Goal: Task Accomplishment & Management: Manage account settings

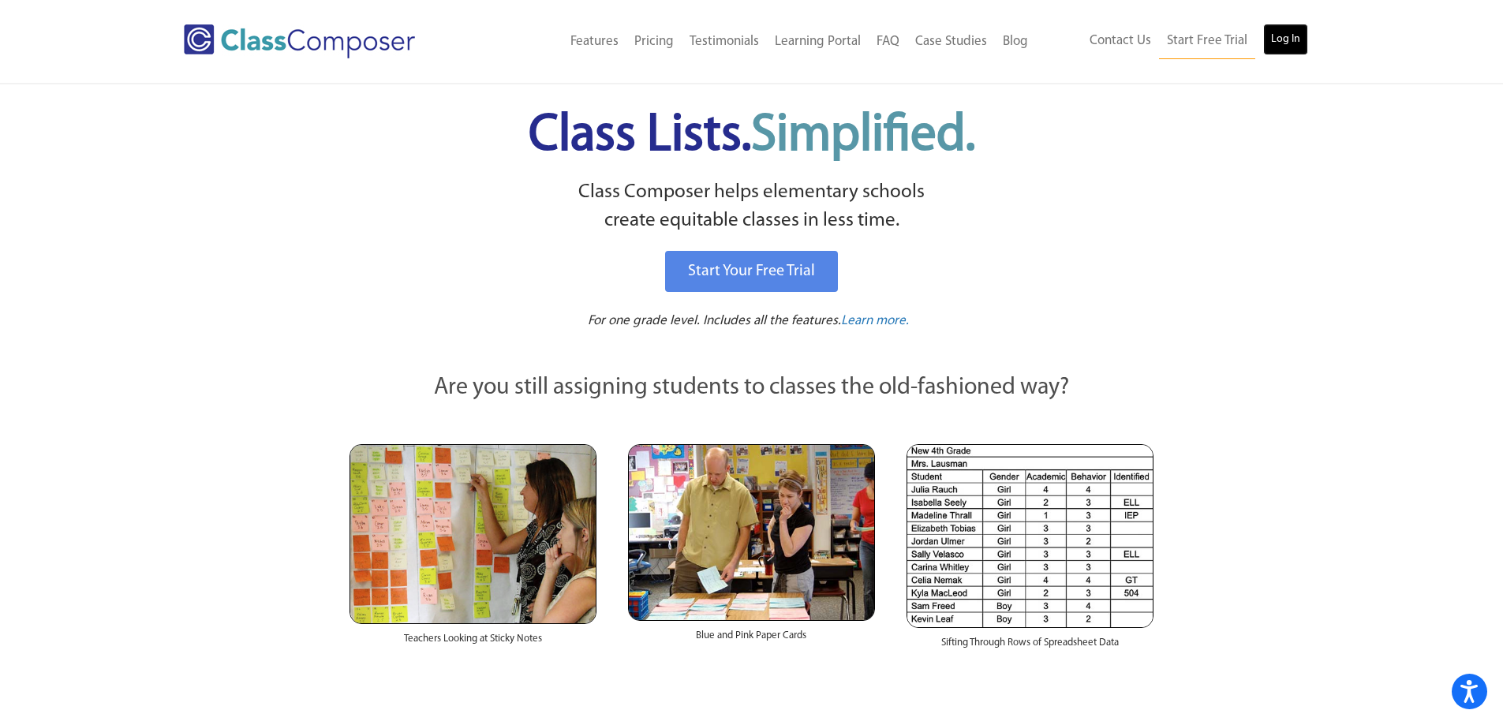
click at [1283, 42] on link "Log In" at bounding box center [1285, 40] width 45 height 32
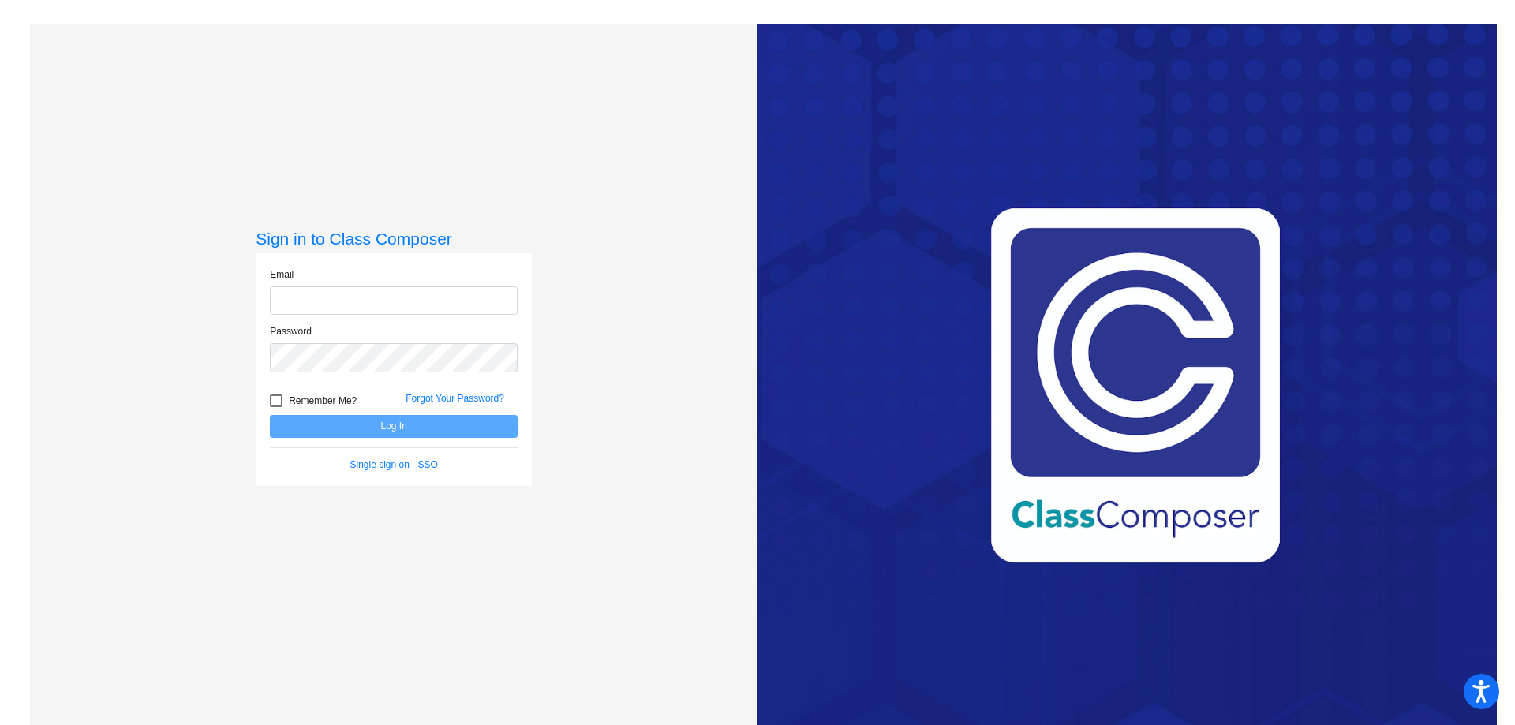
type input "rodriguezsg@asf.edu.mx"
click at [270, 402] on div at bounding box center [276, 400] width 13 height 13
click at [275, 407] on input "Remember Me?" at bounding box center [275, 407] width 1 height 1
checkbox input "true"
click at [346, 419] on button "Log In" at bounding box center [394, 426] width 248 height 23
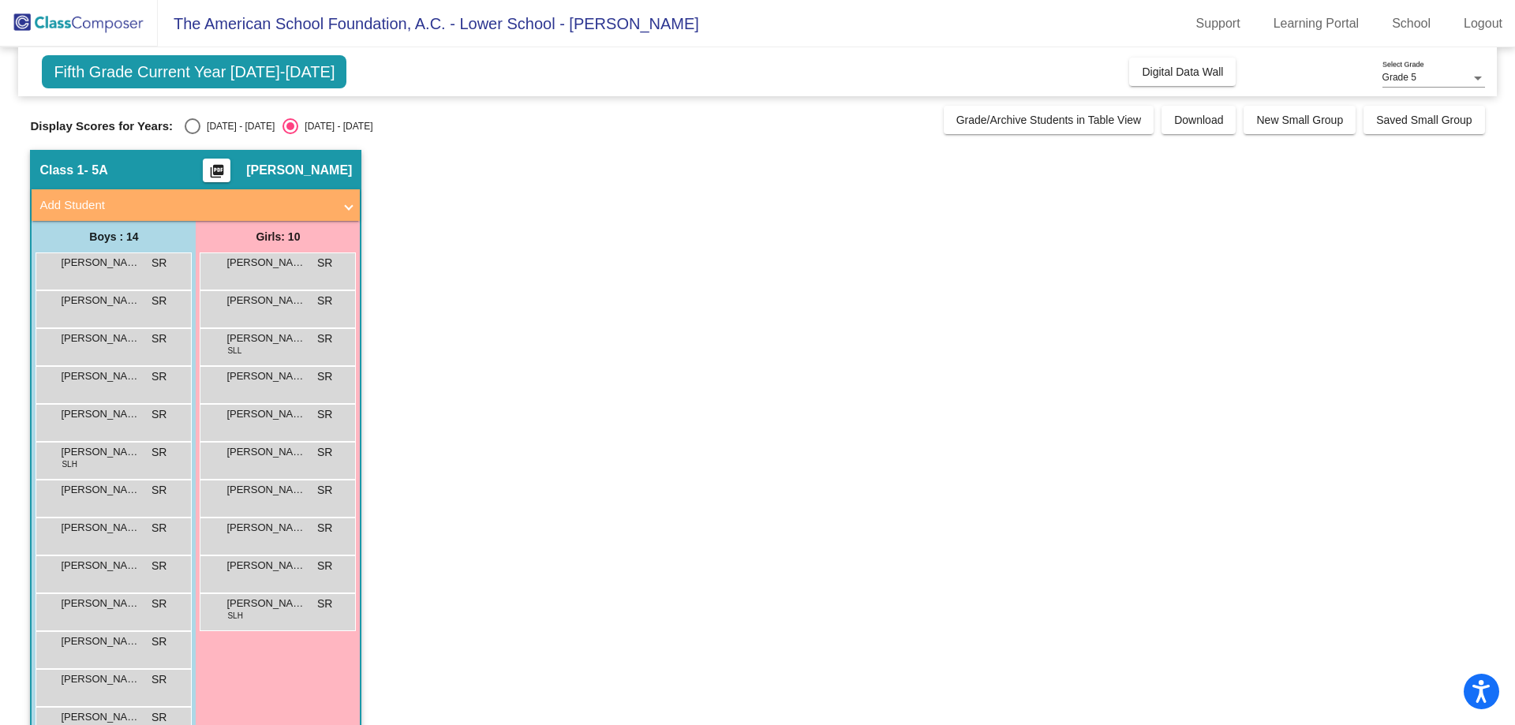
click at [461, 131] on div "Display Scores for Years: 2024 - 2025 2025 - 2026" at bounding box center [482, 126] width 905 height 16
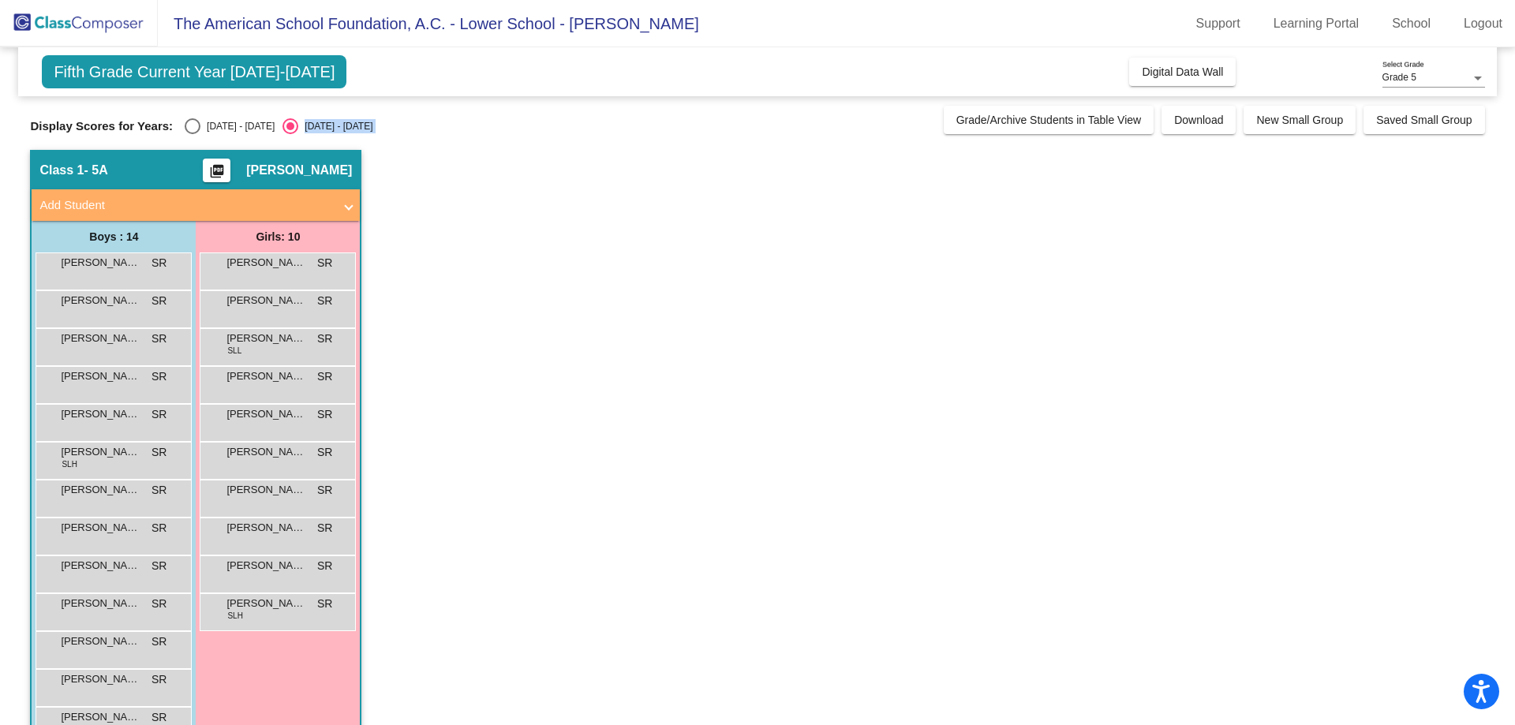
click at [461, 131] on div "Display Scores for Years: 2024 - 2025 2025 - 2026" at bounding box center [482, 126] width 905 height 16
click at [516, 131] on div "Display Scores for Years: 2024 - 2025 2025 - 2026" at bounding box center [482, 126] width 905 height 16
click at [748, 188] on app-classroom "Class 1 - 5A picture_as_pdf Sergio Rodriguez Add Student First Name Last Name S…" at bounding box center [757, 479] width 1454 height 658
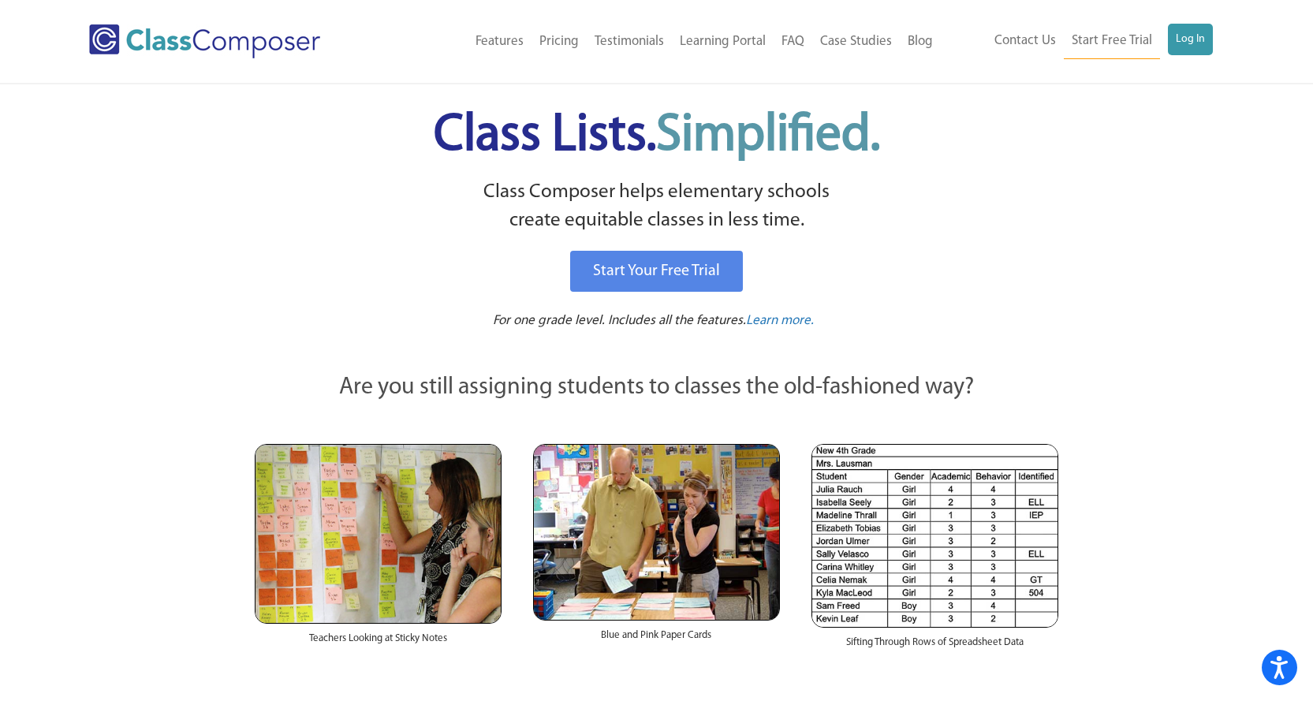
click at [1187, 34] on link "Log In" at bounding box center [1190, 40] width 45 height 32
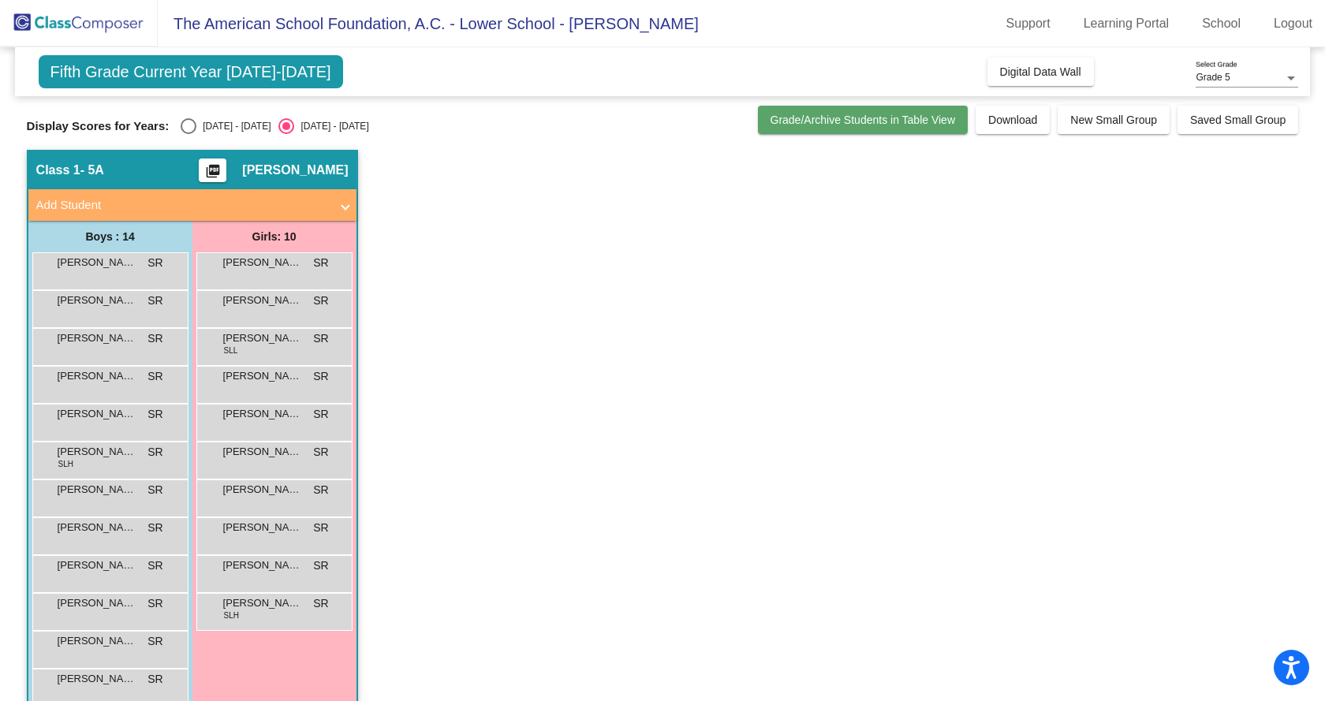
click at [887, 125] on span "Grade/Archive Students in Table View" at bounding box center [863, 120] width 185 height 13
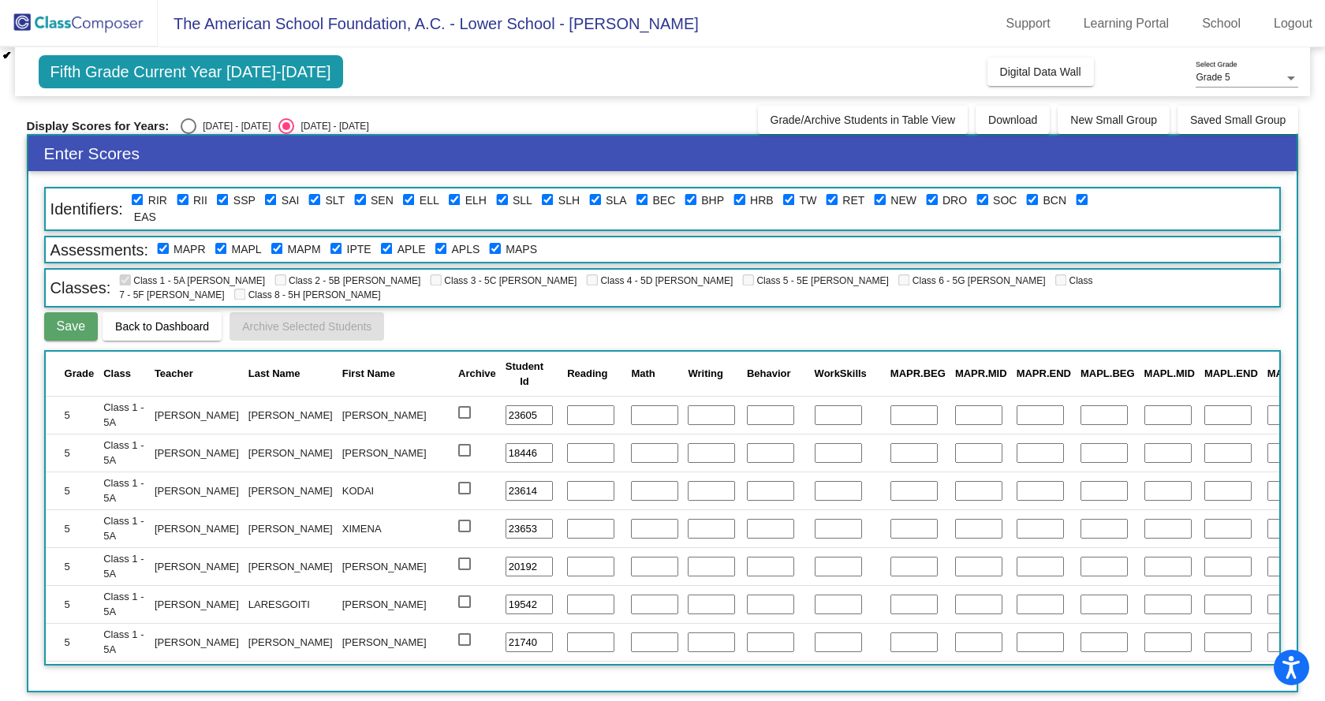
click at [173, 157] on h3 "Enter Scores" at bounding box center [662, 153] width 1269 height 35
click at [185, 323] on button "Back to Dashboard" at bounding box center [162, 326] width 119 height 28
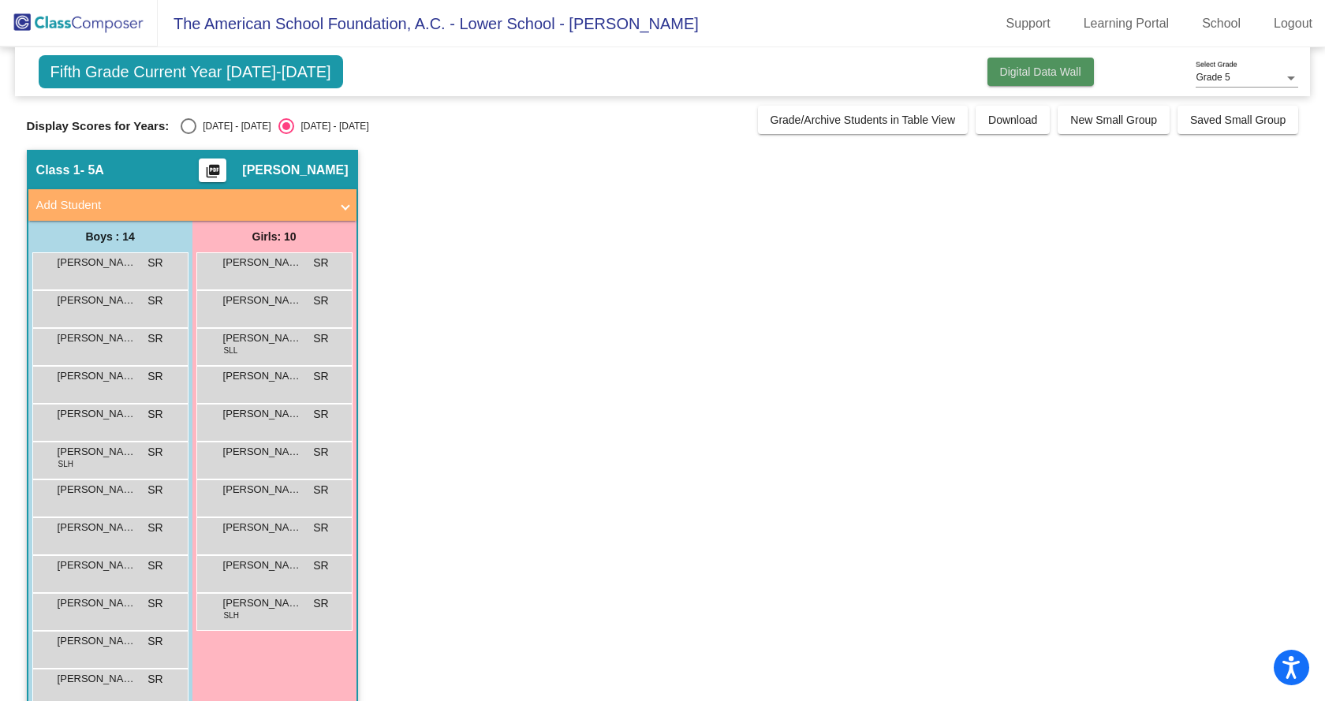
click at [1029, 79] on button "Digital Data Wall" at bounding box center [1041, 72] width 106 height 28
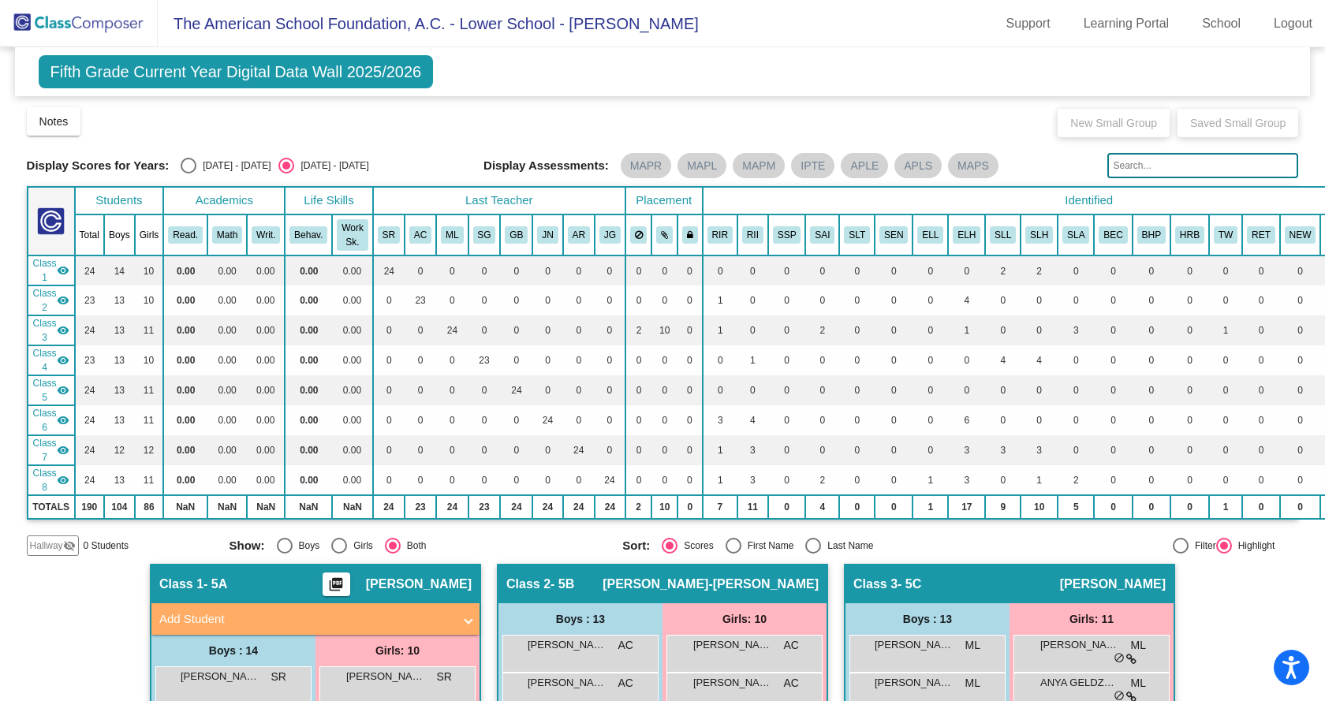
click at [177, 162] on div "Display Scores for Years: 2024 - 2025 2025 - 2026" at bounding box center [249, 166] width 445 height 16
click at [188, 164] on div "Select an option" at bounding box center [189, 166] width 16 height 16
click at [188, 174] on input "2024 - 2025" at bounding box center [188, 174] width 1 height 1
radio input "true"
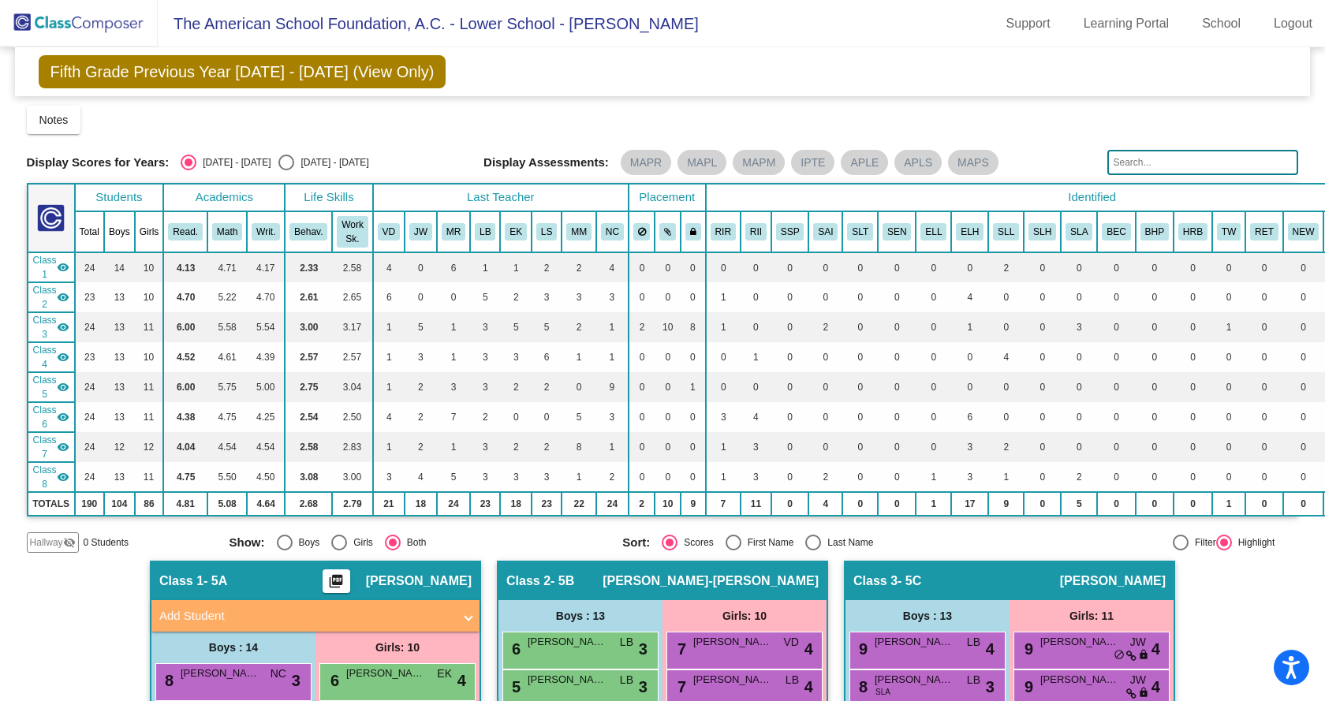
drag, startPoint x: 860, startPoint y: 135, endPoint x: 848, endPoint y: 135, distance: 11.8
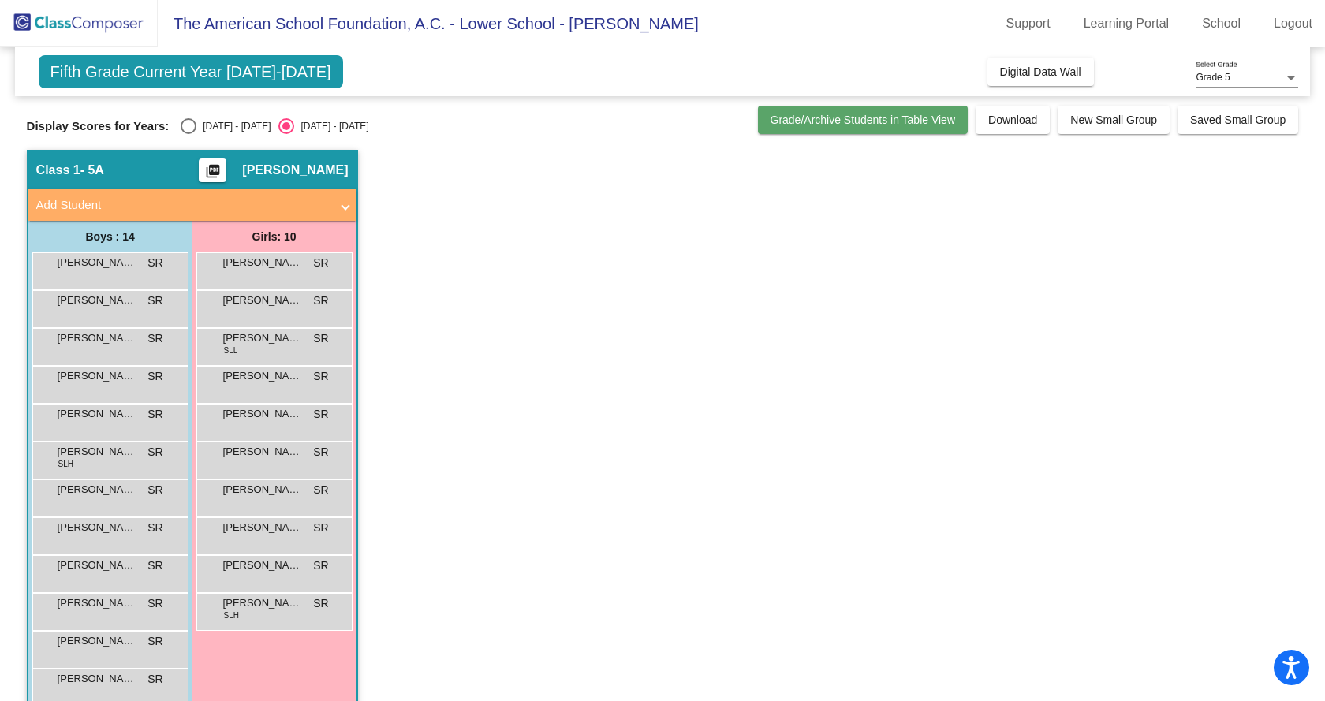
click at [794, 131] on button "Grade/Archive Students in Table View" at bounding box center [863, 120] width 211 height 28
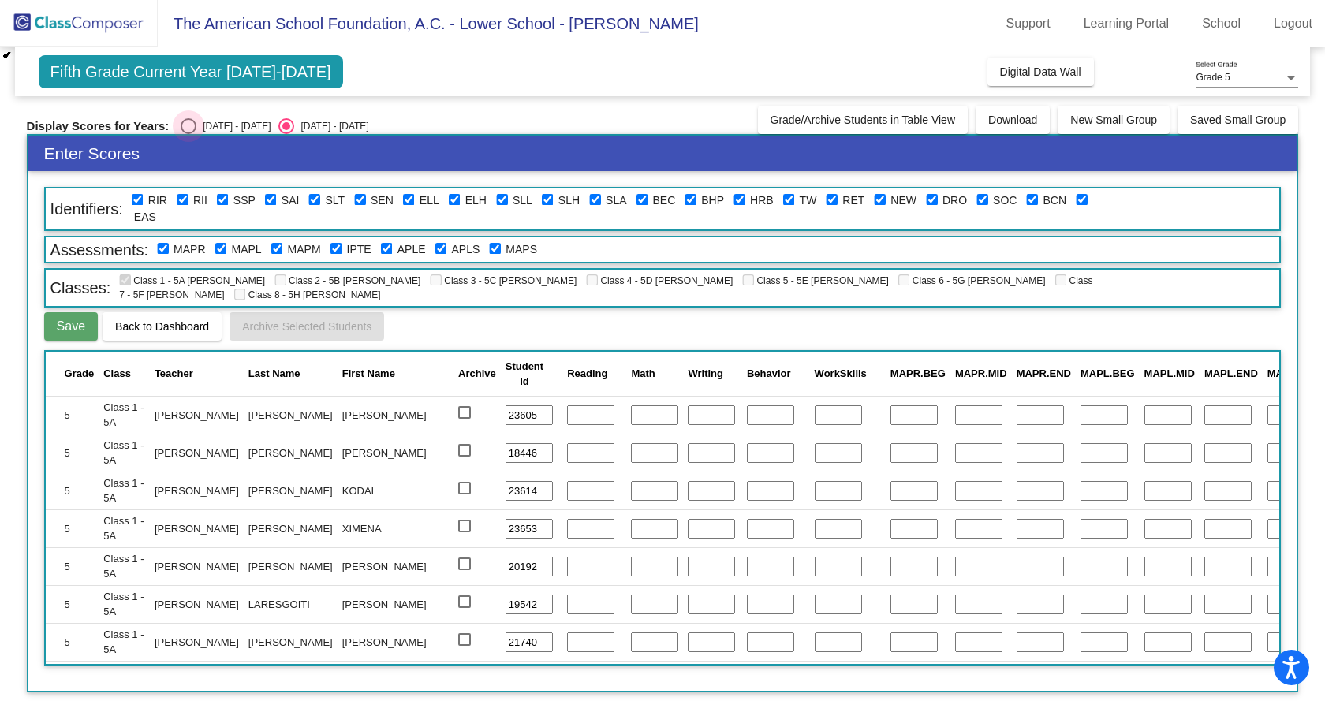
click at [192, 125] on div "Select an option" at bounding box center [189, 126] width 16 height 16
click at [189, 134] on input "2024 - 2025" at bounding box center [188, 134] width 1 height 1
radio input "true"
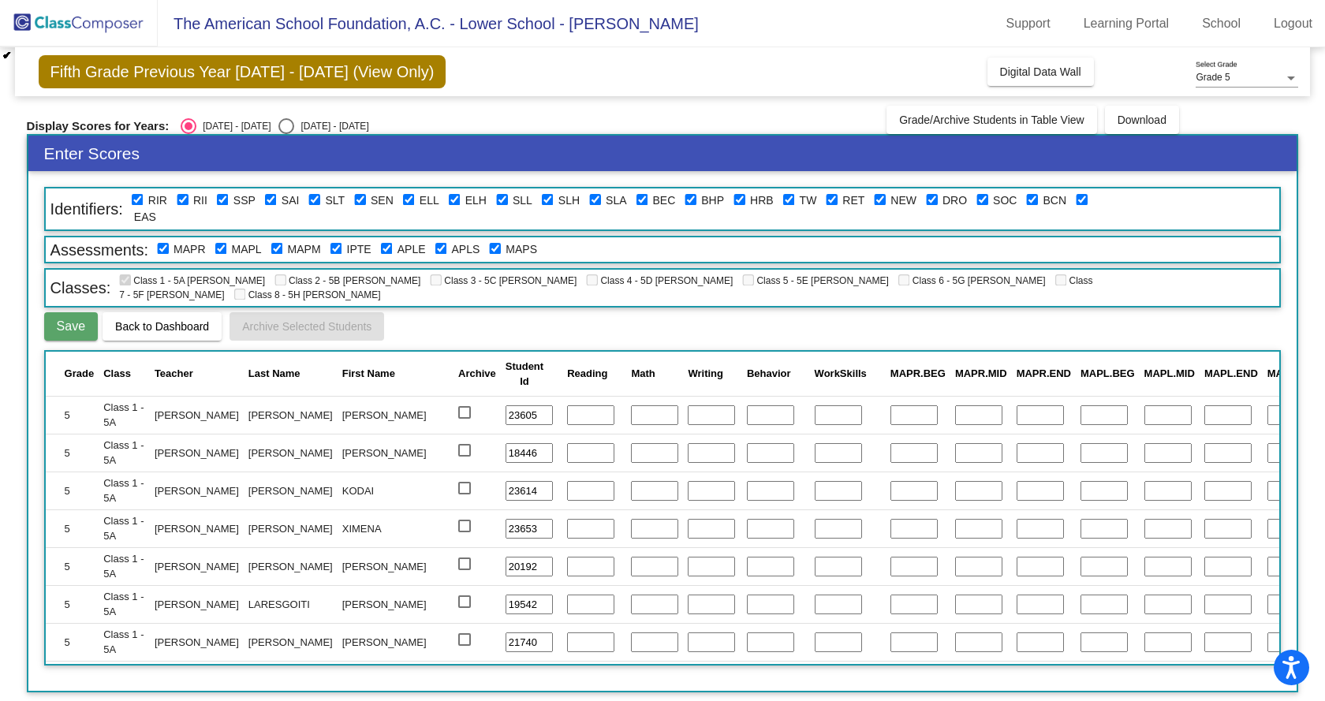
click at [485, 316] on div "Save Back to Dashboard Archive Selected Students" at bounding box center [663, 326] width 1238 height 28
click at [903, 129] on button "Grade/Archive Students in Table View" at bounding box center [992, 120] width 211 height 28
click at [1246, 77] on div "Grade 5" at bounding box center [1240, 78] width 88 height 11
click at [1135, 84] on div at bounding box center [662, 350] width 1325 height 701
click at [938, 118] on span "Grade/Archive Students in Table View" at bounding box center [991, 120] width 185 height 13
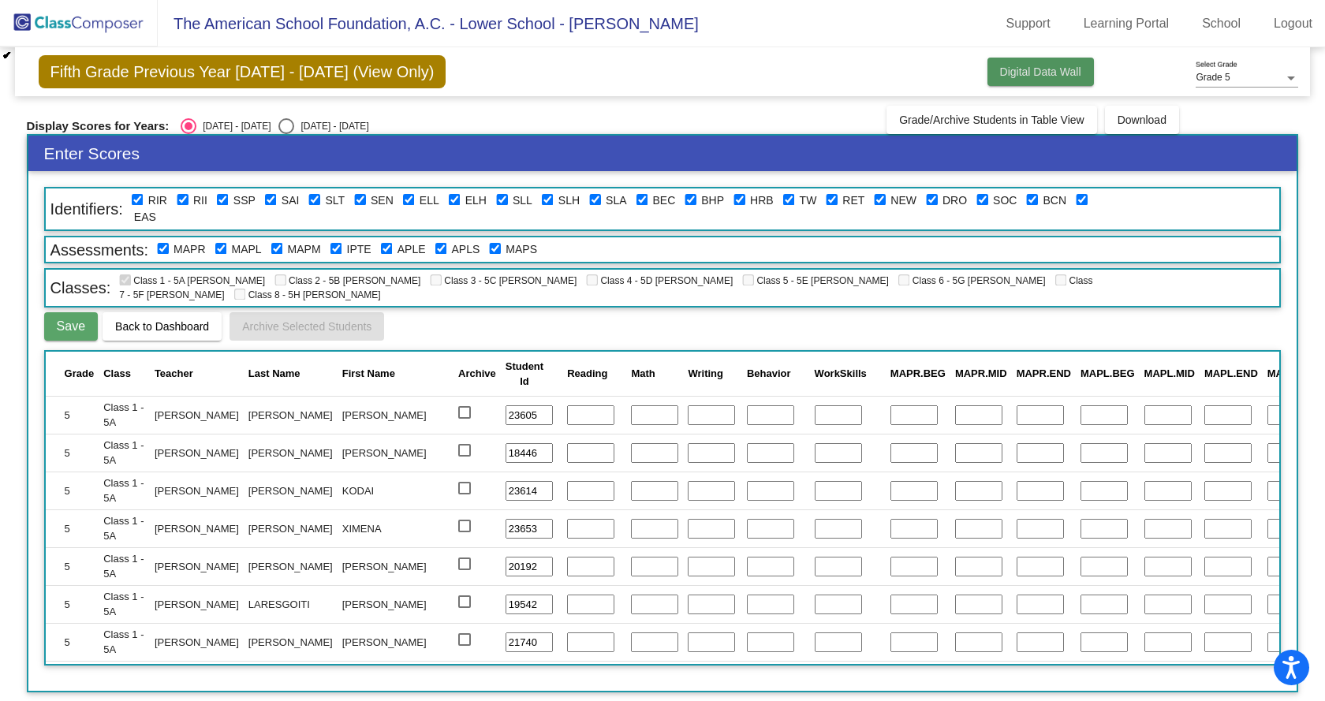
click at [1064, 73] on span "Digital Data Wall" at bounding box center [1040, 71] width 81 height 13
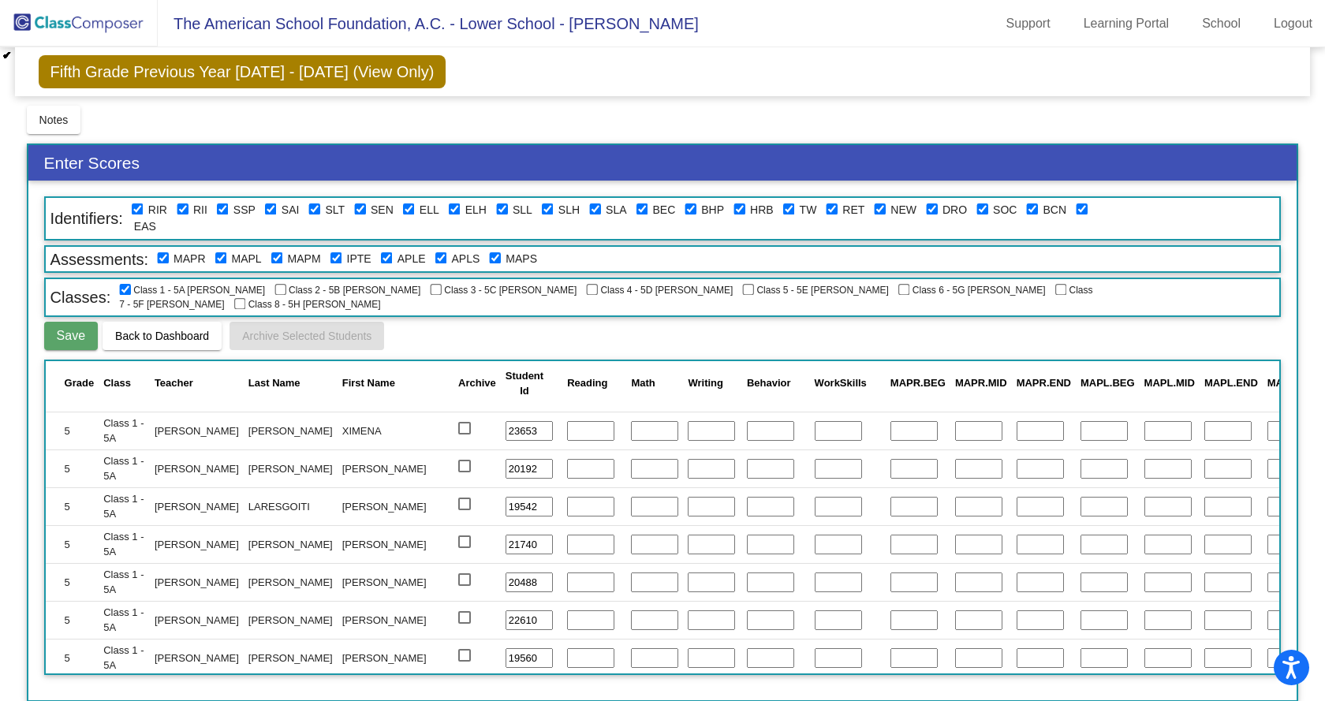
scroll to position [158, 0]
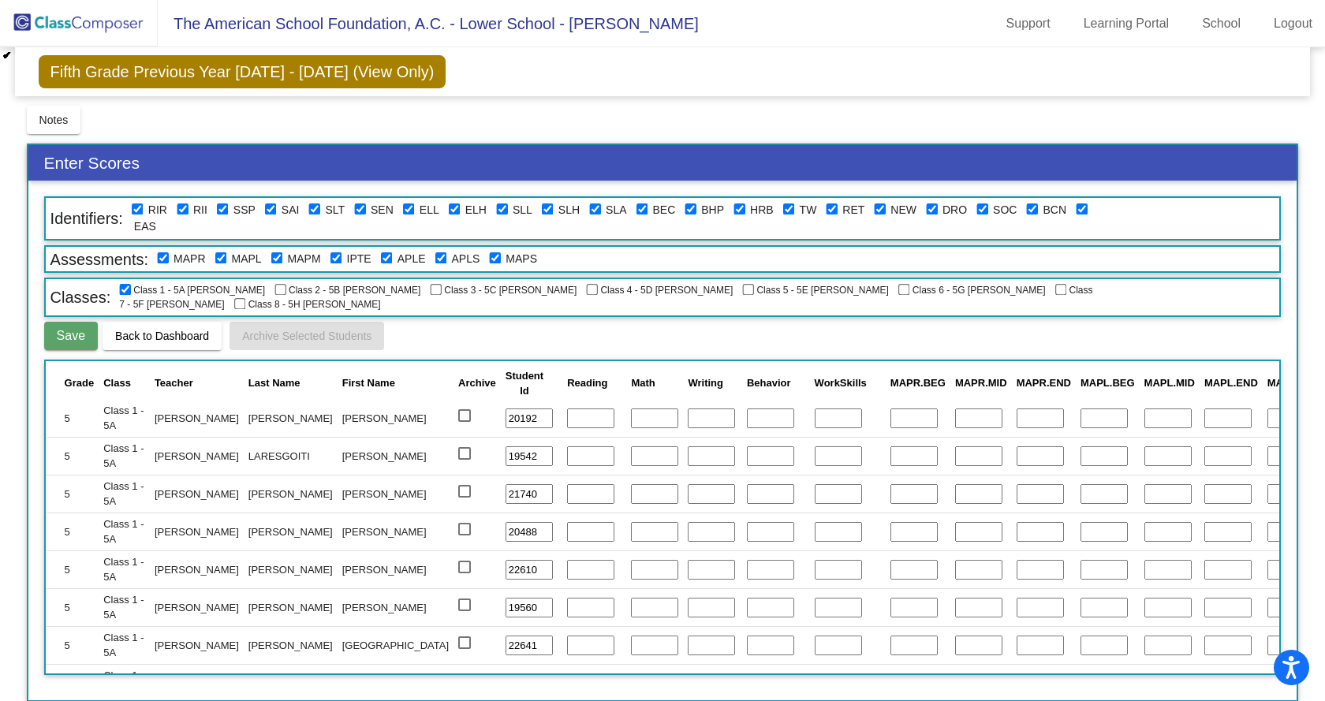
click at [185, 330] on span "Back to Dashboard" at bounding box center [162, 336] width 94 height 13
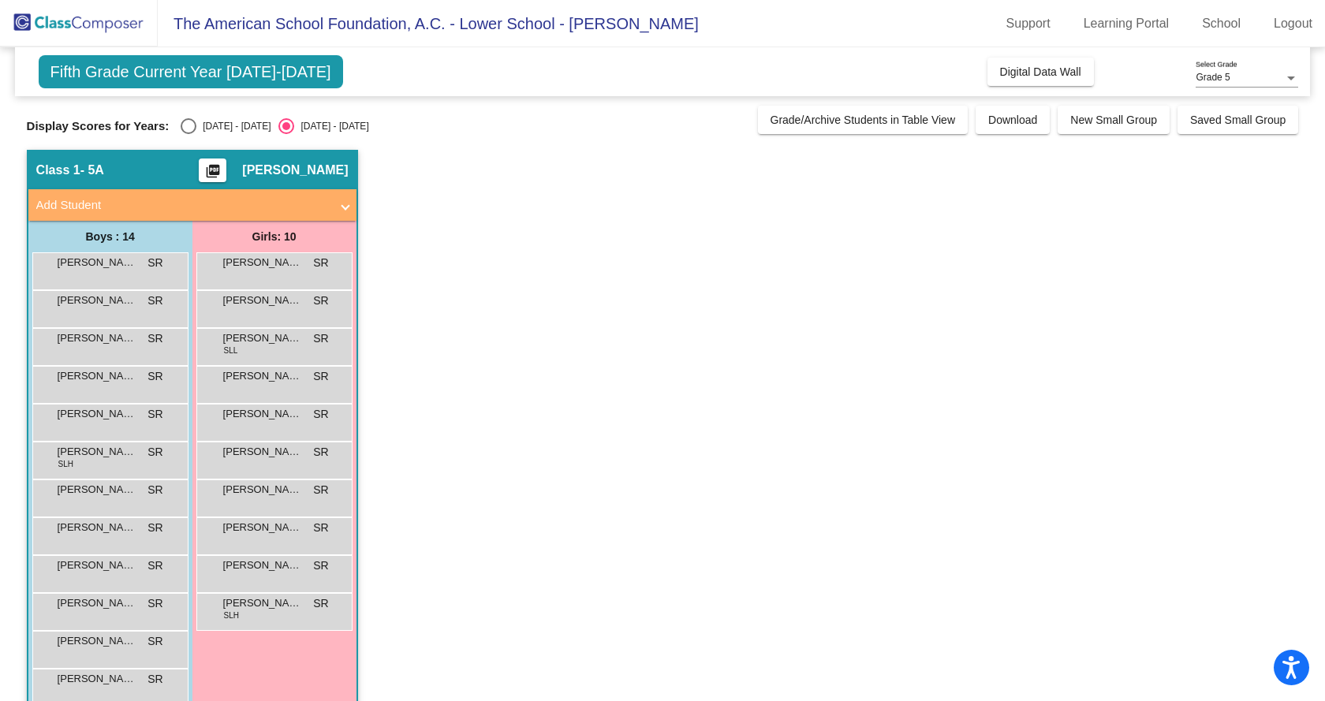
click at [343, 206] on span at bounding box center [345, 205] width 6 height 18
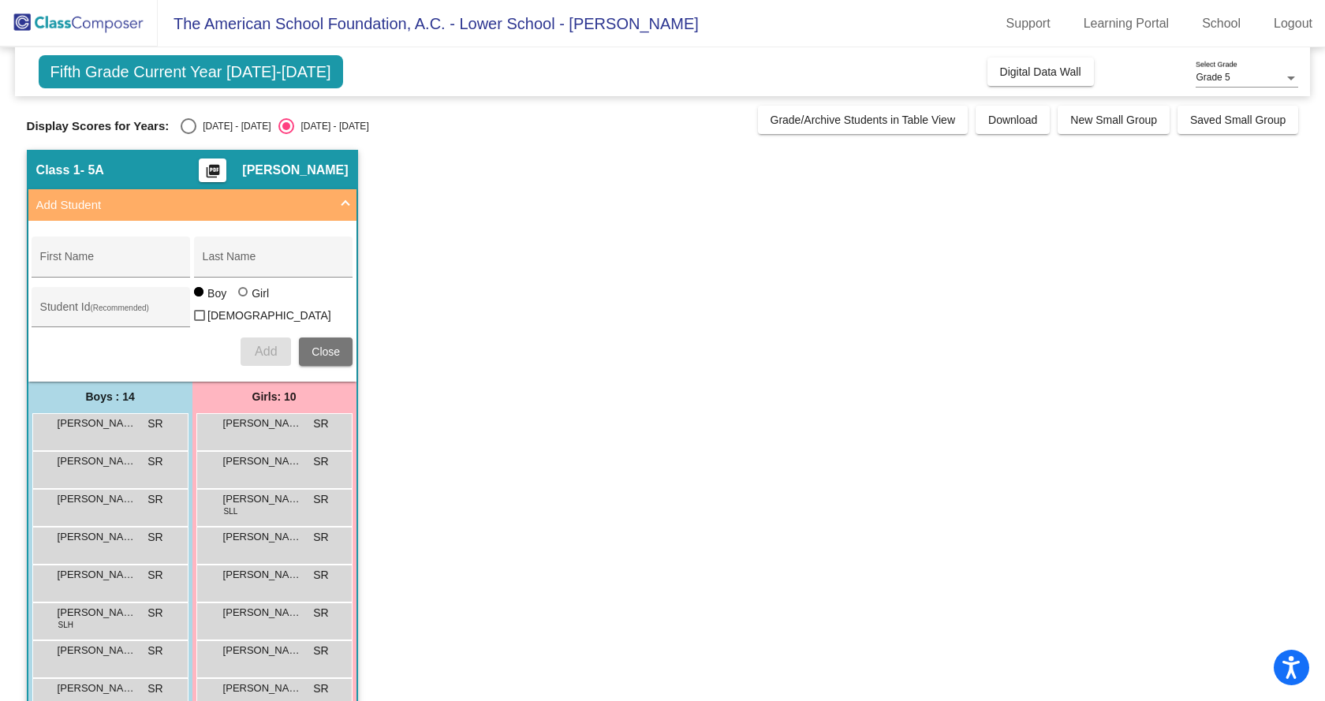
click at [343, 205] on span at bounding box center [345, 205] width 6 height 18
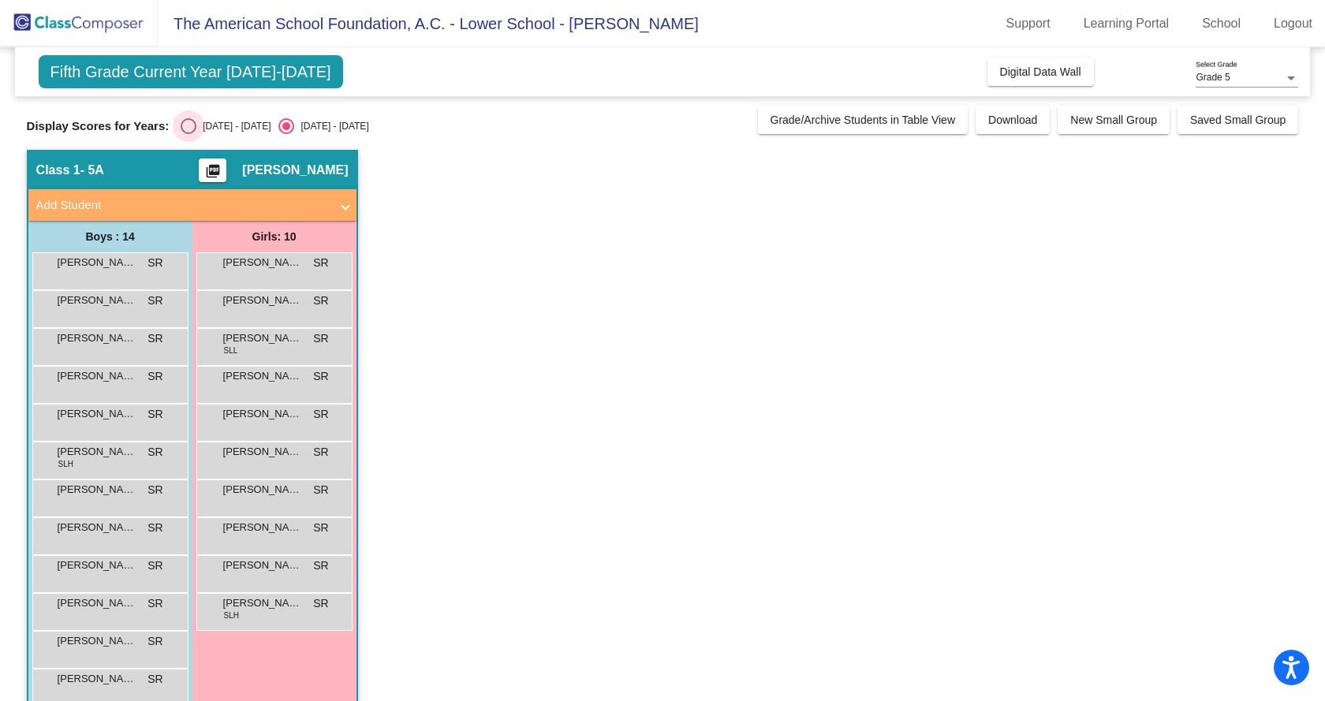
click at [192, 125] on div "Select an option" at bounding box center [189, 126] width 16 height 16
click at [189, 134] on input "[DATE] - [DATE]" at bounding box center [188, 134] width 1 height 1
radio input "true"
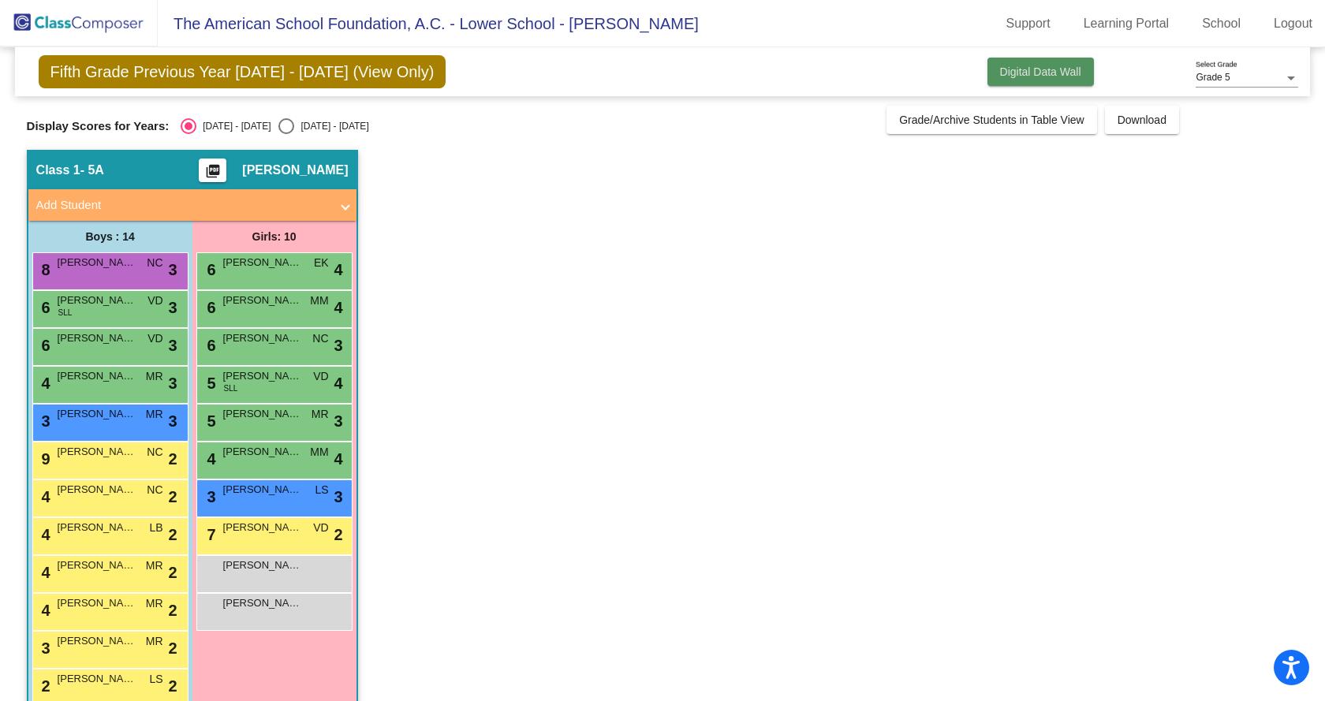
click at [1000, 71] on span "Digital Data Wall" at bounding box center [1040, 71] width 81 height 13
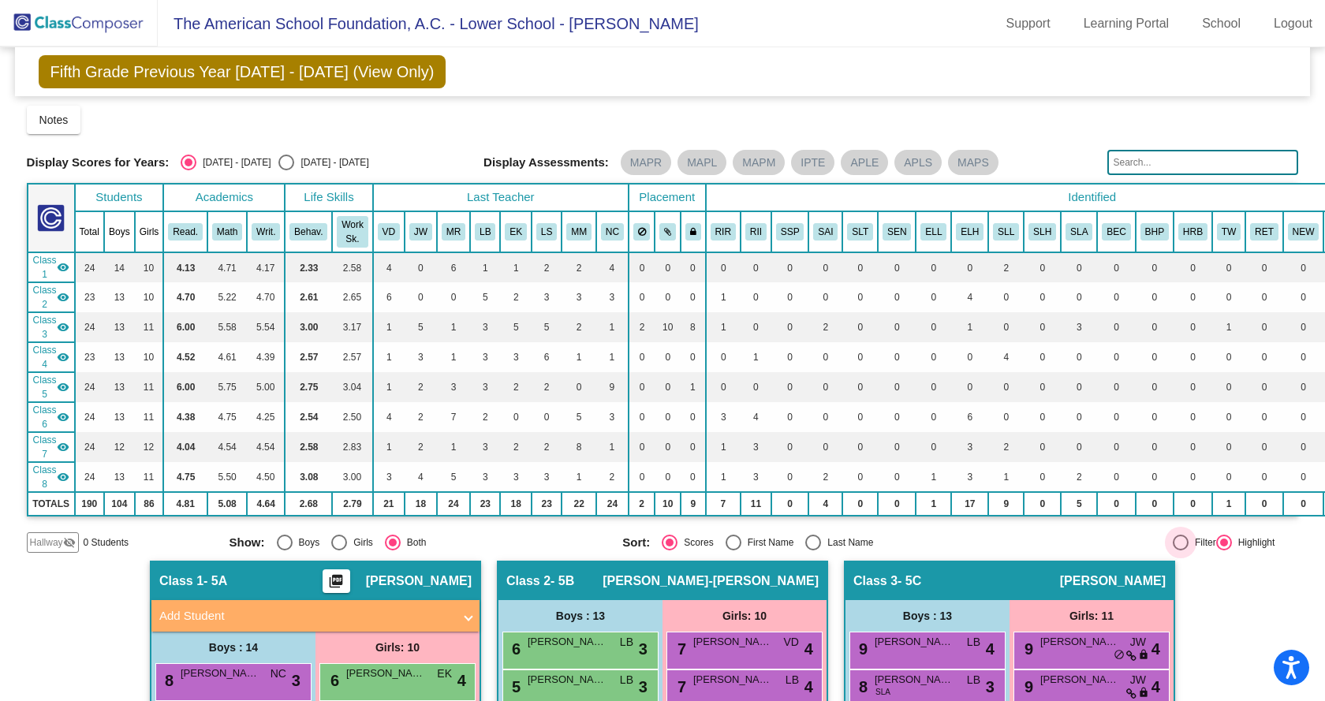
click at [1173, 544] on div at bounding box center [1181, 543] width 16 height 16
click at [1180, 551] on input "Filter" at bounding box center [1180, 551] width 1 height 1
radio input "true"
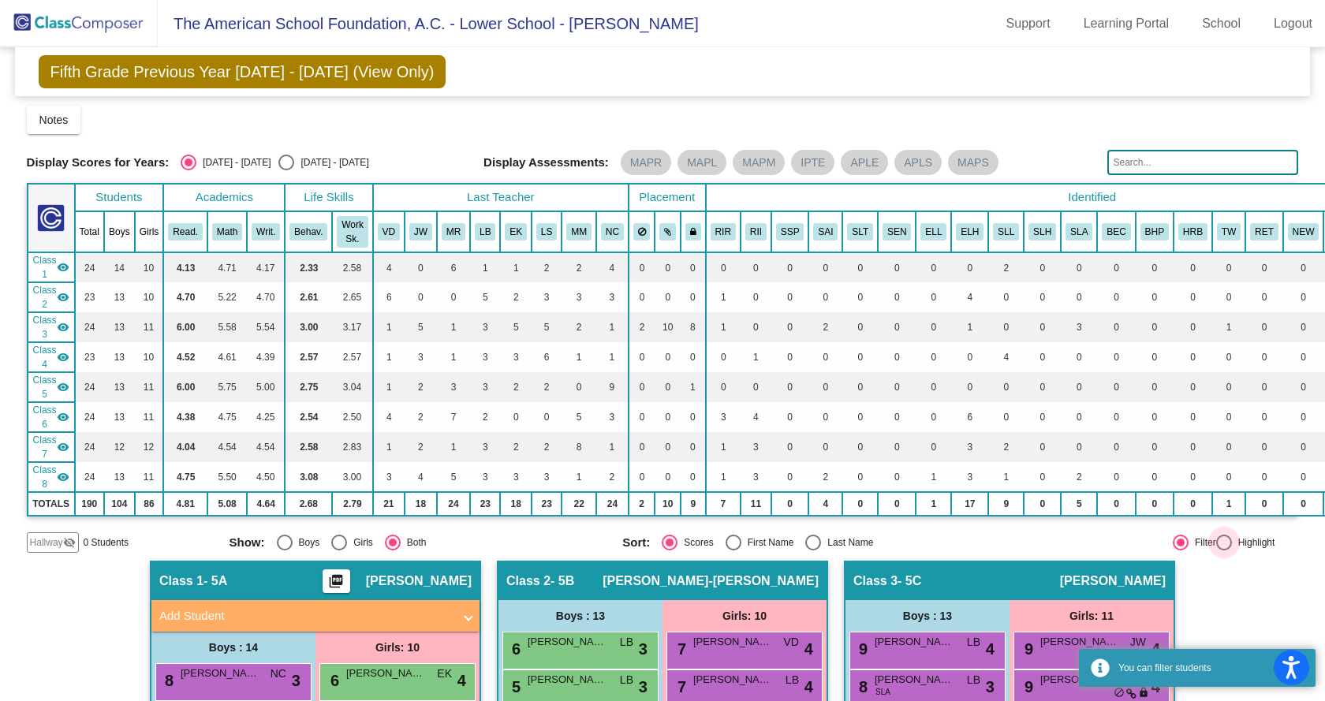
click at [1216, 539] on div at bounding box center [1224, 543] width 16 height 16
click at [1224, 551] on input "Highlight" at bounding box center [1224, 551] width 1 height 1
radio input "true"
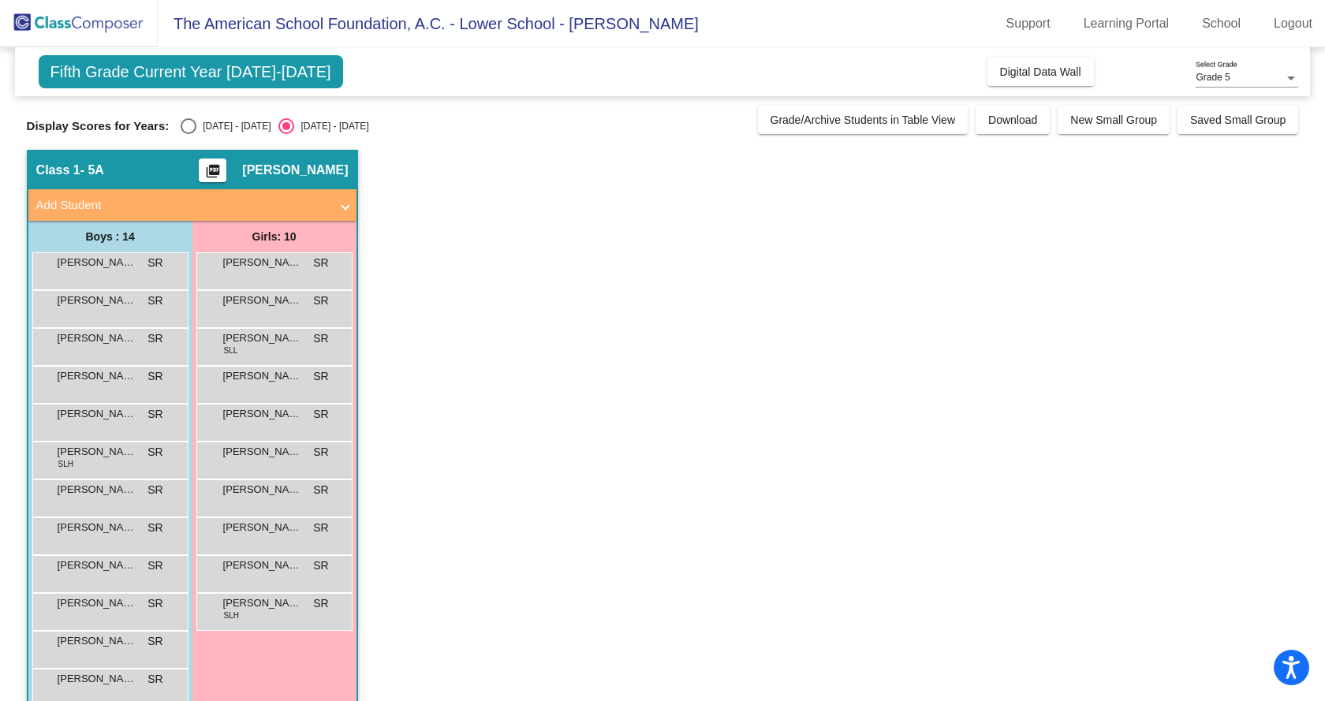
click at [189, 125] on div "Select an option" at bounding box center [189, 126] width 16 height 16
click at [189, 134] on input "2024 - 2025" at bounding box center [188, 134] width 1 height 1
radio input "true"
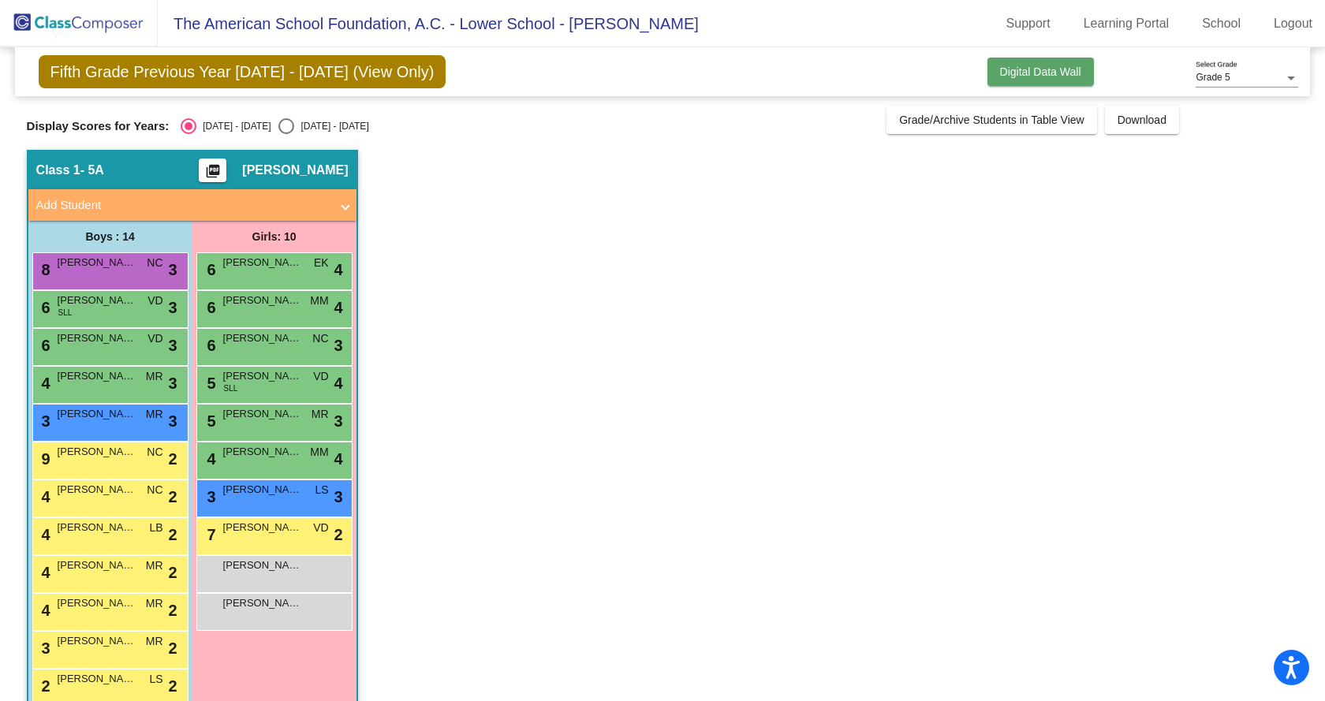
click at [1003, 73] on span "Digital Data Wall" at bounding box center [1040, 71] width 81 height 13
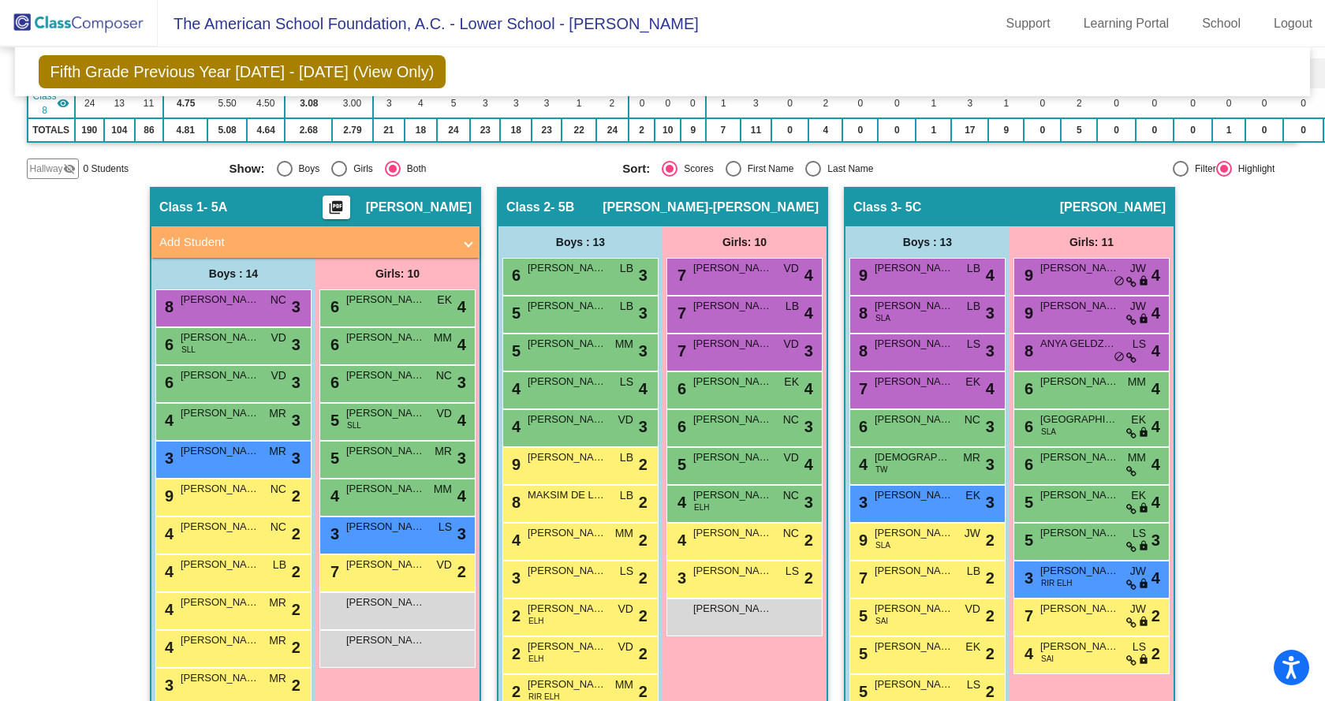
scroll to position [394, 0]
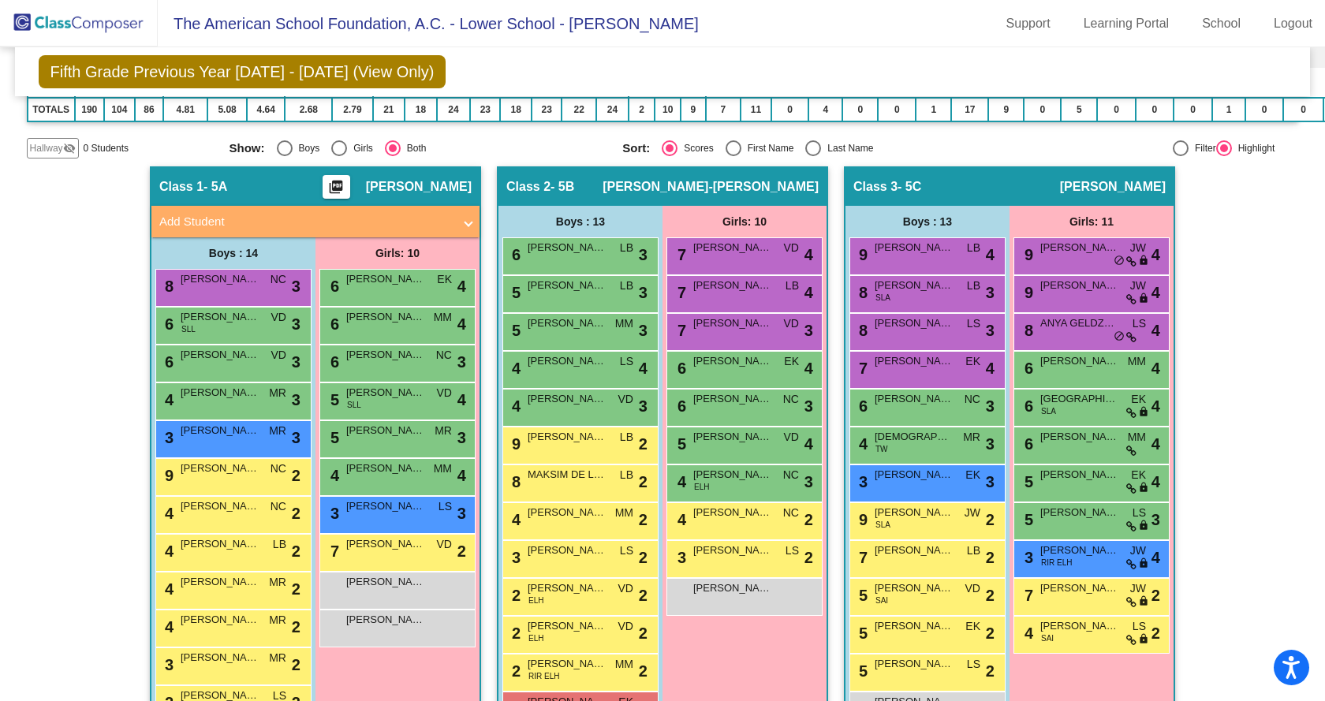
click at [465, 217] on span at bounding box center [468, 222] width 6 height 18
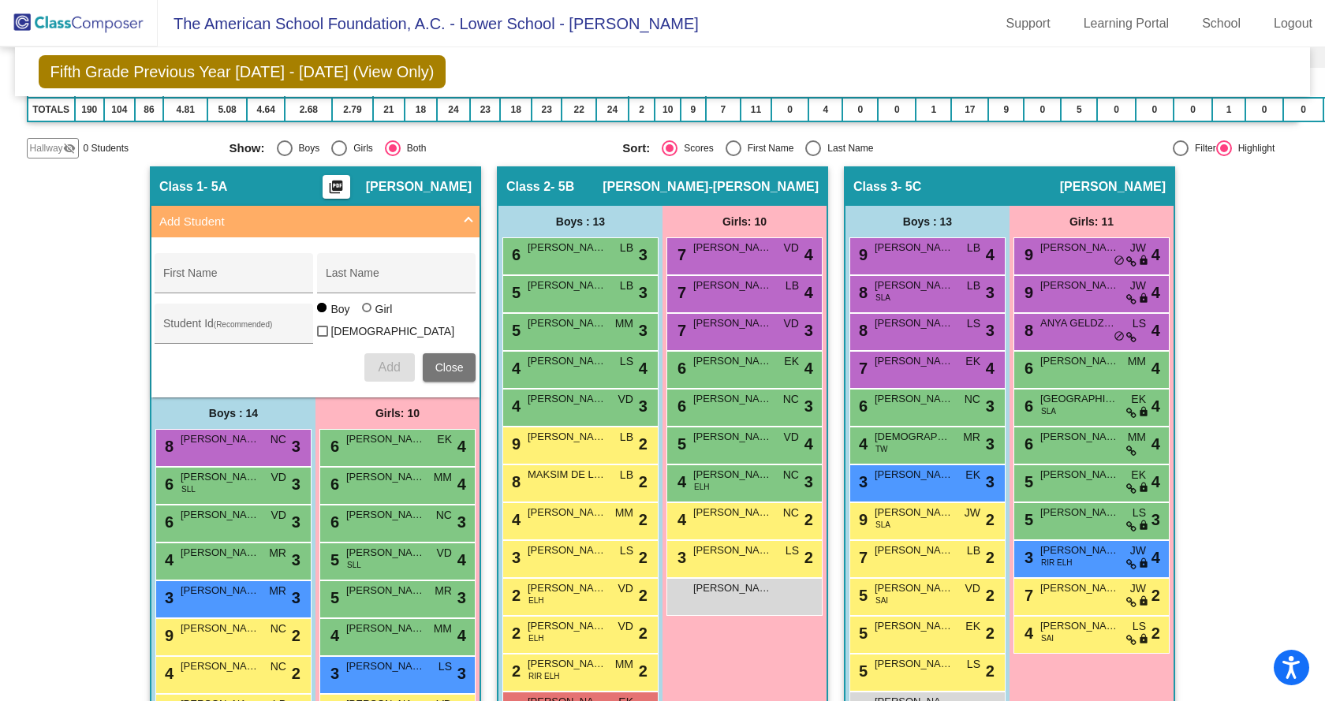
click at [461, 217] on span "Add Student" at bounding box center [312, 222] width 306 height 18
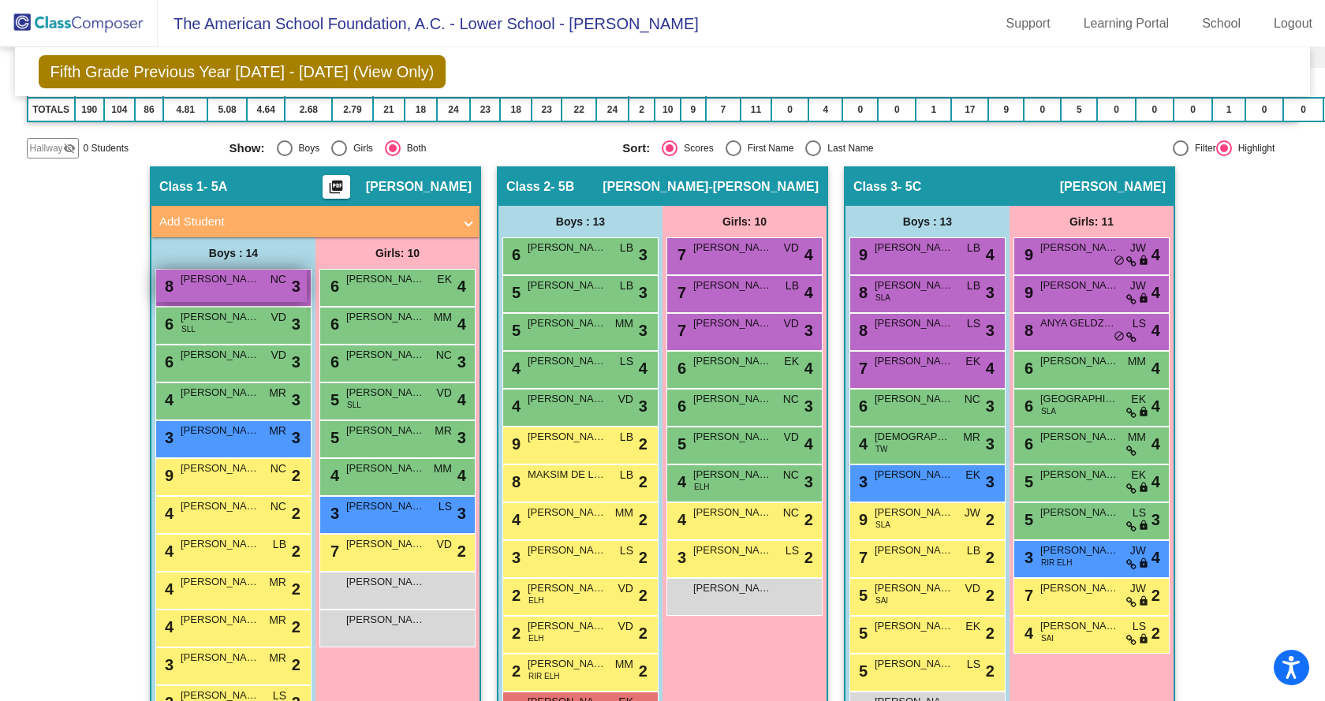
click at [243, 278] on span "CARLOS GONZALEZ" at bounding box center [220, 279] width 79 height 16
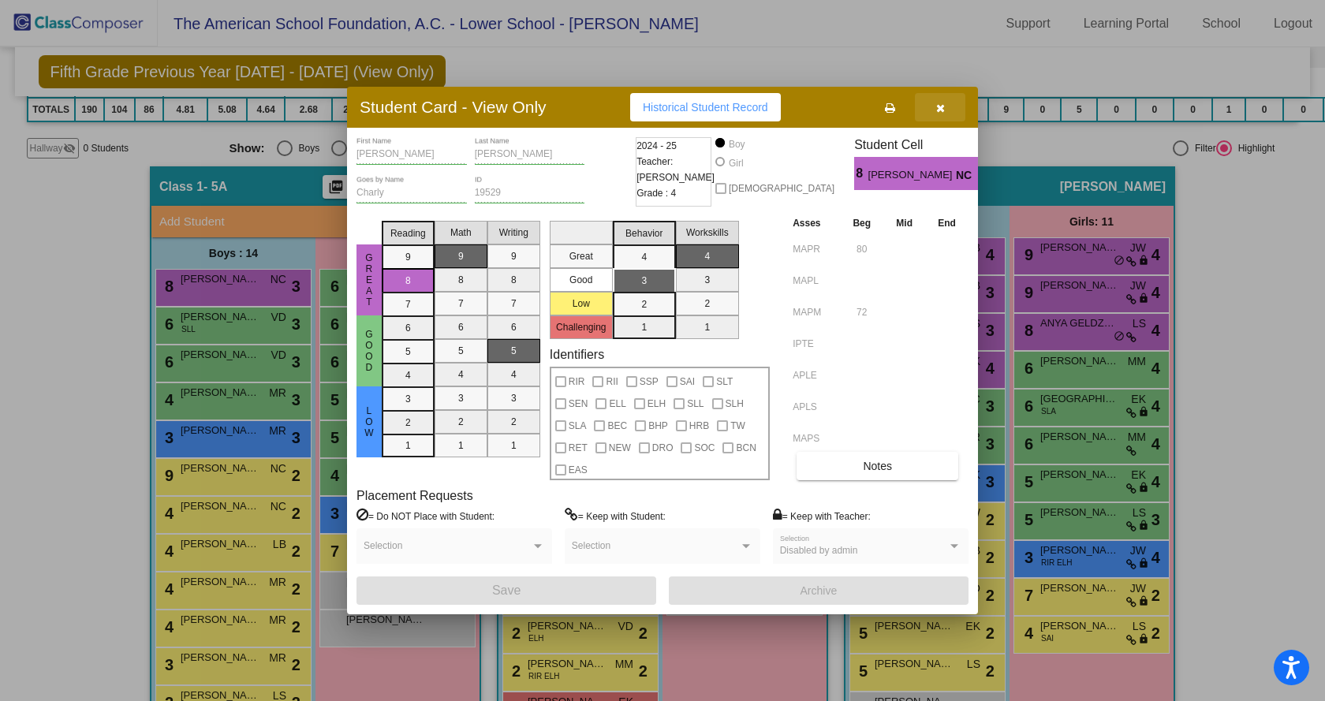
click at [937, 110] on icon "button" at bounding box center [940, 108] width 9 height 11
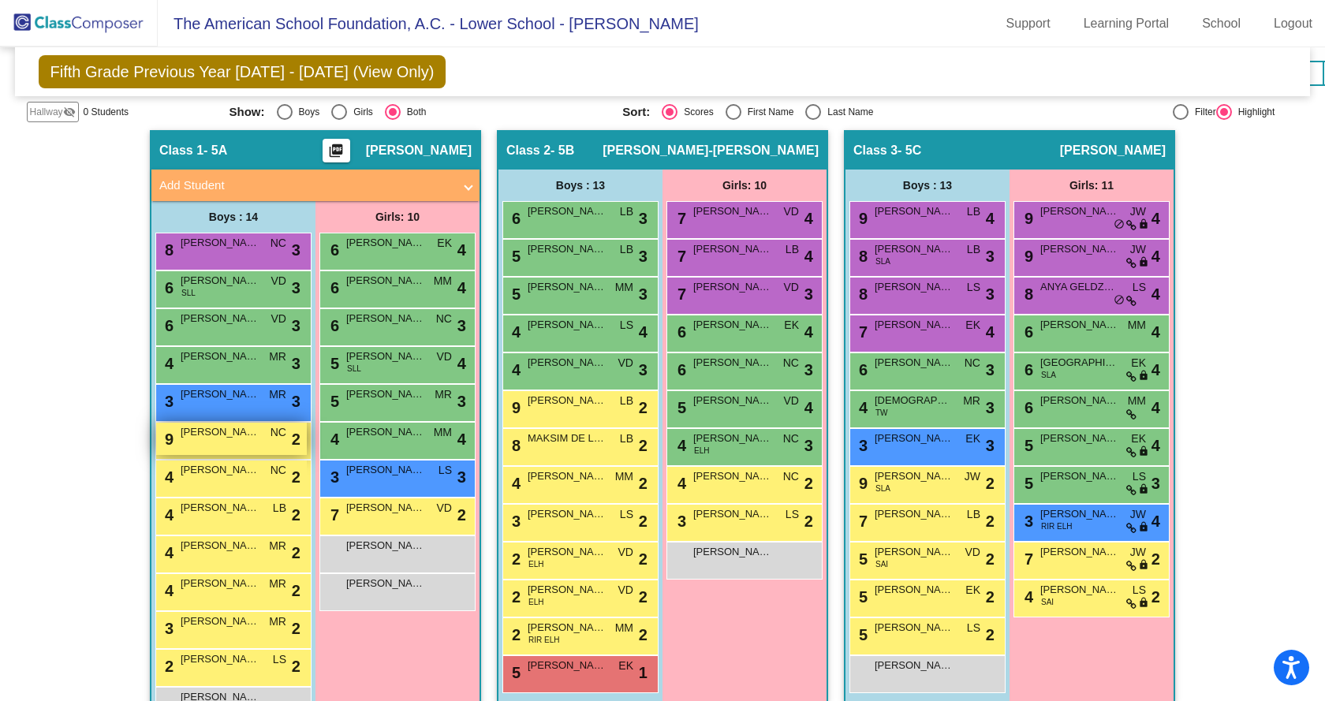
scroll to position [473, 0]
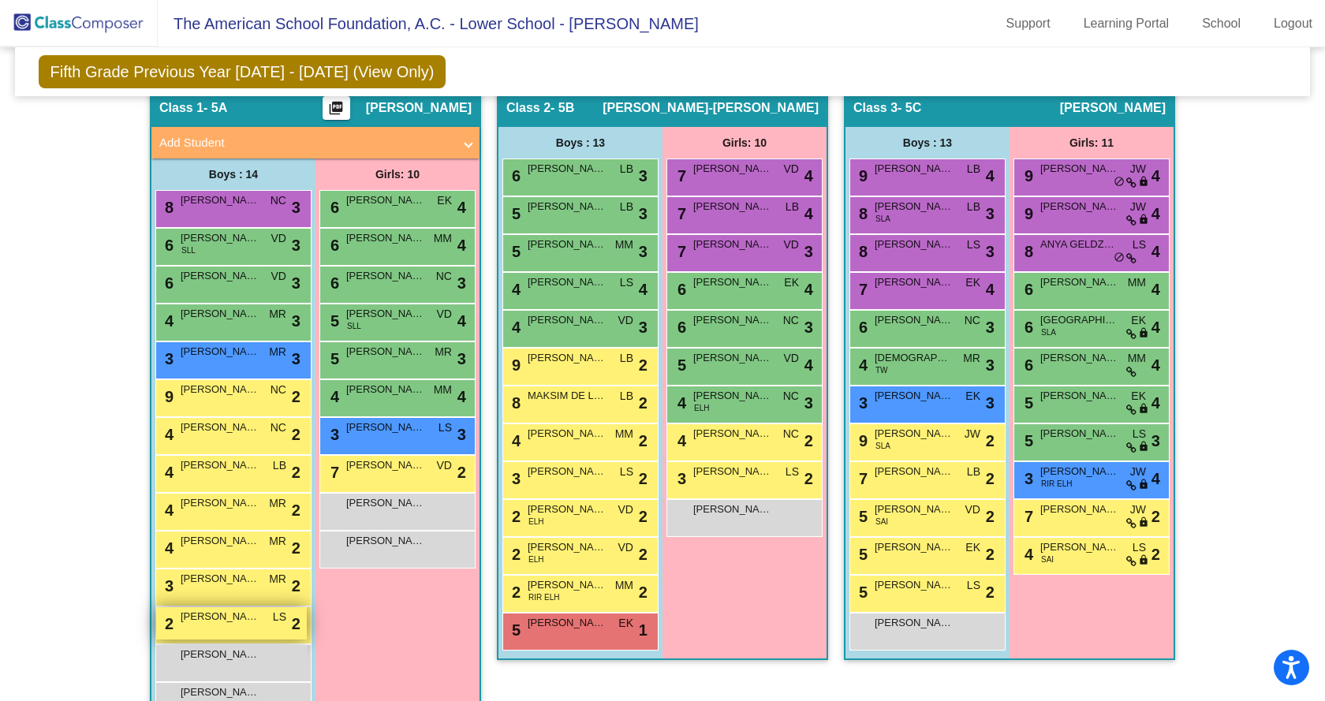
click at [237, 623] on span "LUCCA VILLALOBOS" at bounding box center [220, 617] width 79 height 16
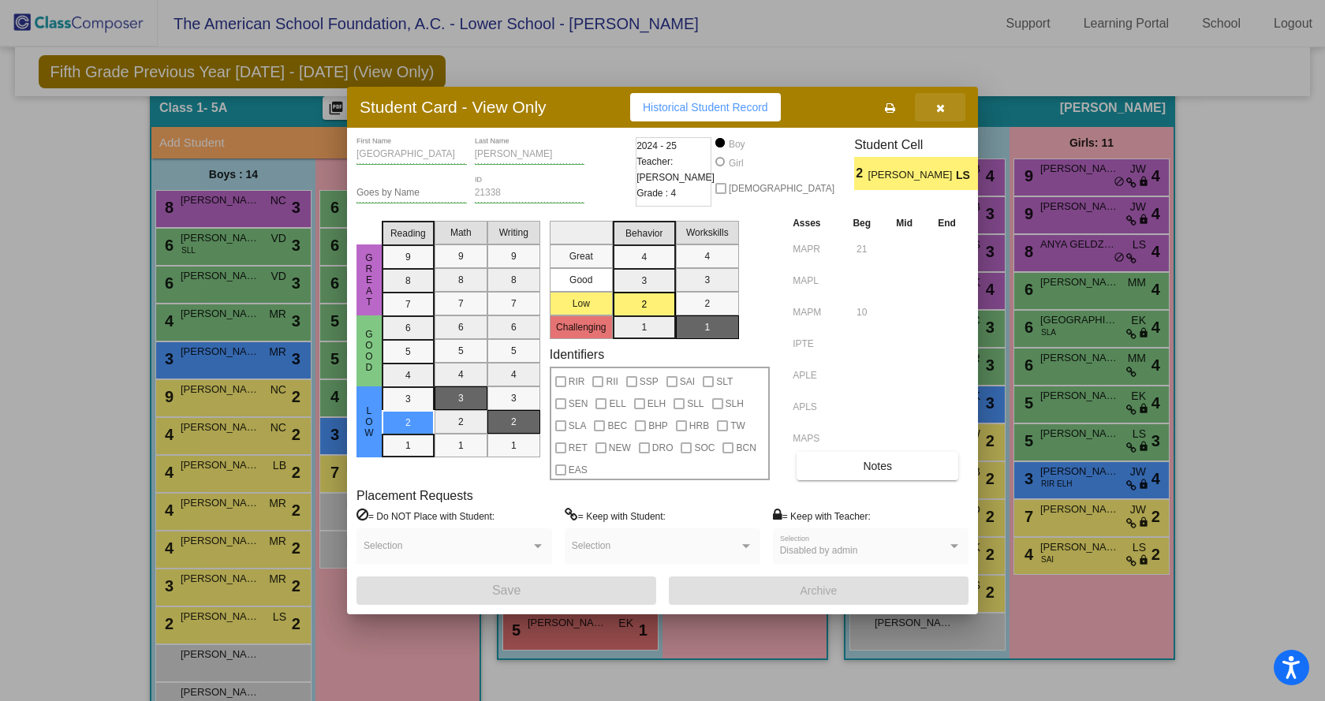
click at [936, 113] on icon "button" at bounding box center [940, 108] width 9 height 11
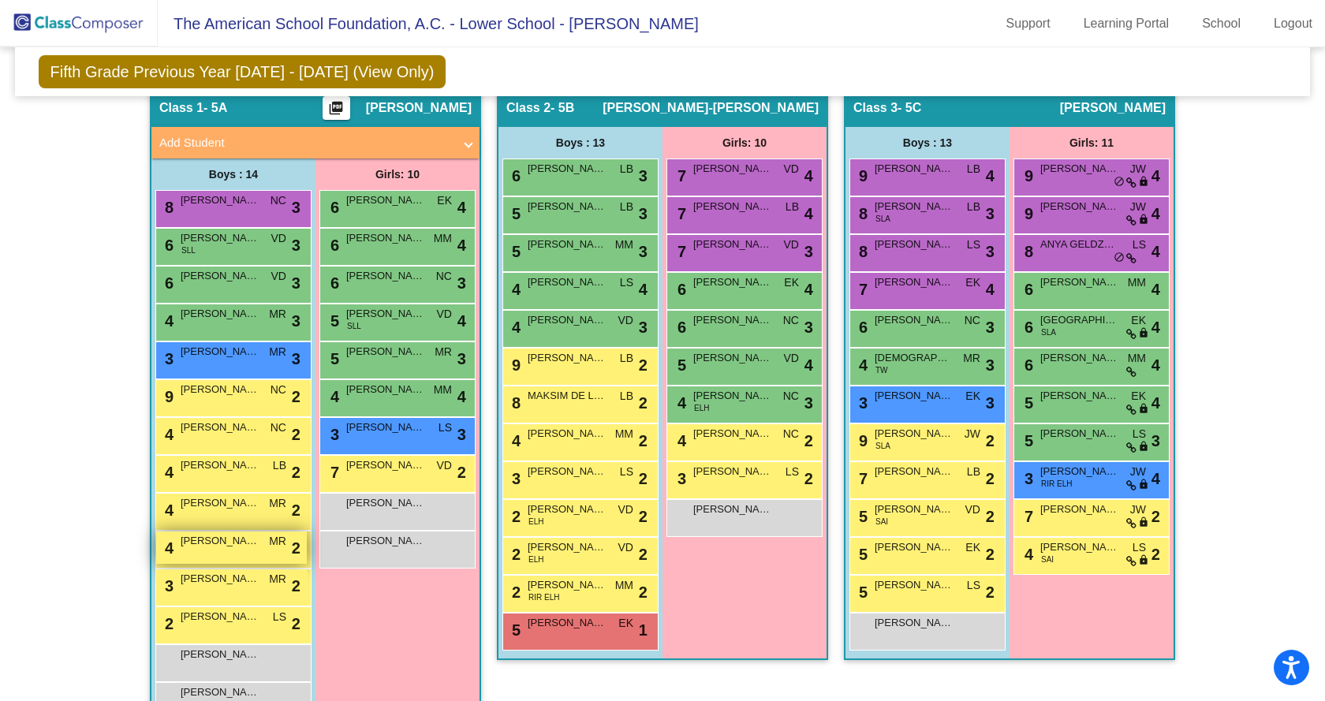
click at [228, 550] on div "4 THOMAS ALEXANDER PRIESTLEY MR lock do_not_disturb_alt 2" at bounding box center [231, 548] width 151 height 32
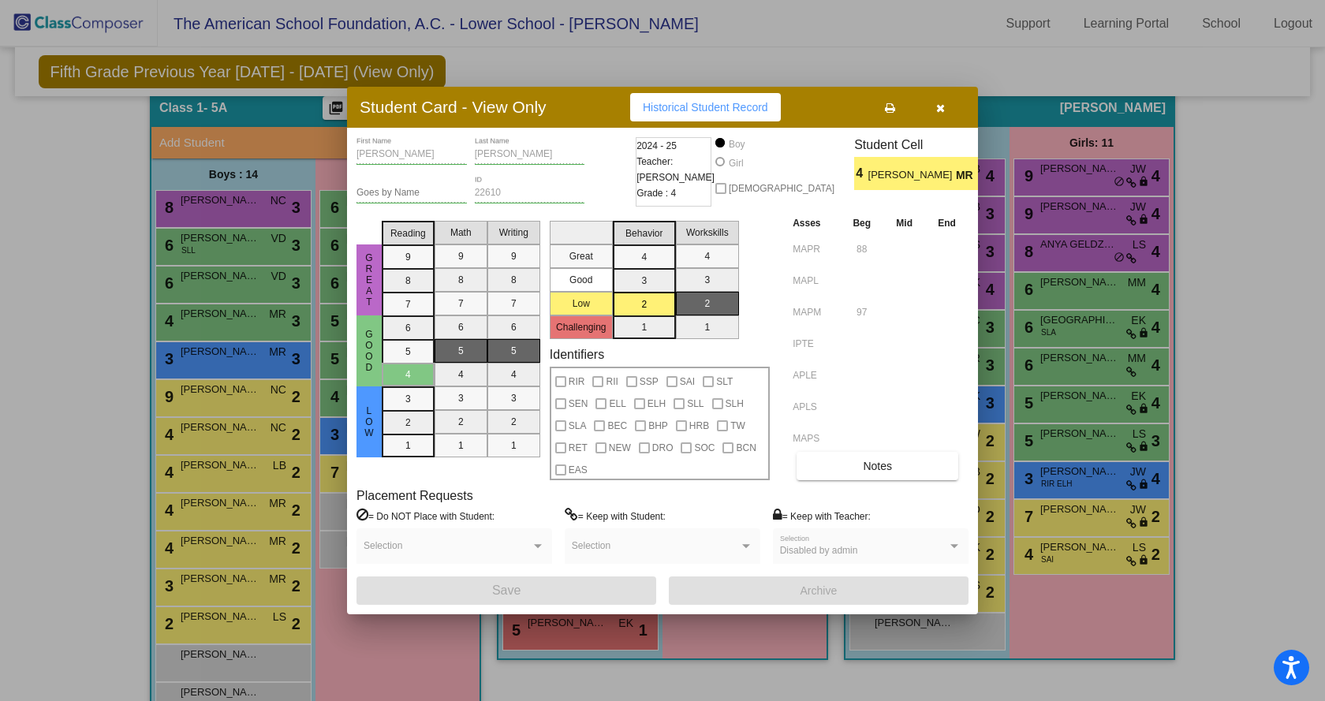
click at [950, 110] on button "button" at bounding box center [940, 107] width 50 height 28
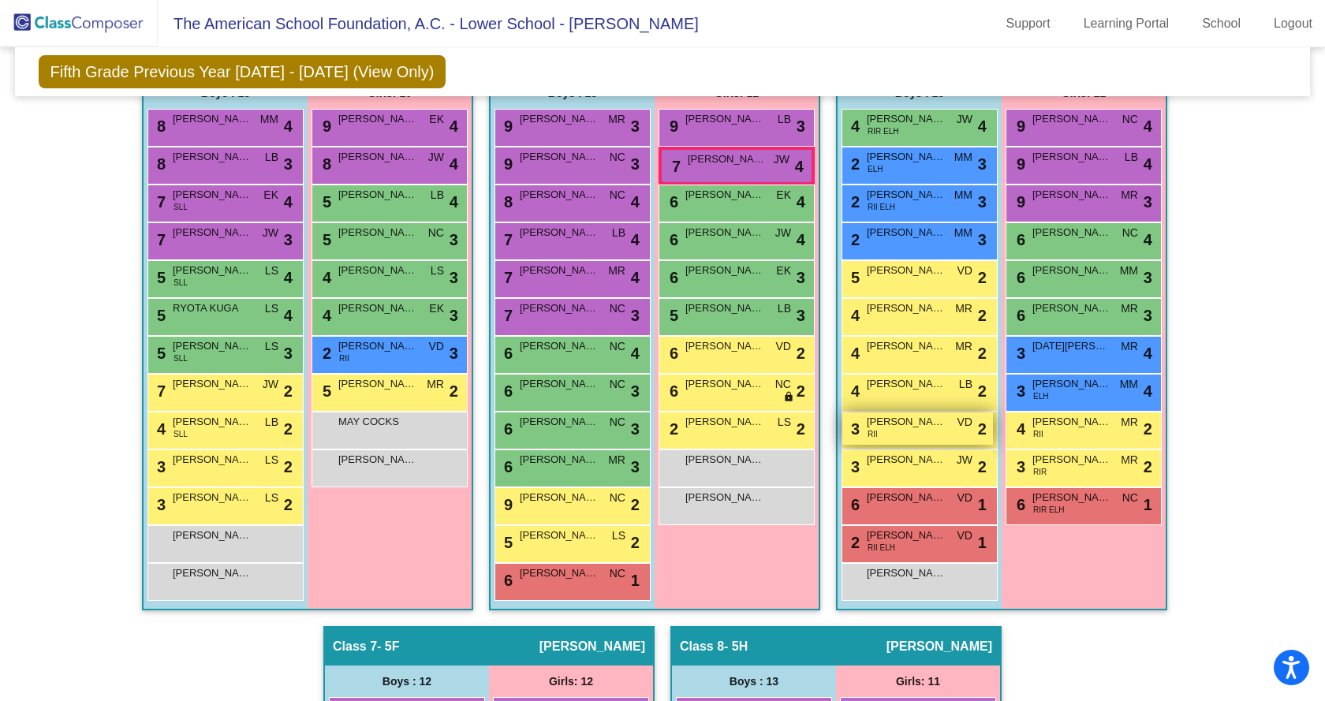
scroll to position [1183, 0]
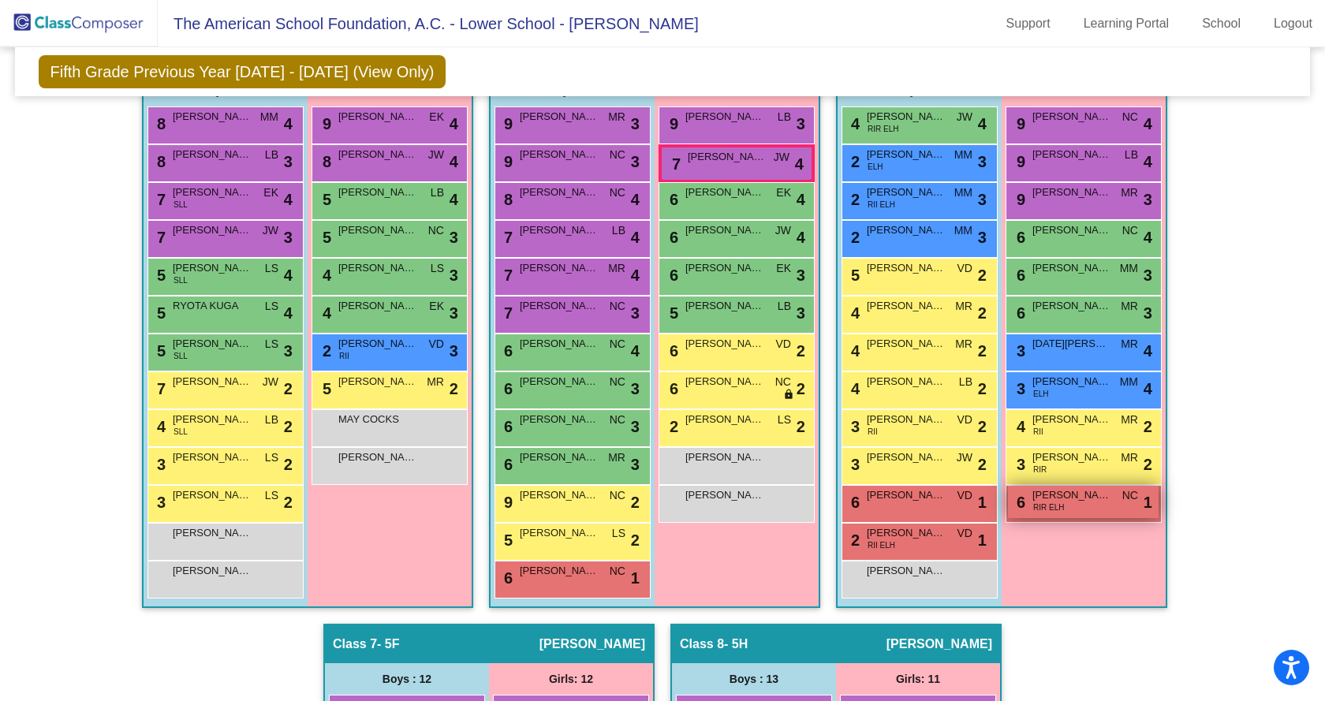
click at [1054, 510] on span "RIR ELH" at bounding box center [1048, 508] width 31 height 12
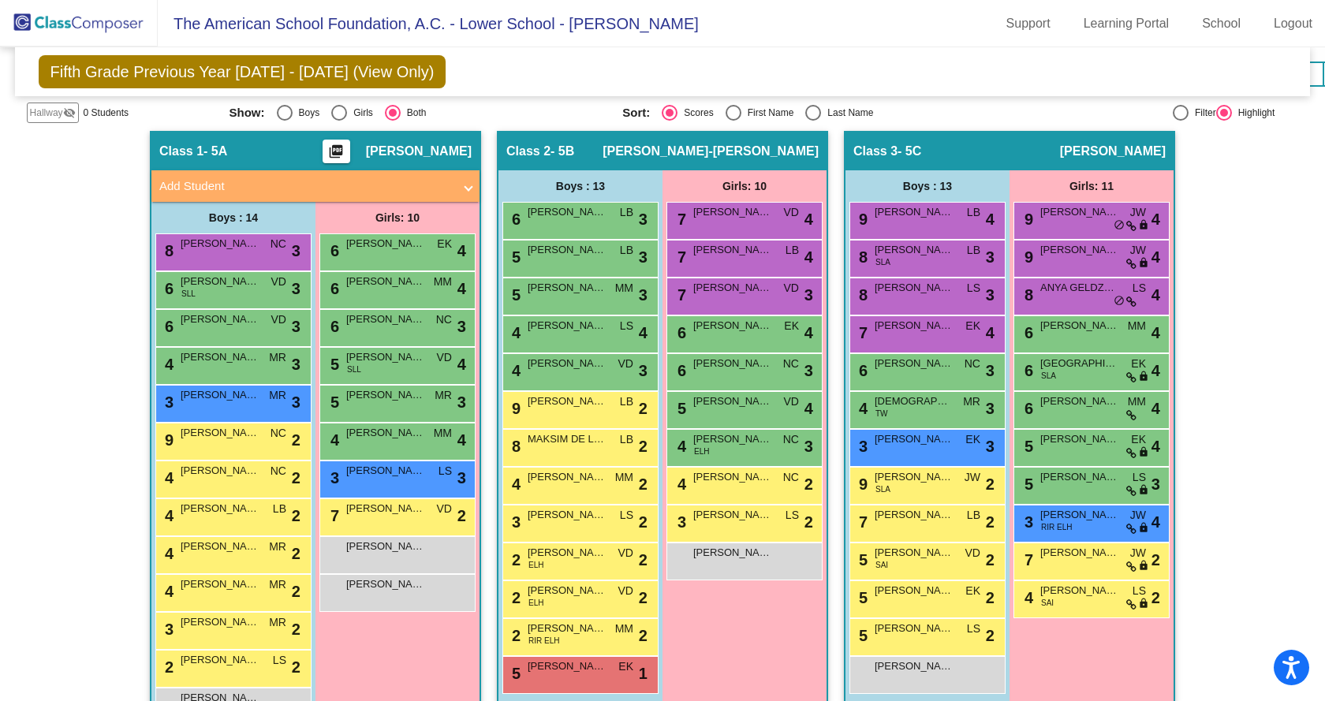
scroll to position [394, 0]
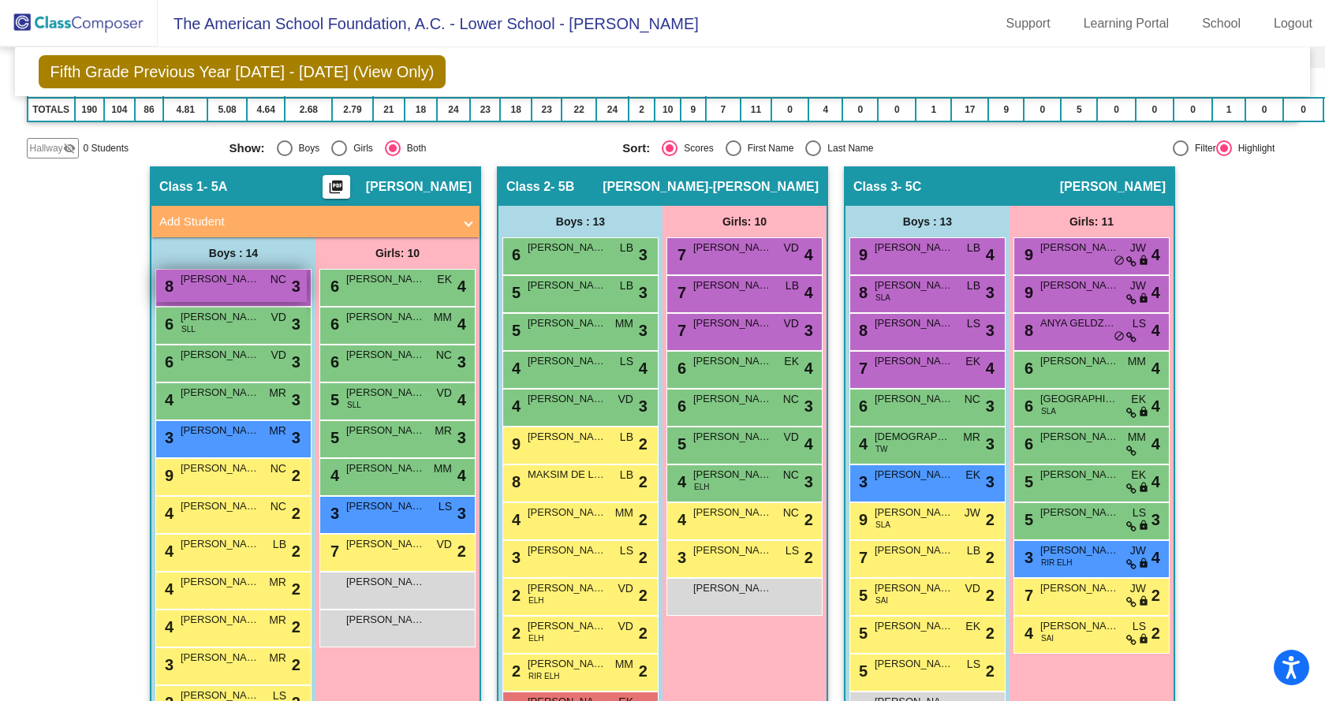
click at [219, 271] on div "8 CARLOS GONZALEZ NC lock do_not_disturb_alt 3" at bounding box center [231, 286] width 151 height 32
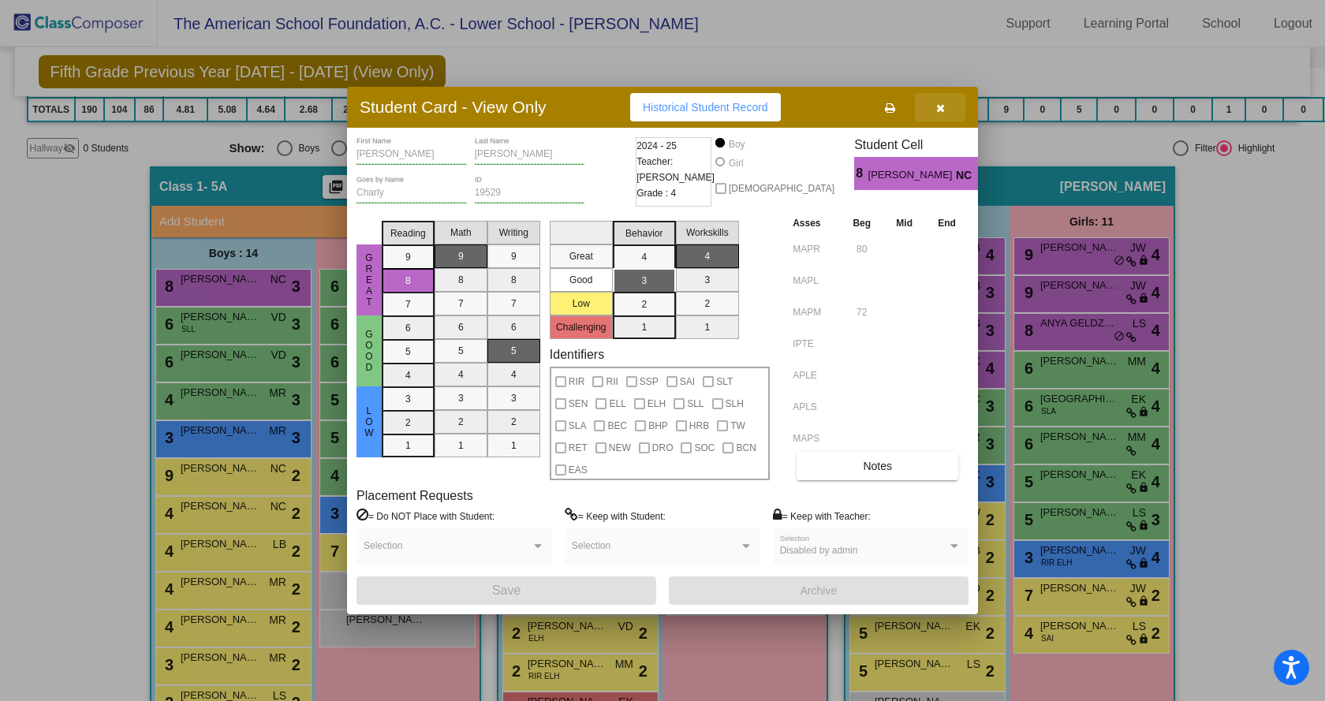
click at [947, 106] on button "button" at bounding box center [940, 107] width 50 height 28
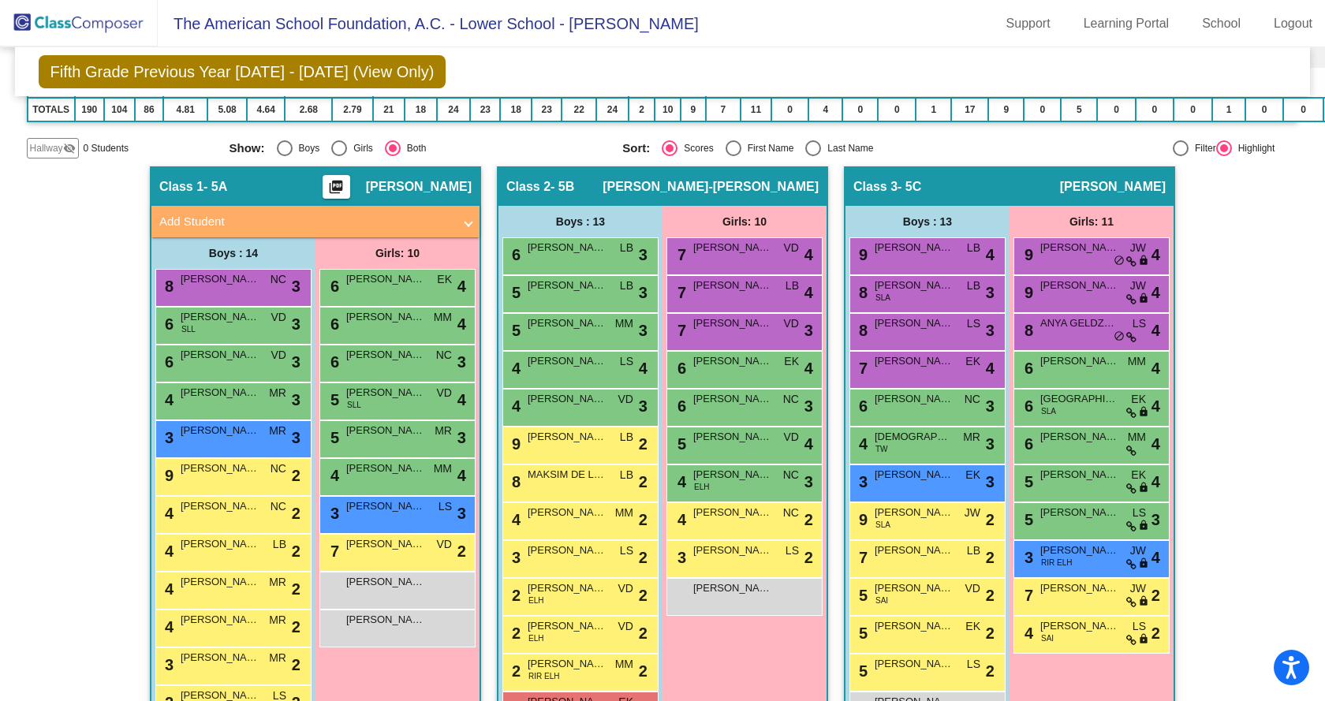
click at [327, 187] on mat-icon "picture_as_pdf" at bounding box center [336, 190] width 19 height 22
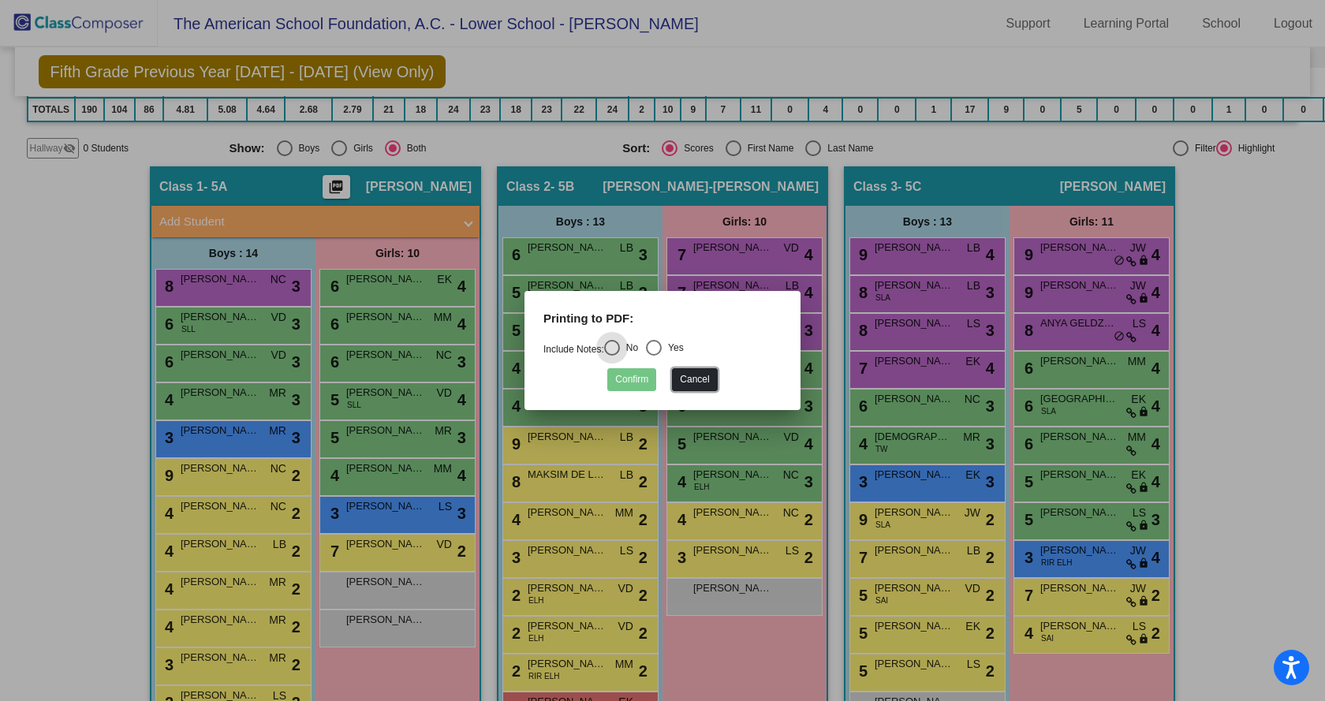
click at [677, 381] on button "Cancel" at bounding box center [694, 379] width 45 height 23
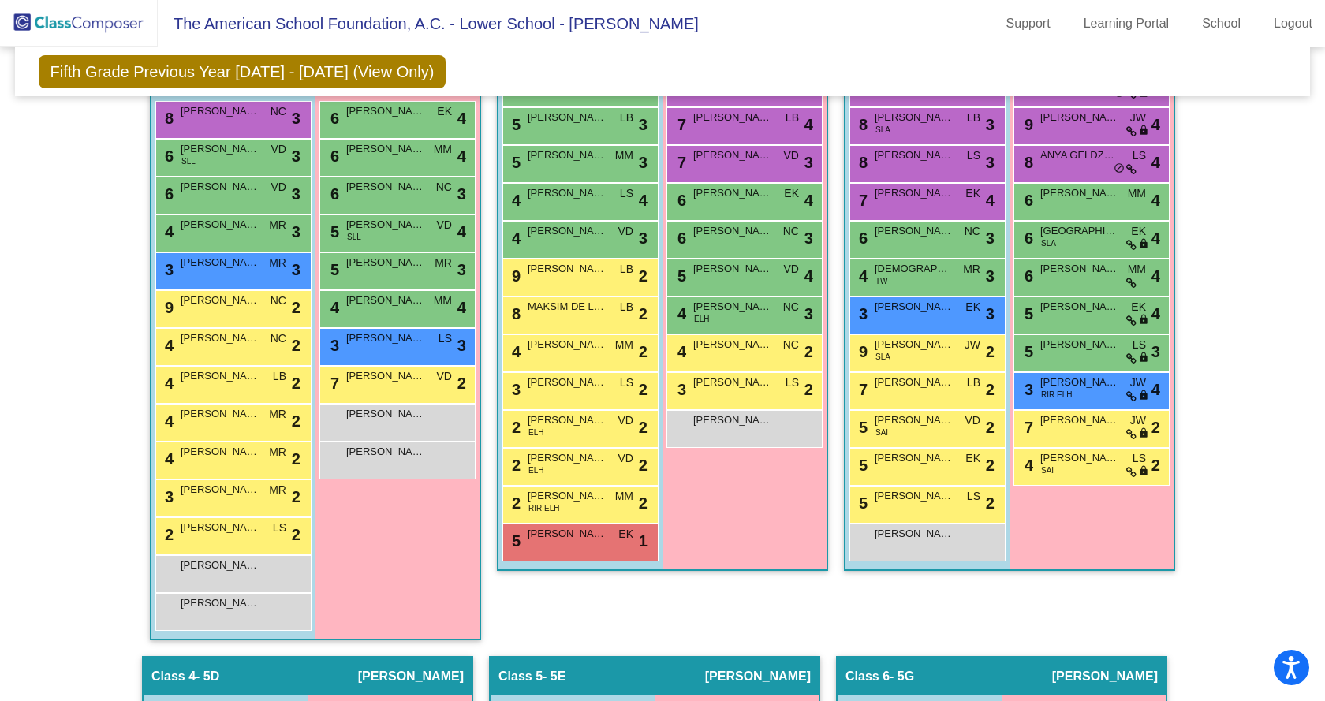
scroll to position [631, 0]
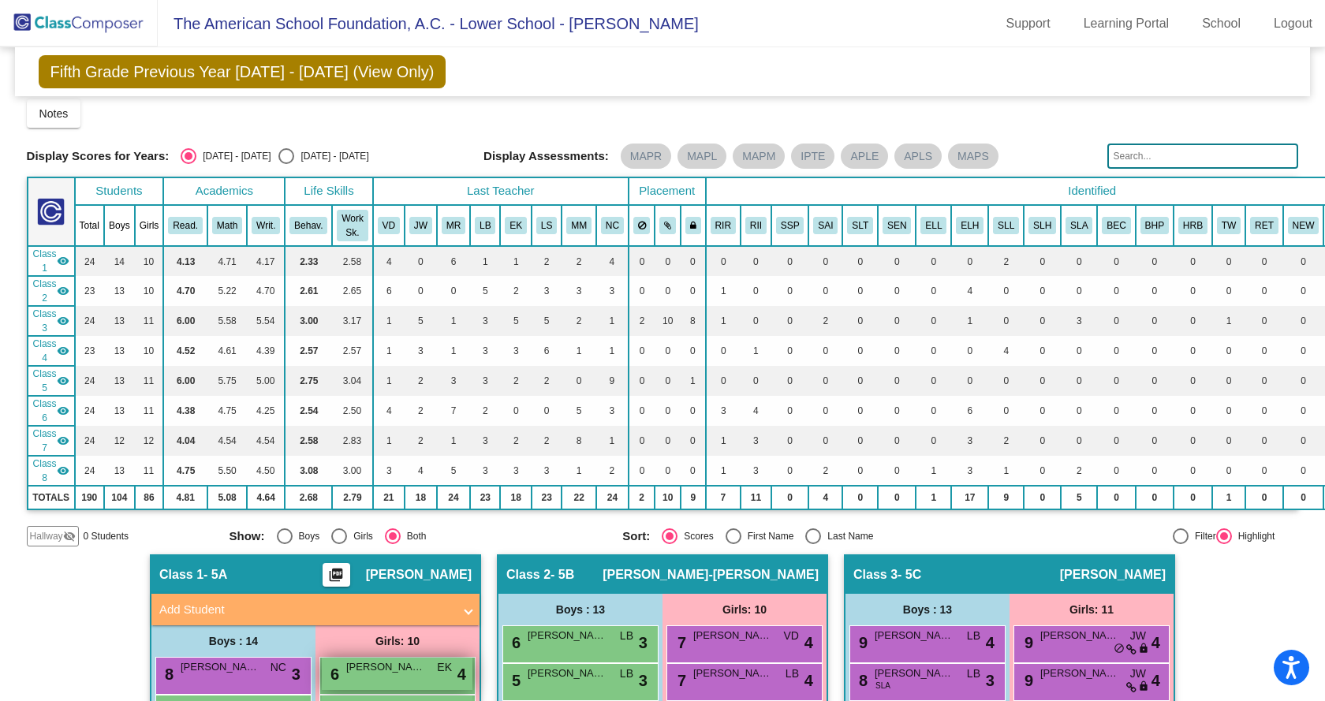
scroll to position [0, 0]
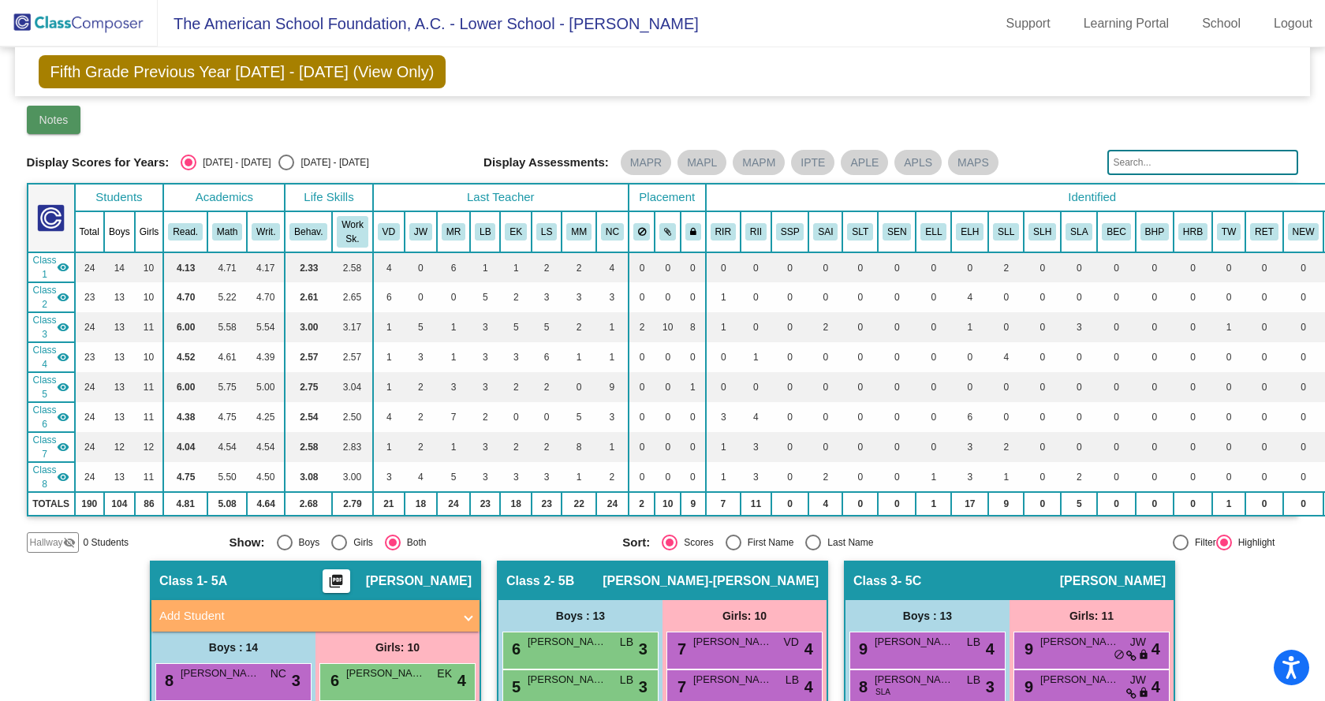
click at [62, 128] on button "Notes" at bounding box center [54, 120] width 54 height 28
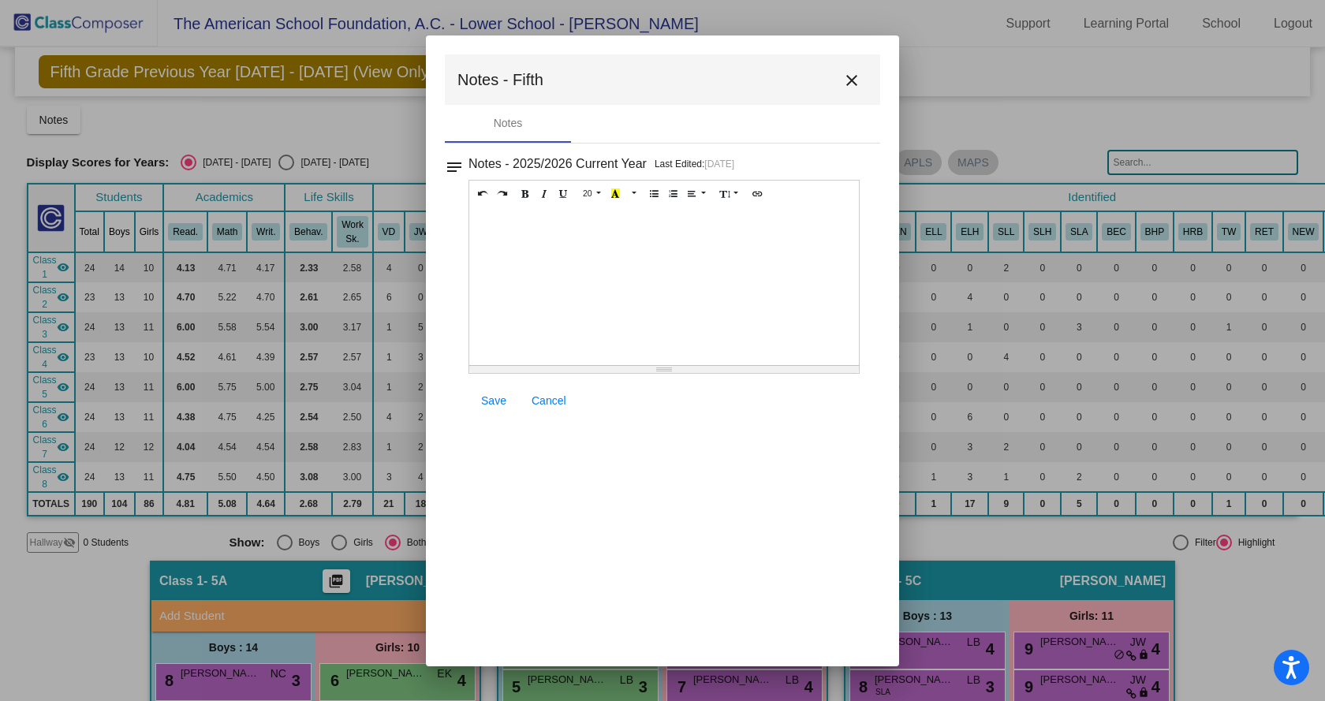
click at [859, 80] on mat-icon "close" at bounding box center [852, 80] width 19 height 19
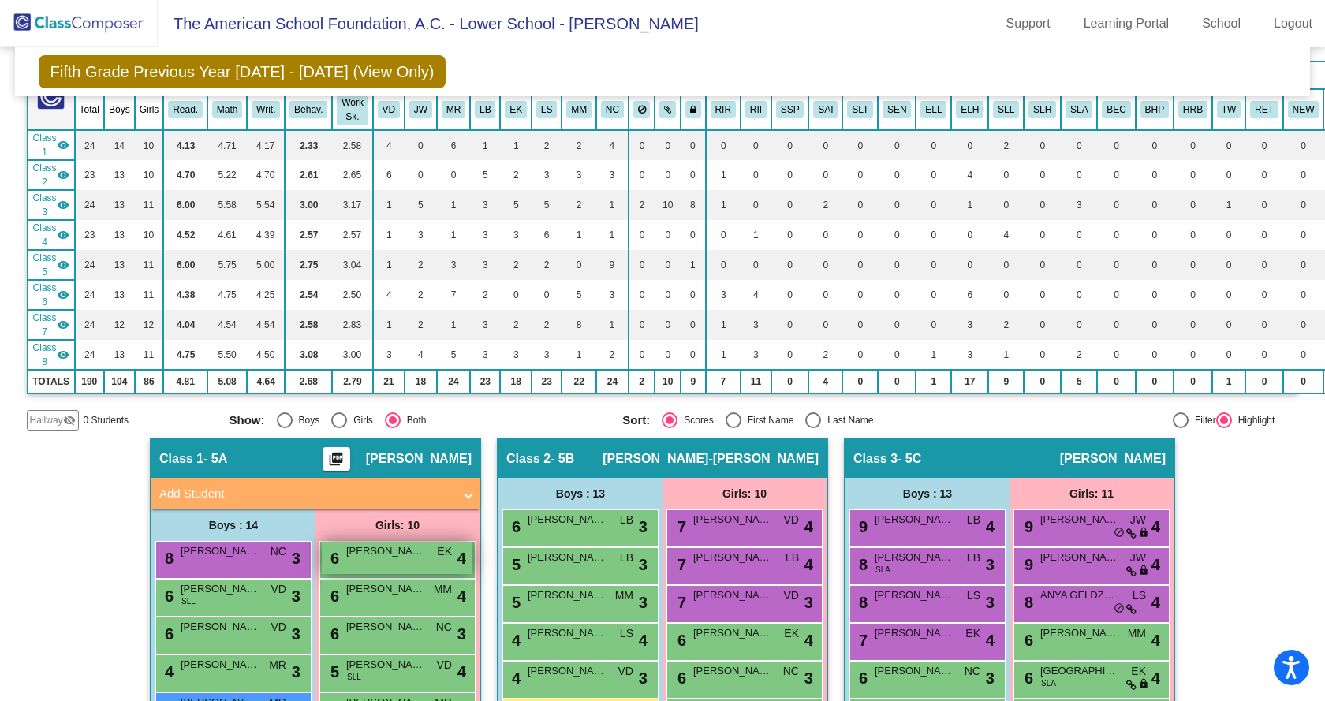
scroll to position [158, 0]
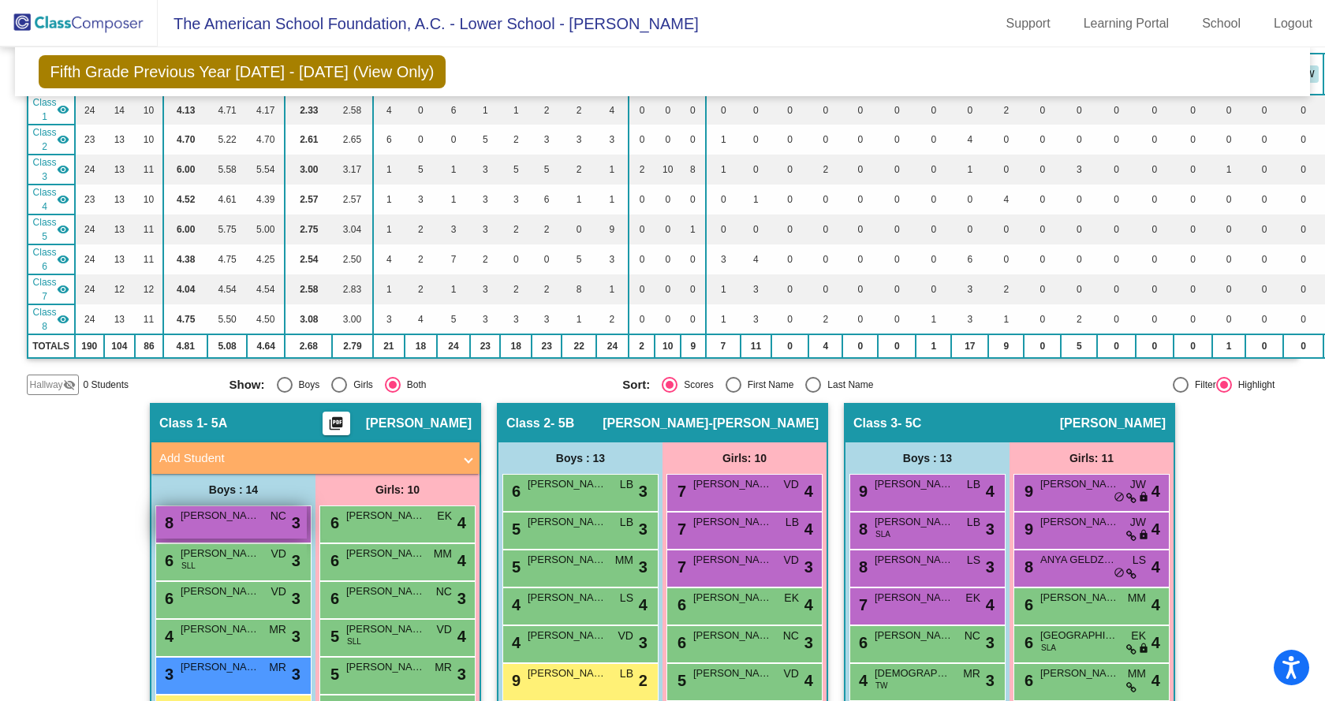
click at [220, 527] on div "8 CARLOS GONZALEZ NC lock do_not_disturb_alt 3" at bounding box center [231, 522] width 151 height 32
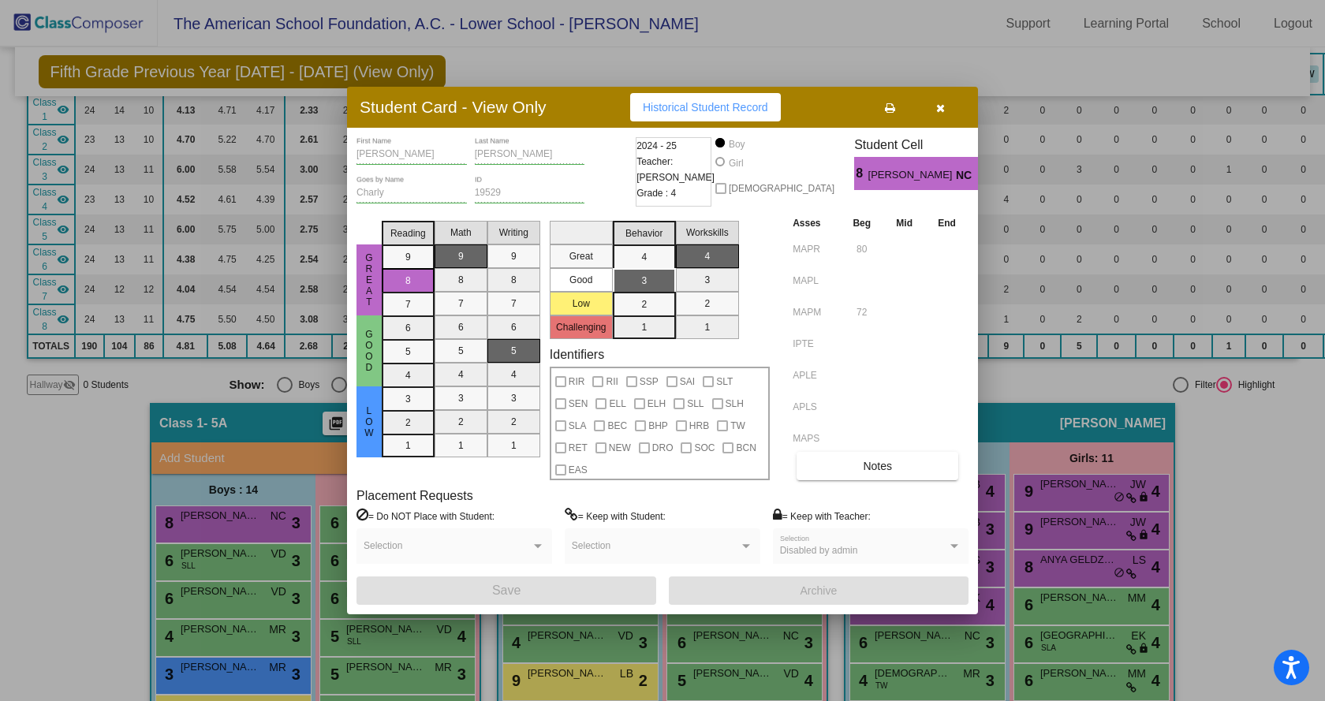
click at [240, 560] on div at bounding box center [662, 350] width 1325 height 701
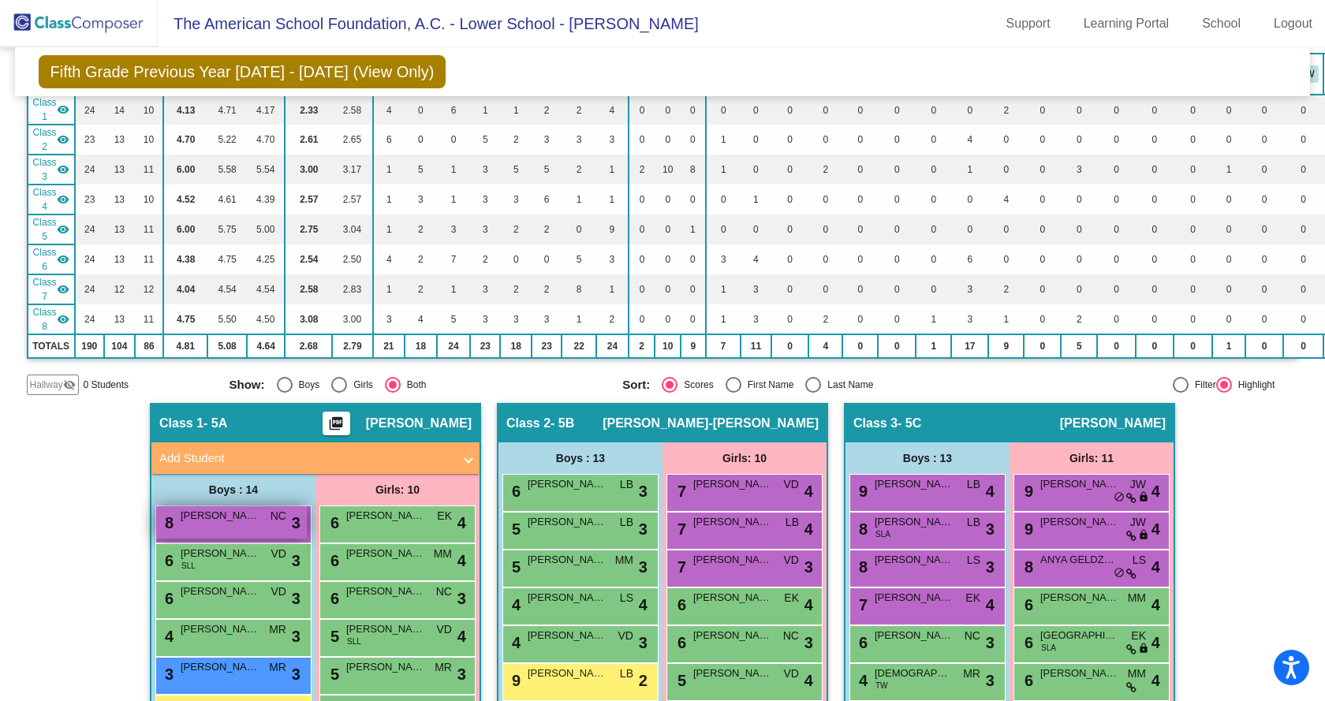
click at [245, 518] on span "CARLOS GONZALEZ" at bounding box center [220, 516] width 79 height 16
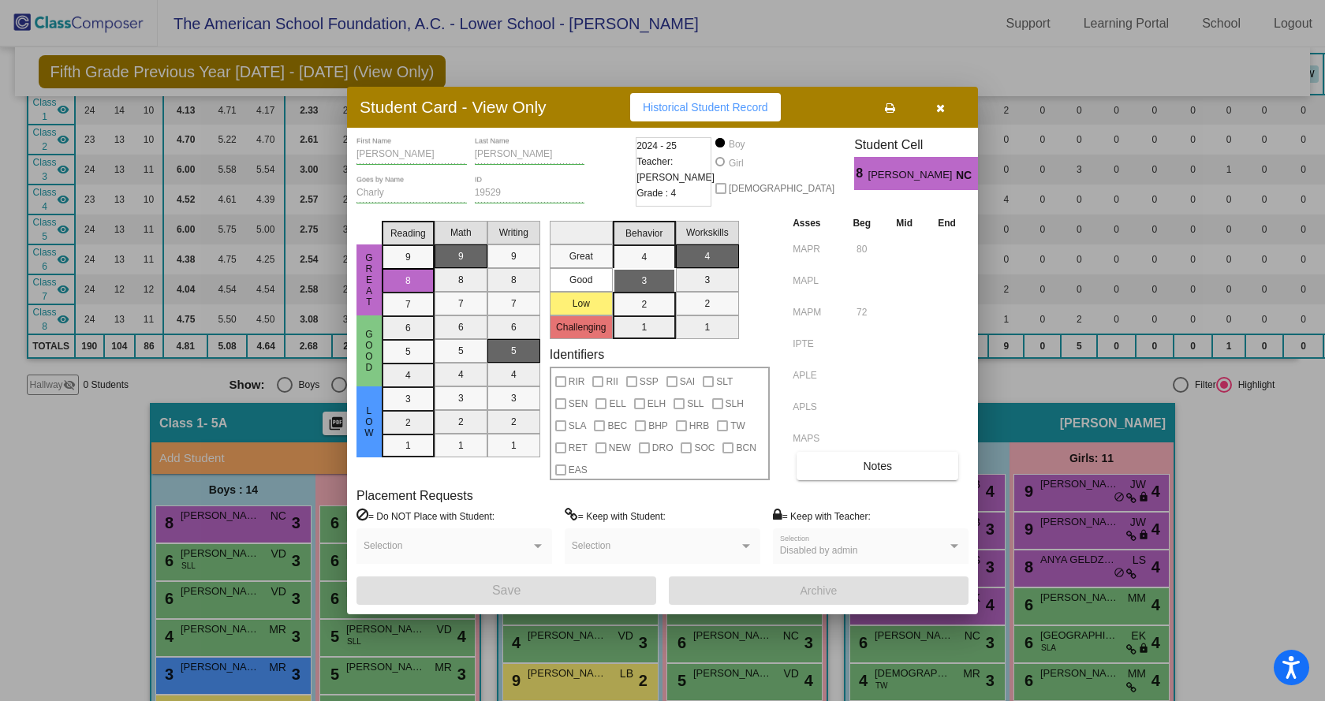
click at [229, 555] on div at bounding box center [662, 350] width 1325 height 701
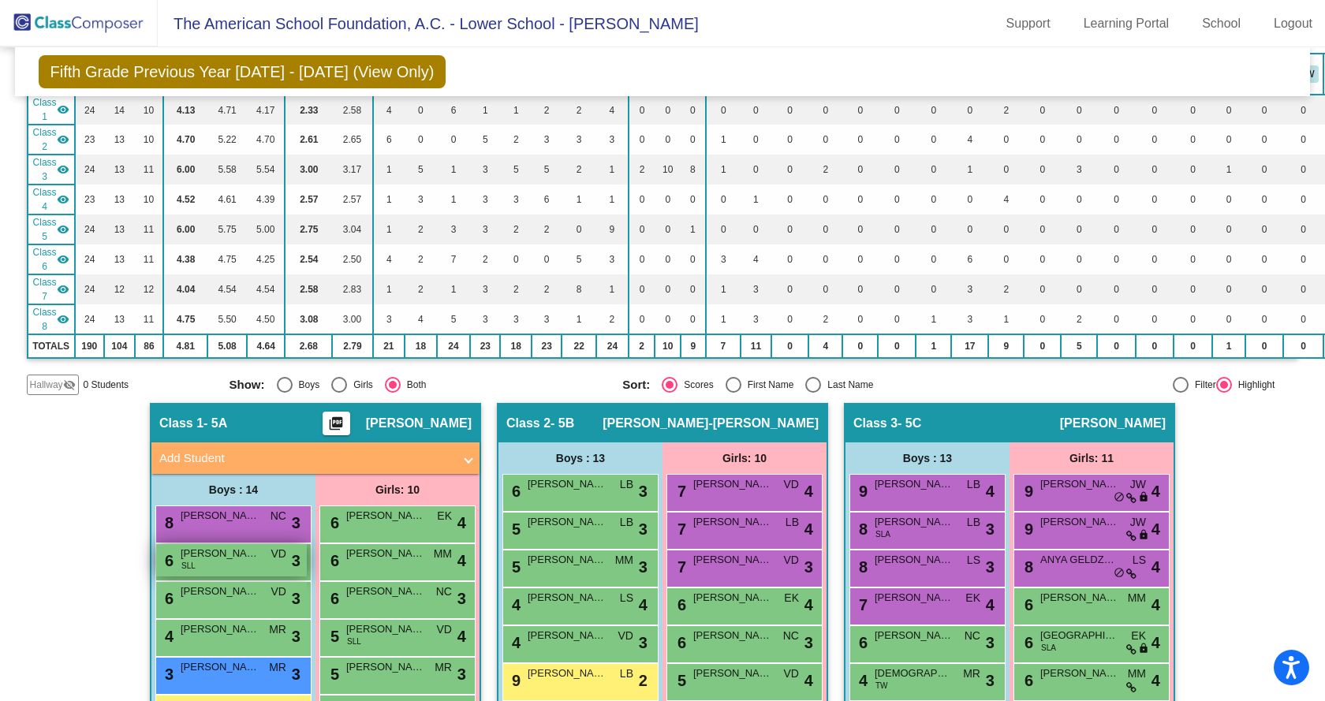
click at [231, 562] on div "6 KODAI SAKAMOTO SLL VD lock do_not_disturb_alt 3" at bounding box center [231, 560] width 151 height 32
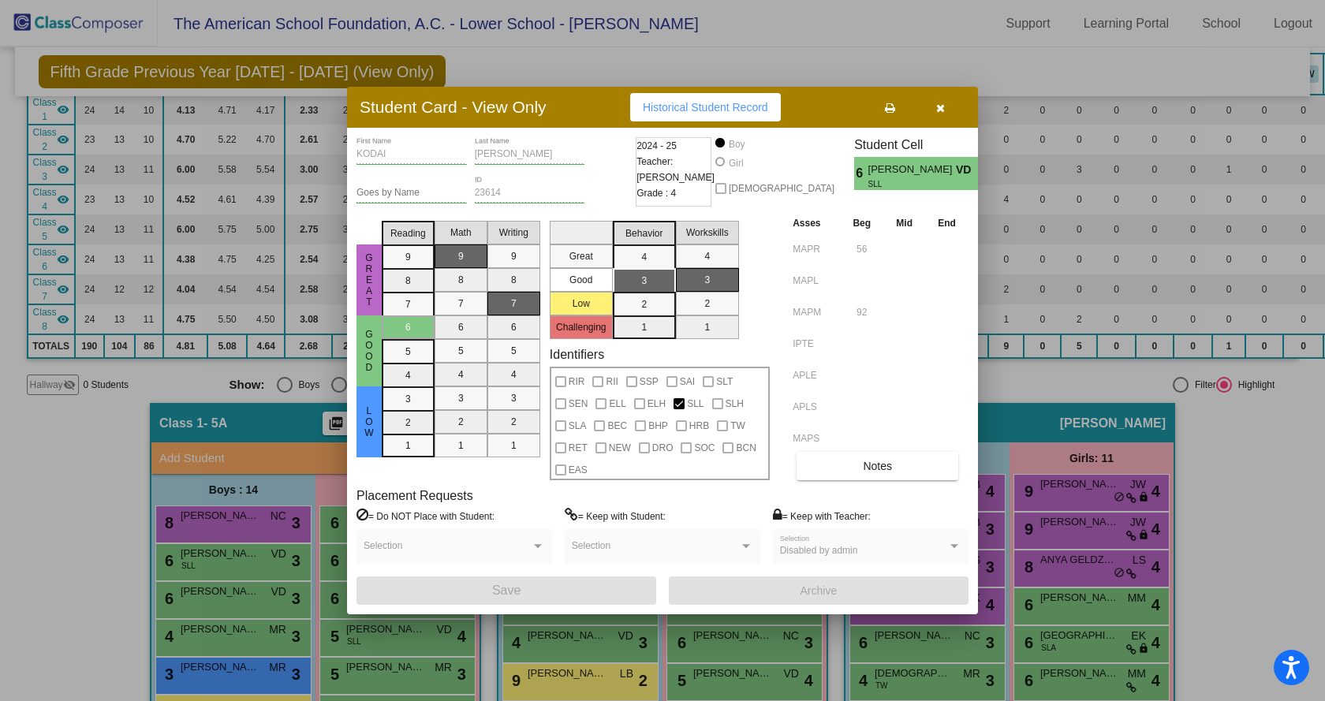
click at [163, 618] on div at bounding box center [662, 350] width 1325 height 701
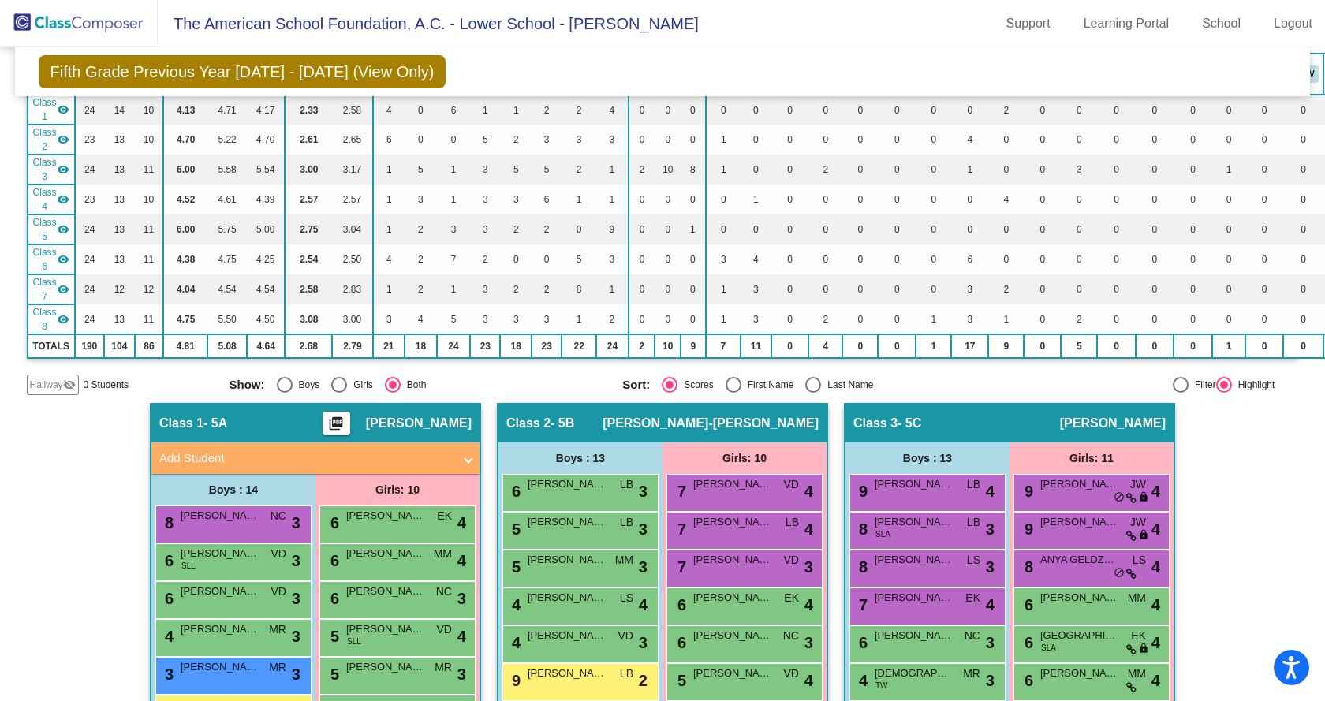
click at [204, 581] on div "6 MATIAS CARDENAS VD lock do_not_disturb_alt 3" at bounding box center [233, 600] width 156 height 38
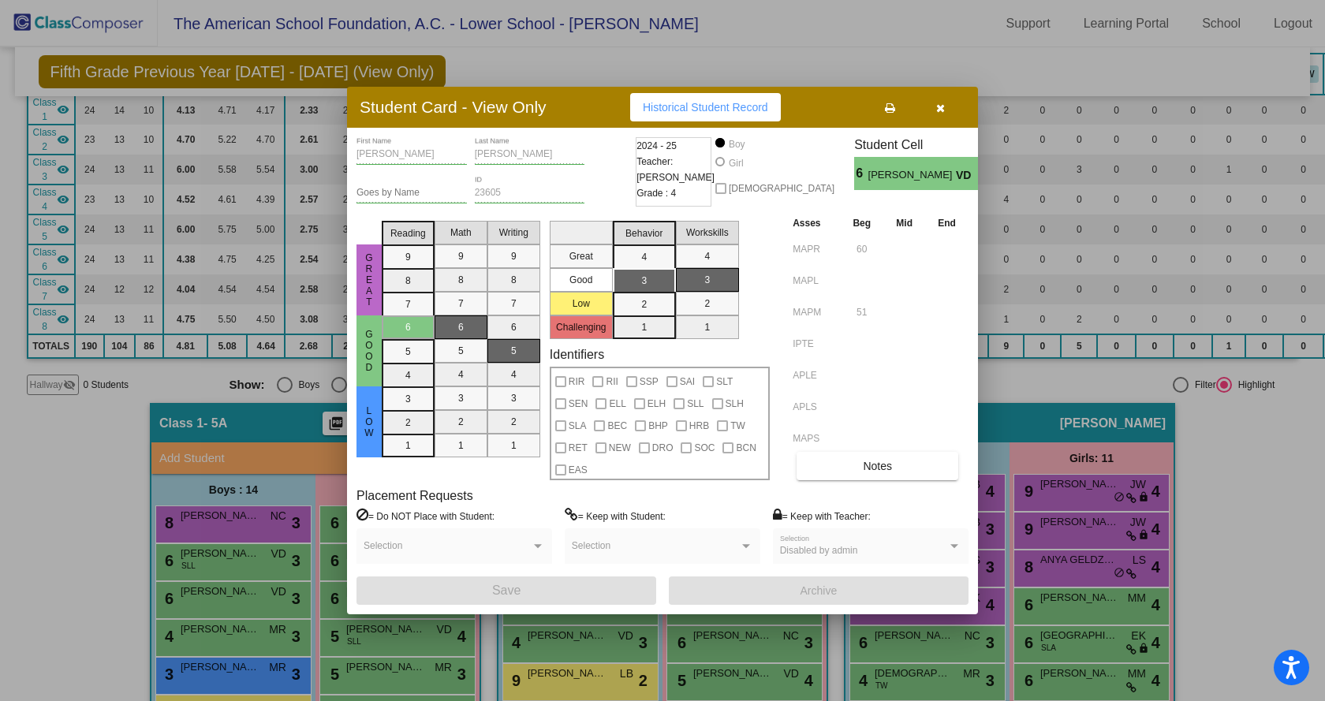
click at [222, 574] on div at bounding box center [662, 350] width 1325 height 701
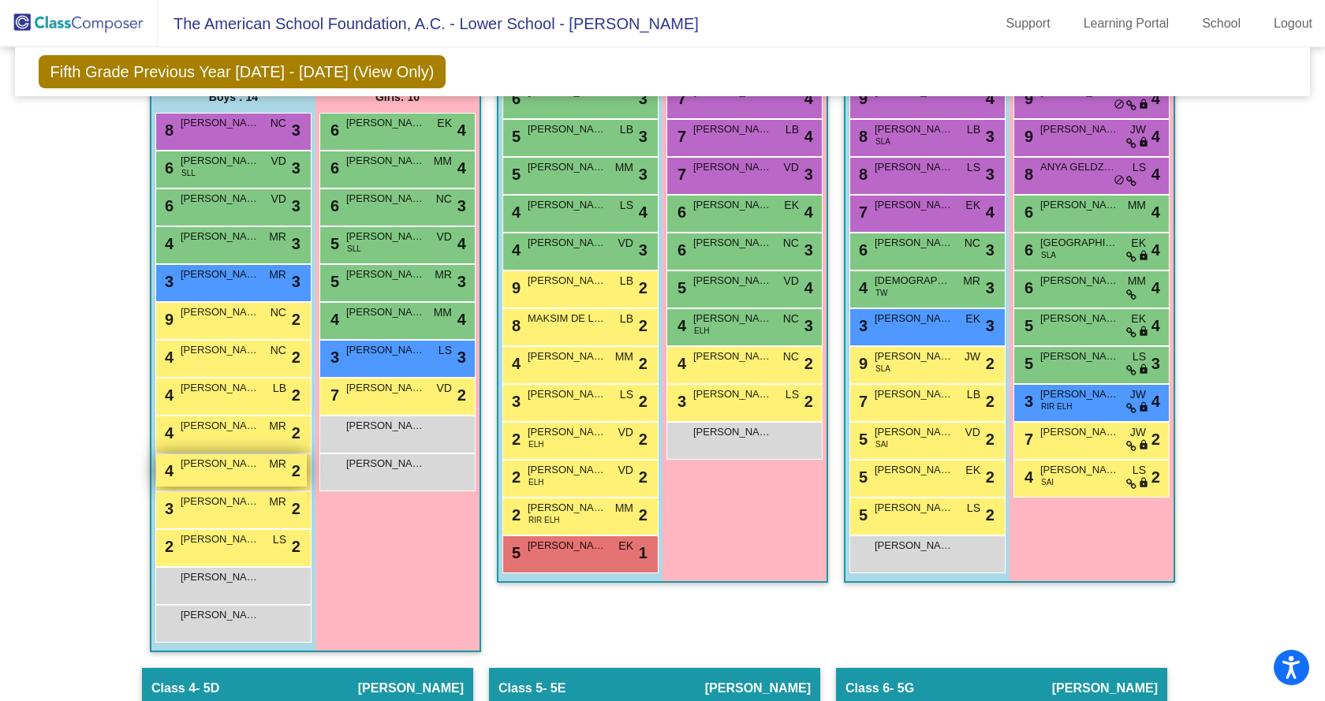
scroll to position [552, 0]
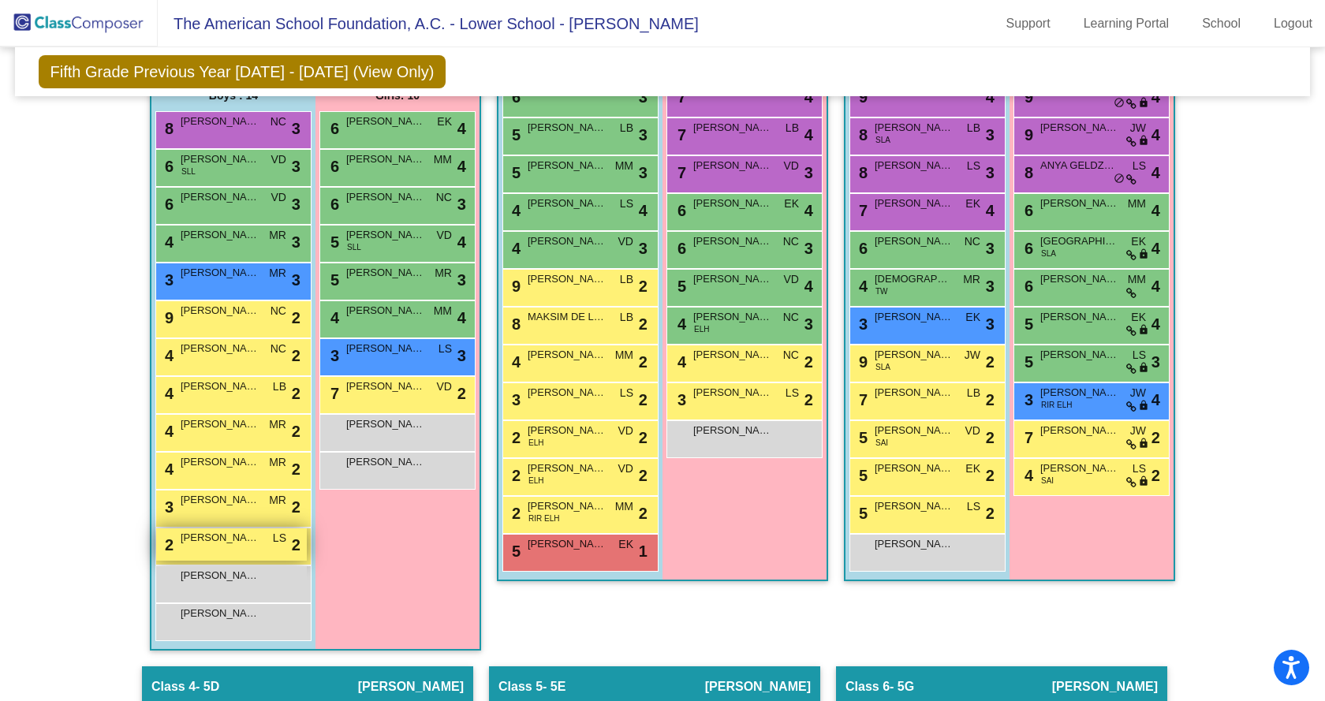
click at [220, 544] on span "LUCCA VILLALOBOS" at bounding box center [220, 538] width 79 height 16
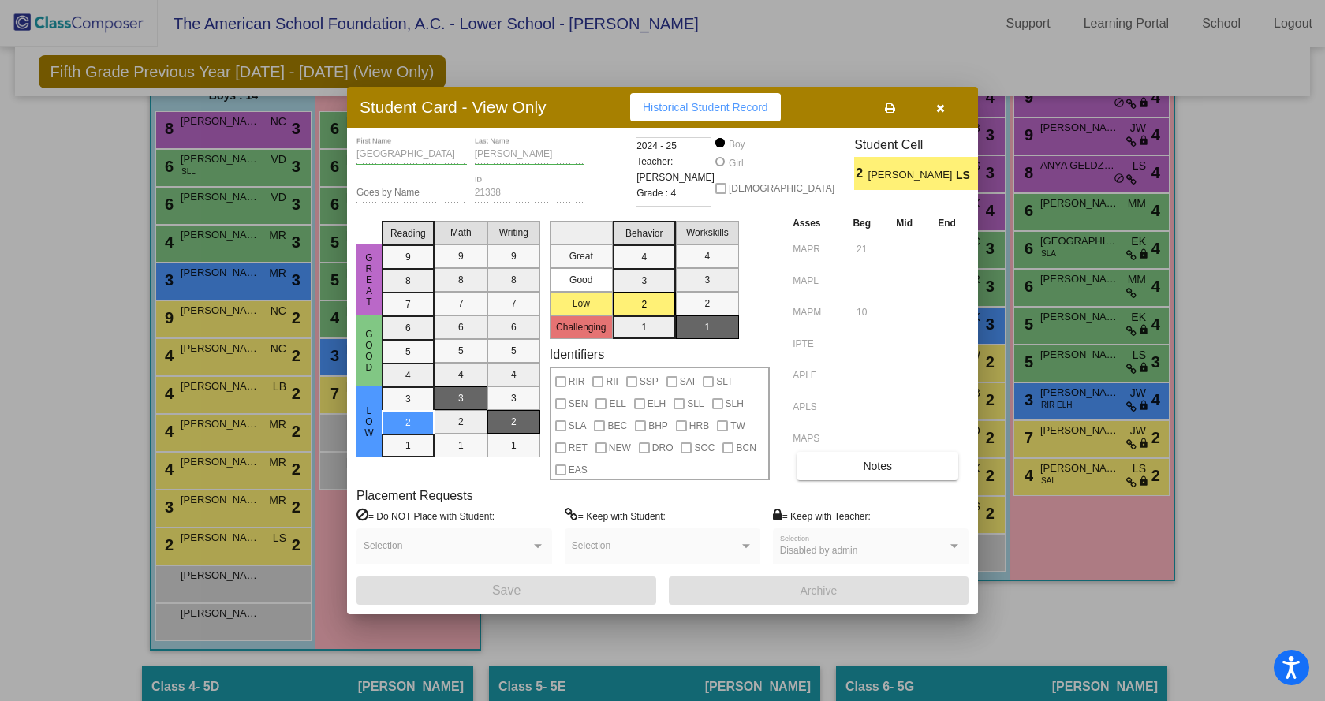
click at [160, 531] on div at bounding box center [662, 350] width 1325 height 701
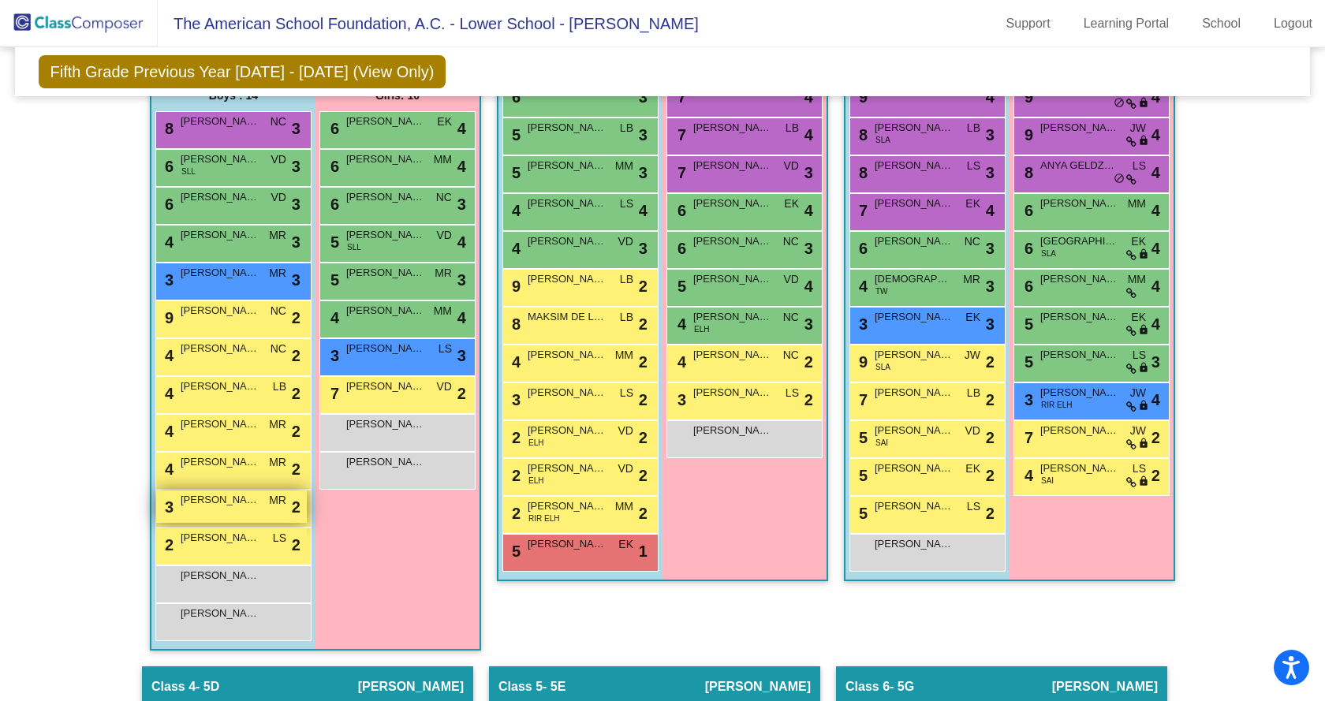
click at [185, 506] on span "FELIX BLANCO" at bounding box center [220, 500] width 79 height 16
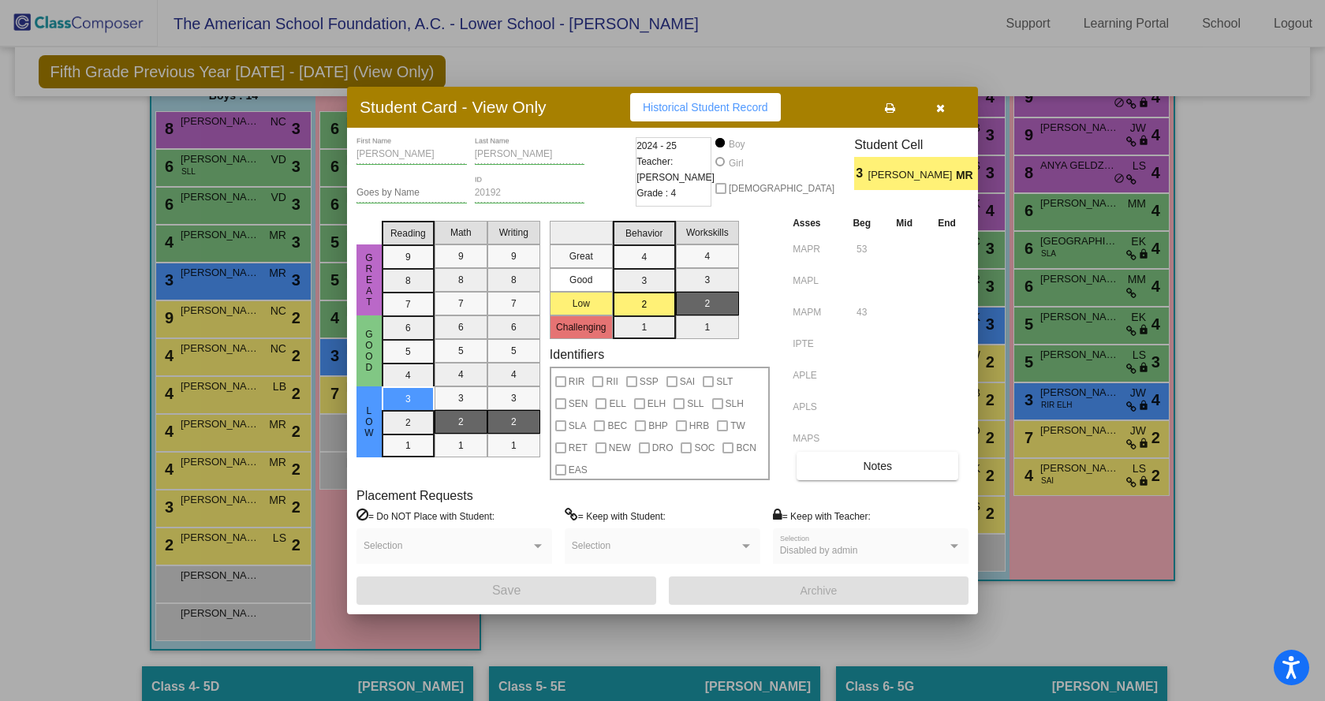
click at [236, 524] on div at bounding box center [662, 350] width 1325 height 701
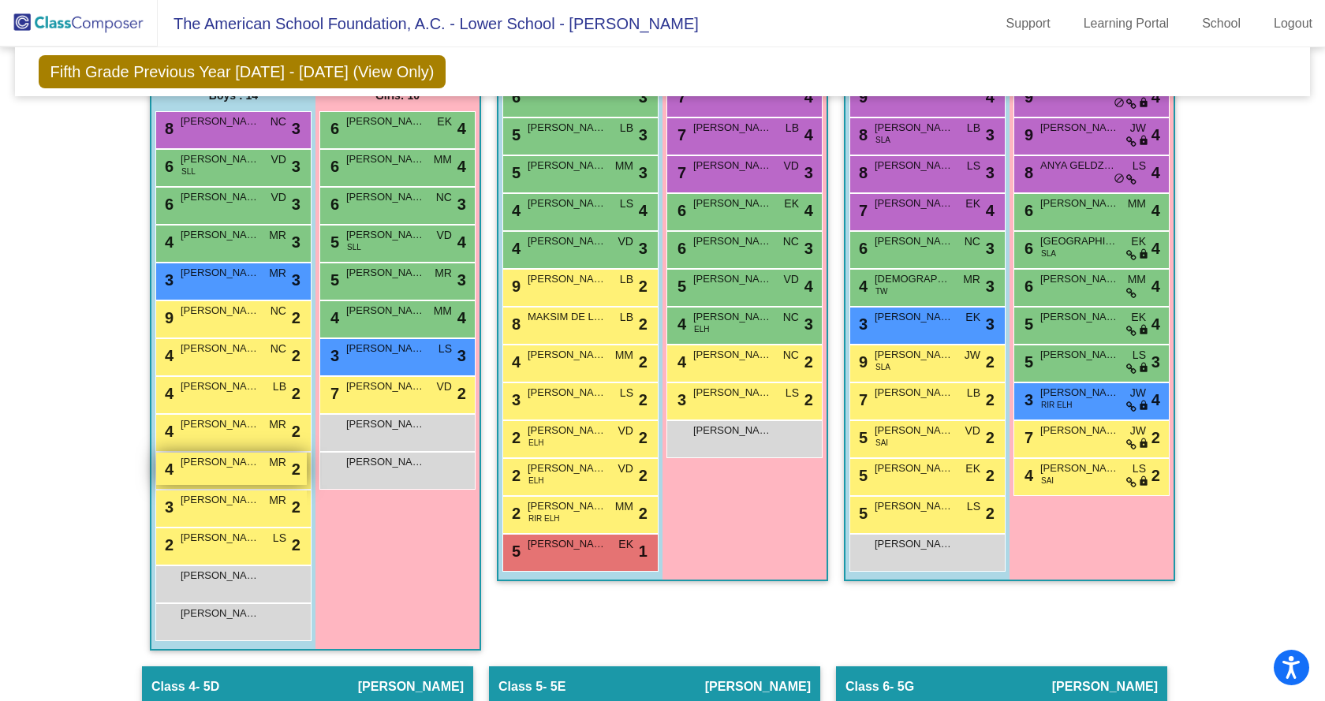
click at [207, 475] on div "4 THOMAS ALEXANDER PRIESTLEY MR lock do_not_disturb_alt 2" at bounding box center [231, 469] width 151 height 32
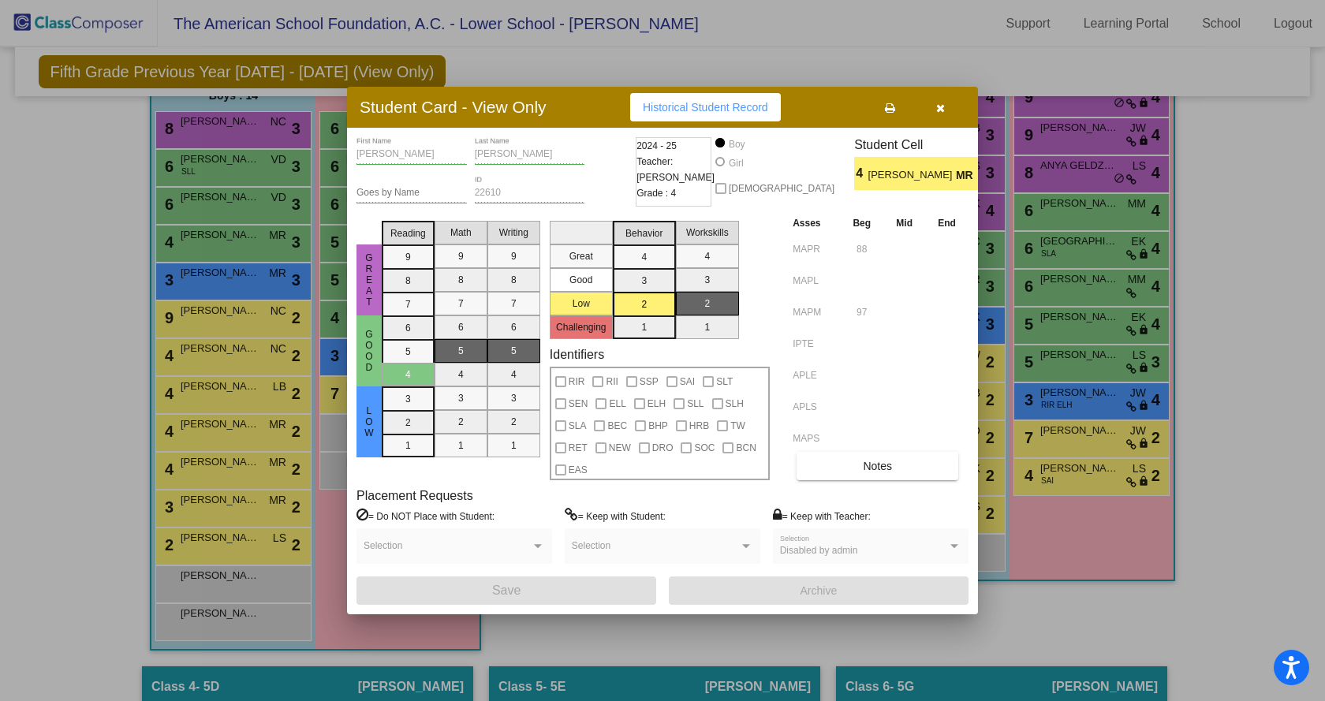
click at [181, 450] on div at bounding box center [662, 350] width 1325 height 701
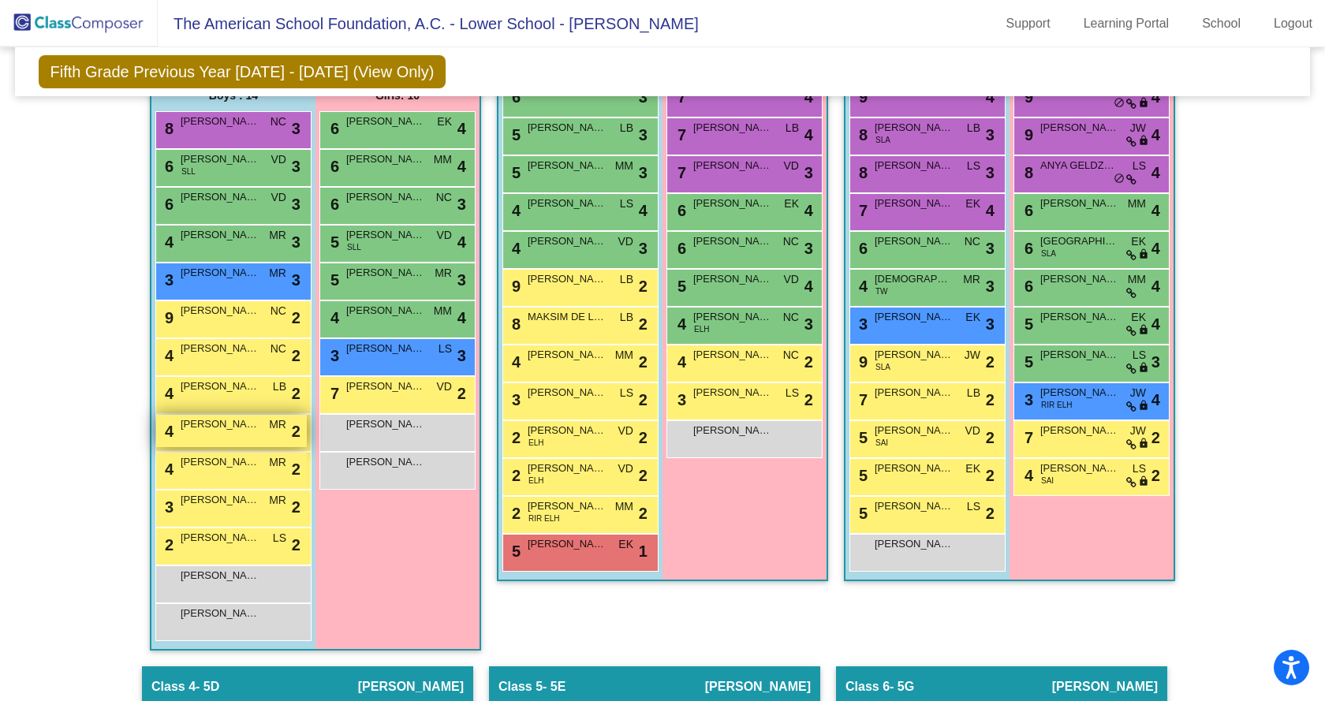
click at [207, 436] on div "4 RAUL QUINTANA MR lock do_not_disturb_alt 2" at bounding box center [231, 431] width 151 height 32
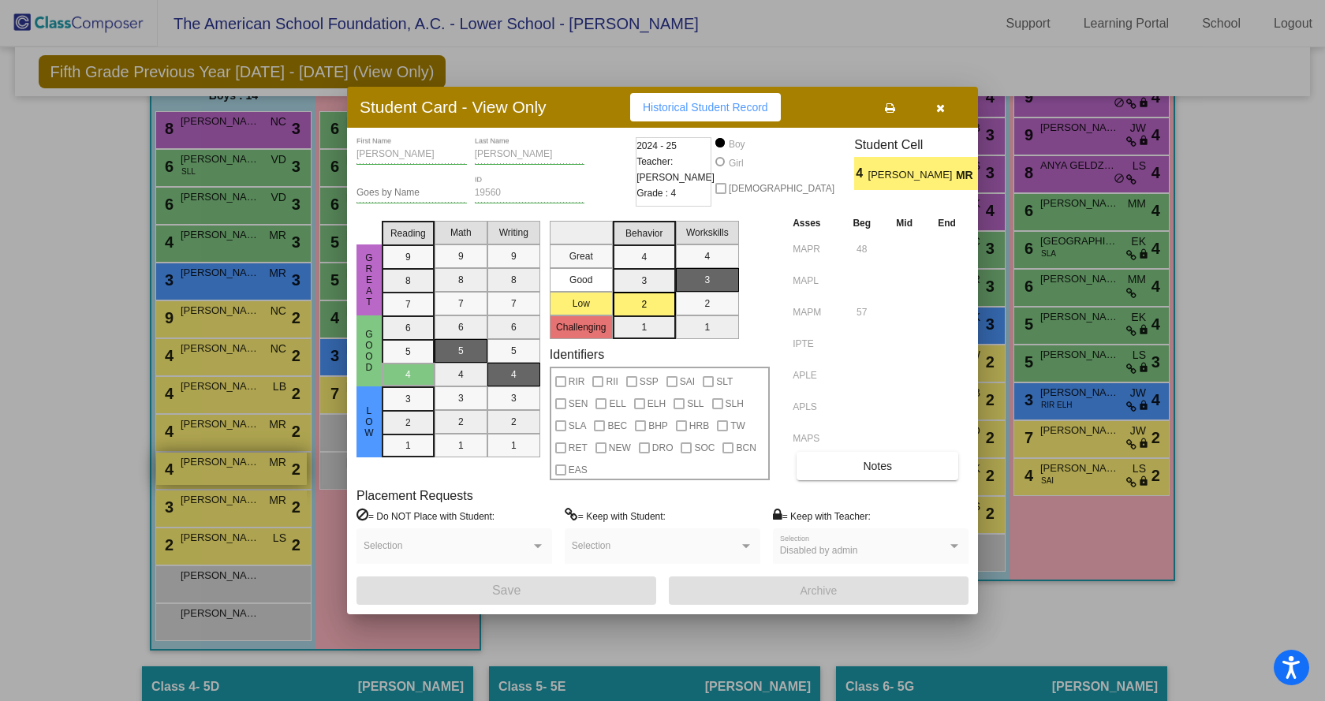
click at [184, 461] on div at bounding box center [662, 350] width 1325 height 701
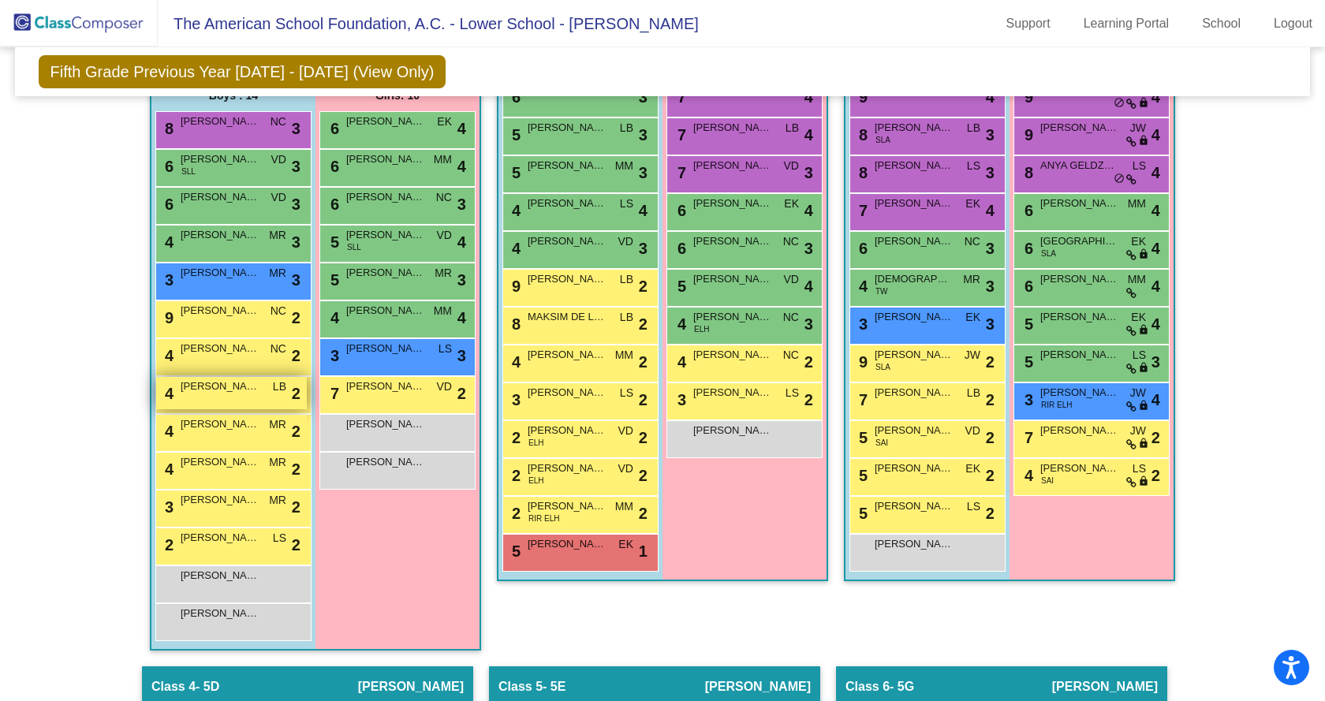
click at [205, 391] on span "LUCCA ALMENDARIZ" at bounding box center [220, 387] width 79 height 16
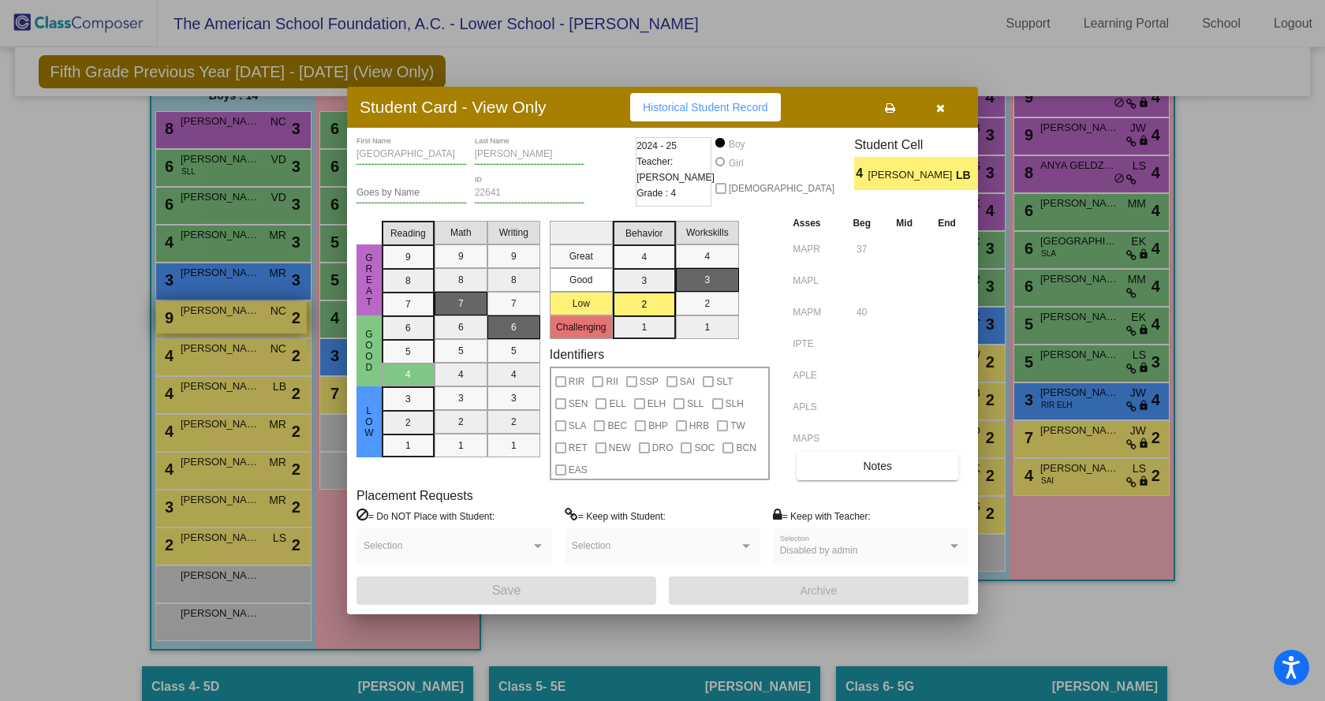
click at [193, 314] on div at bounding box center [662, 350] width 1325 height 701
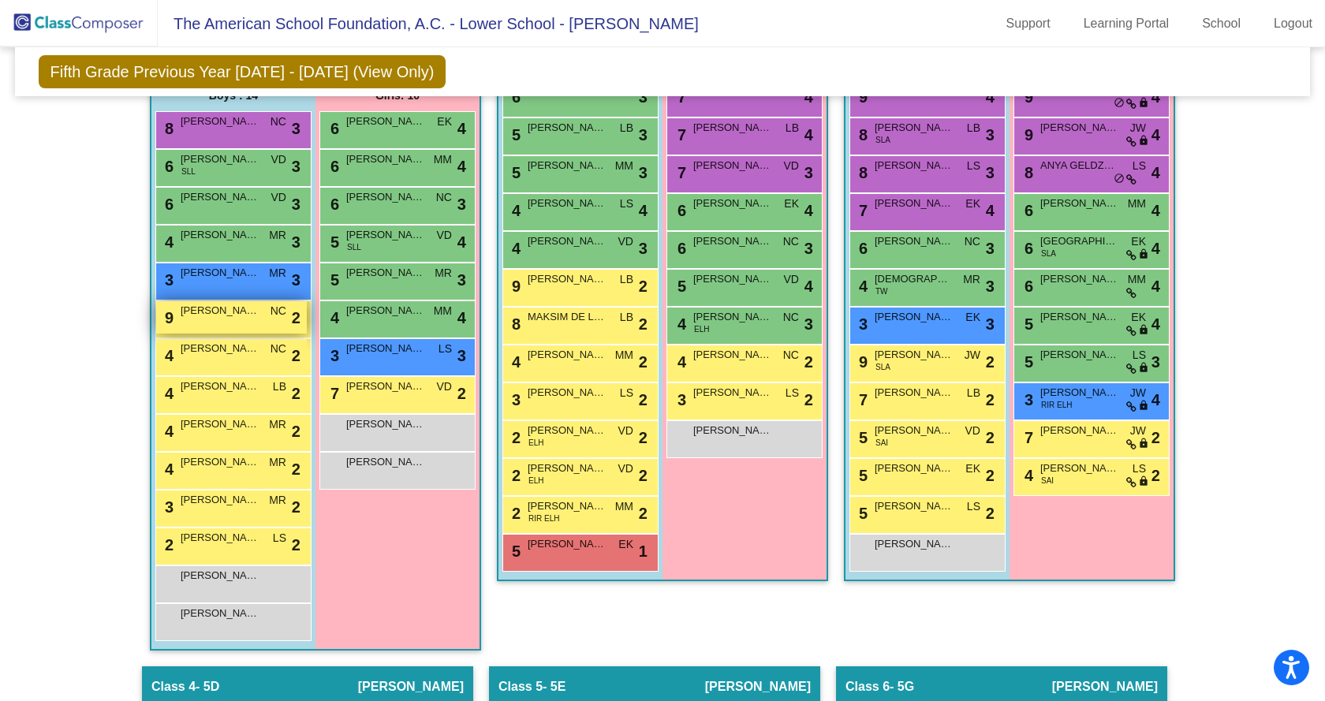
click at [243, 323] on div "9 LUCAS GUILLERMETY NC lock do_not_disturb_alt 2" at bounding box center [231, 317] width 151 height 32
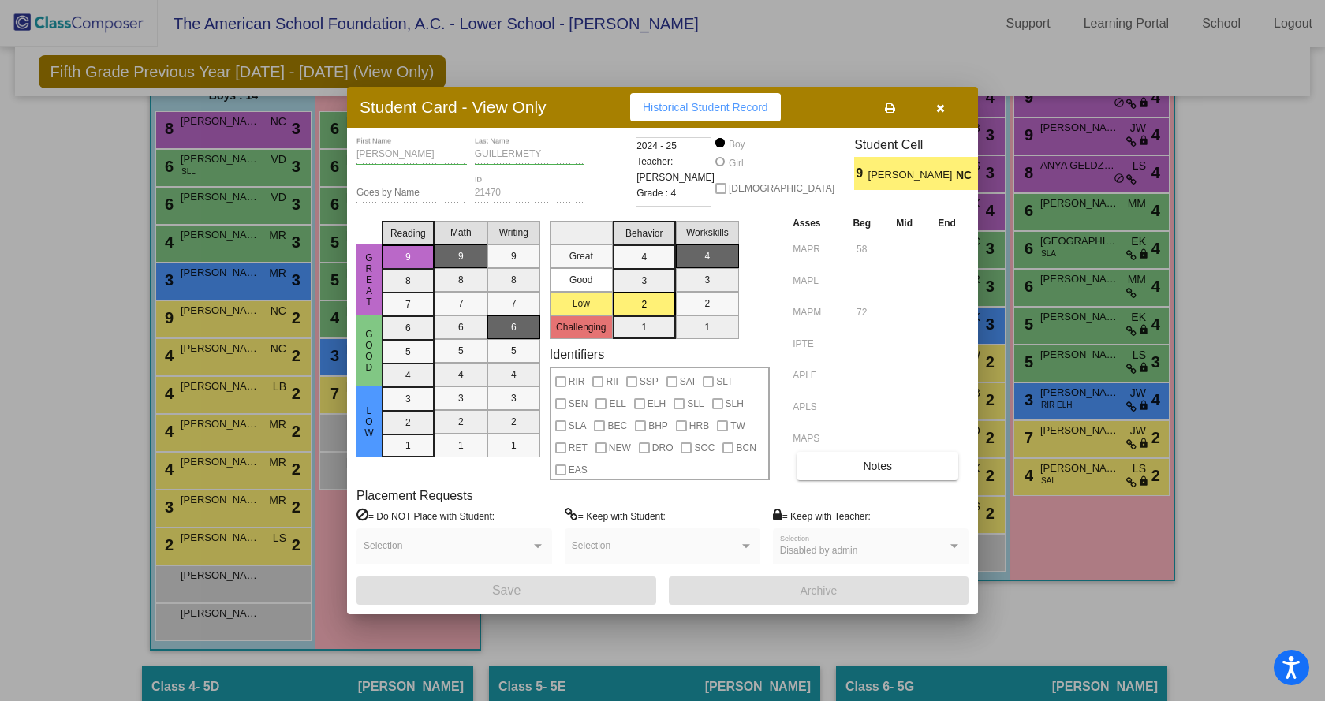
click at [225, 201] on div at bounding box center [662, 350] width 1325 height 701
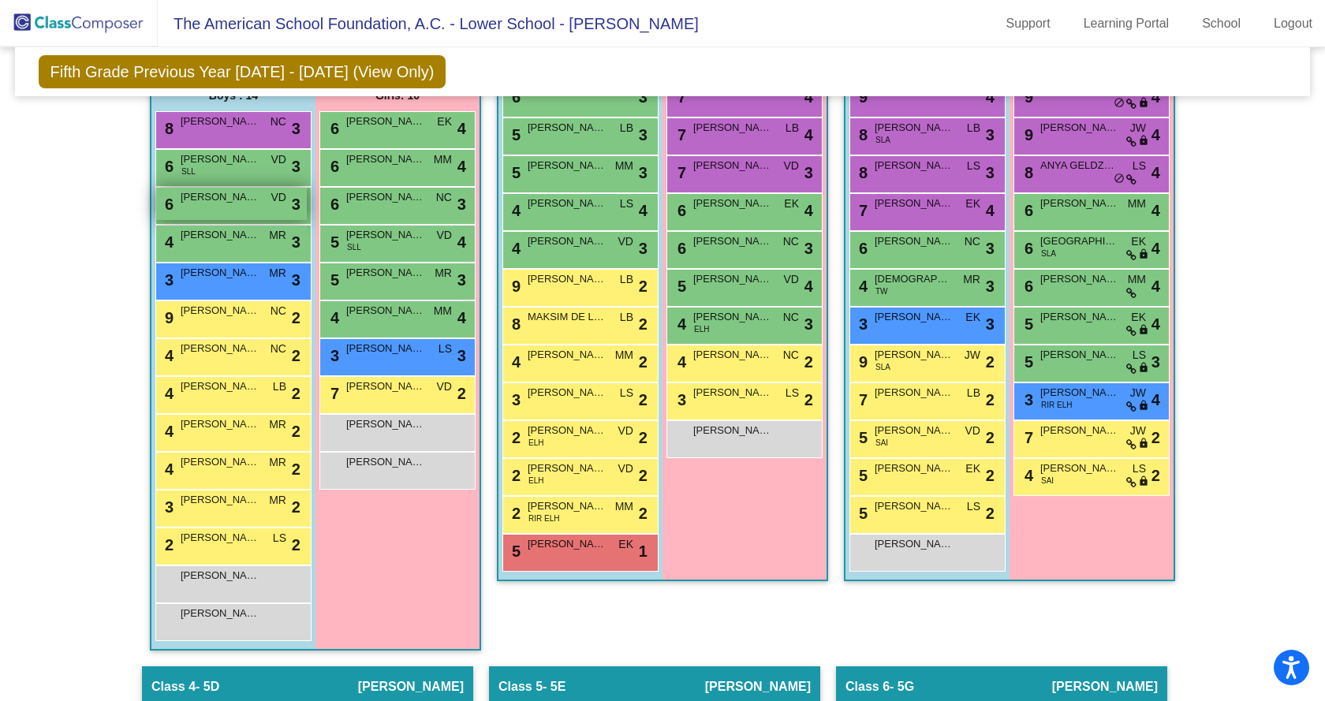
click at [215, 192] on span "MATIAS CARDENAS" at bounding box center [220, 197] width 79 height 16
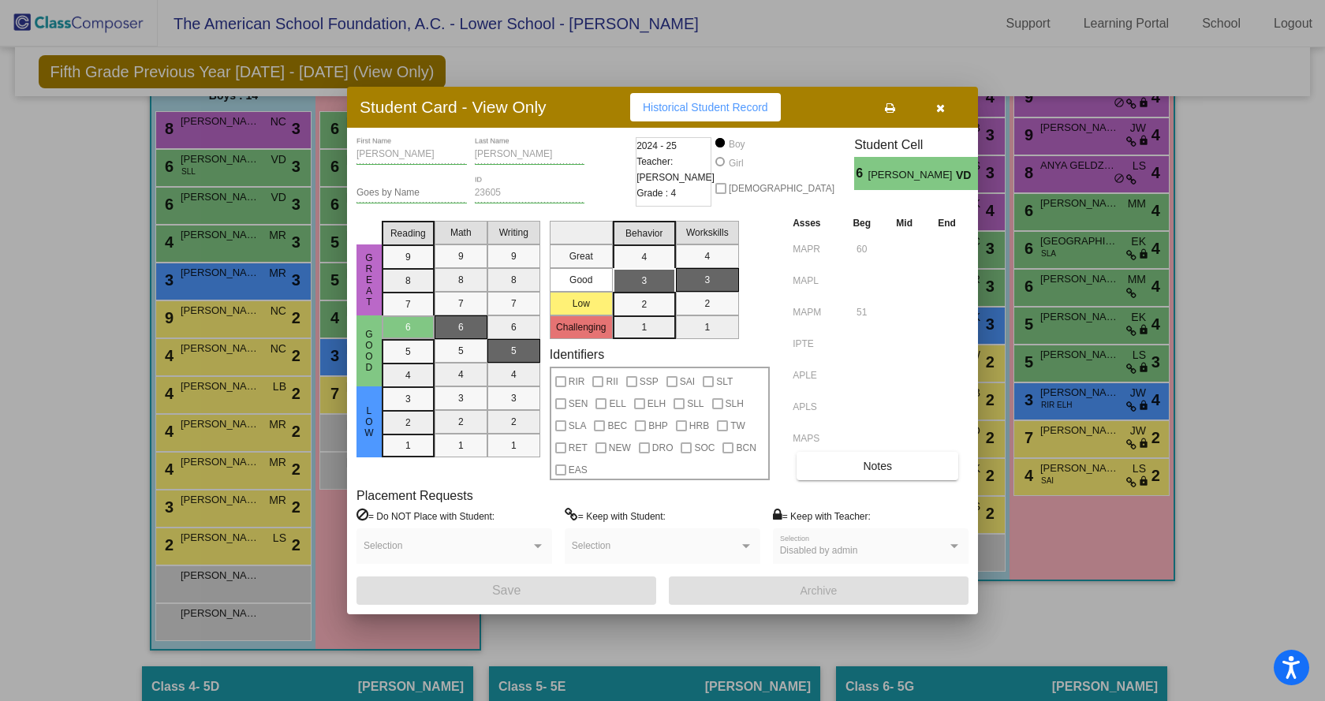
click at [181, 251] on div at bounding box center [662, 350] width 1325 height 701
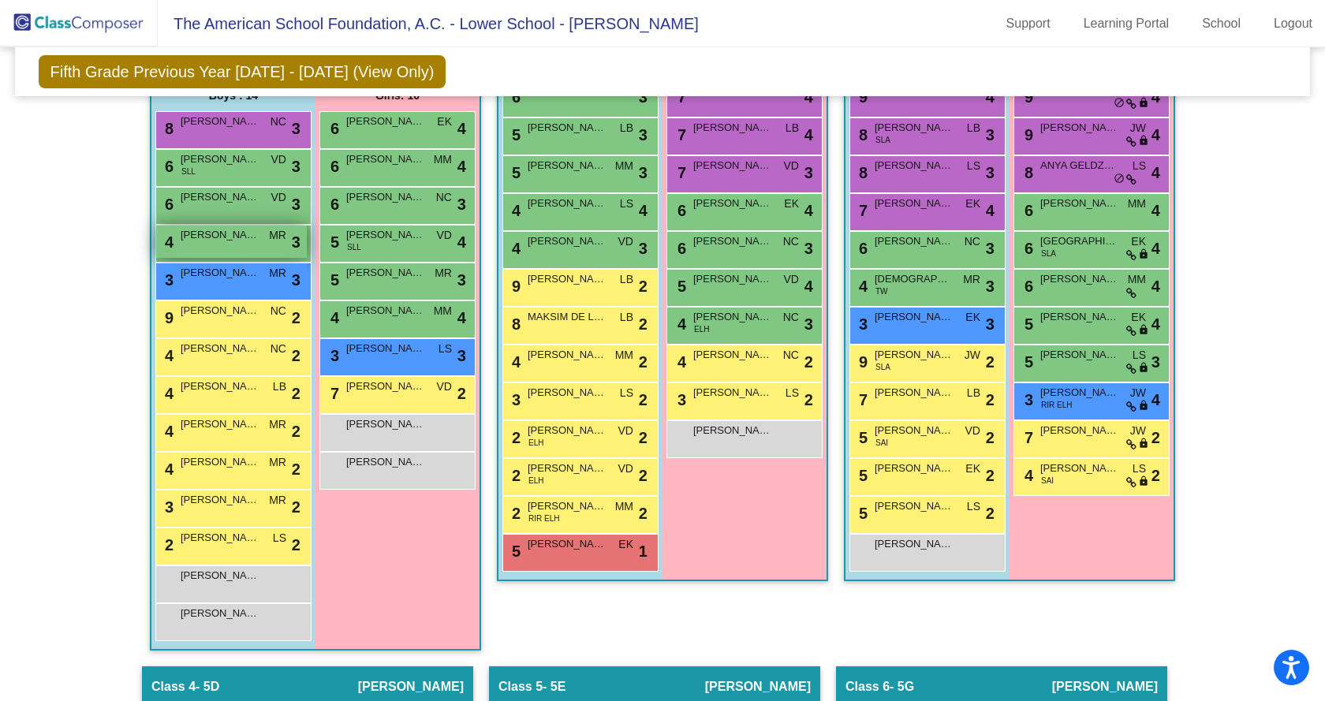
click at [204, 242] on span "MARTIN VILLARREAL" at bounding box center [220, 235] width 79 height 16
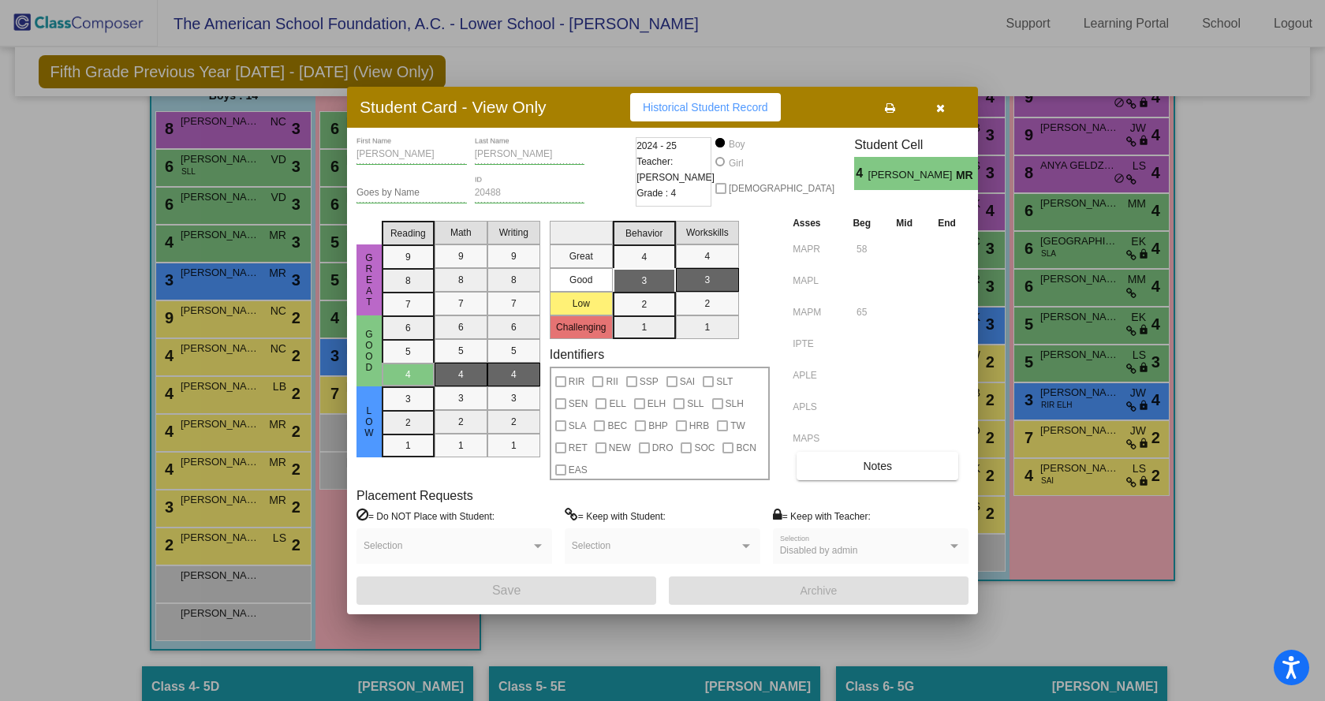
click at [234, 295] on div at bounding box center [662, 350] width 1325 height 701
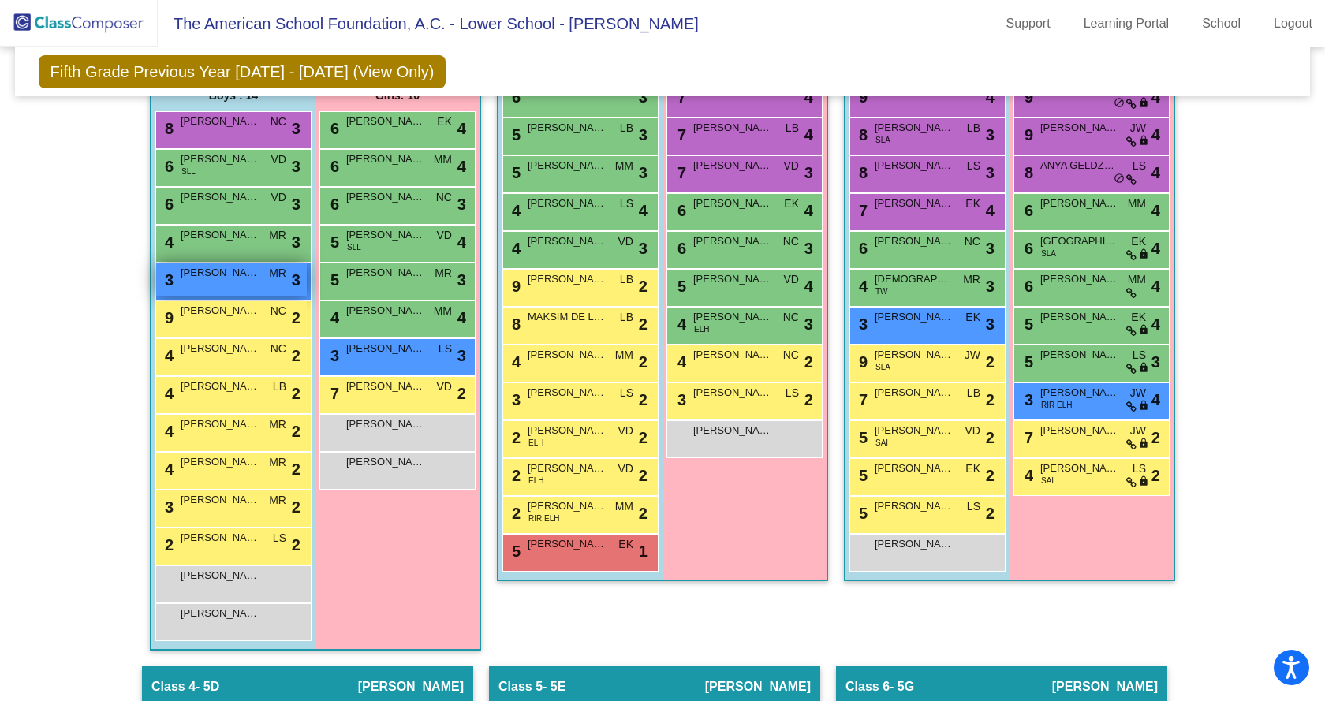
click at [226, 277] on span "DANTE MEDINA" at bounding box center [220, 273] width 79 height 16
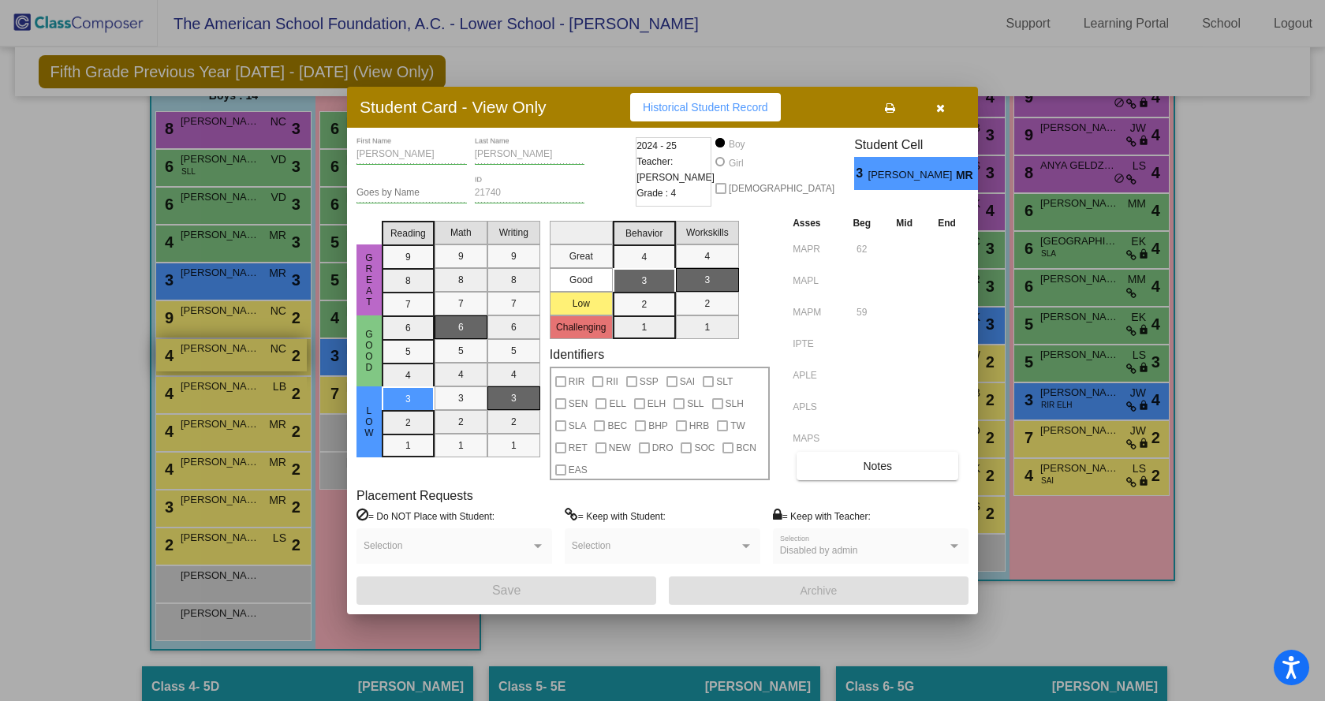
click at [163, 347] on div at bounding box center [662, 350] width 1325 height 701
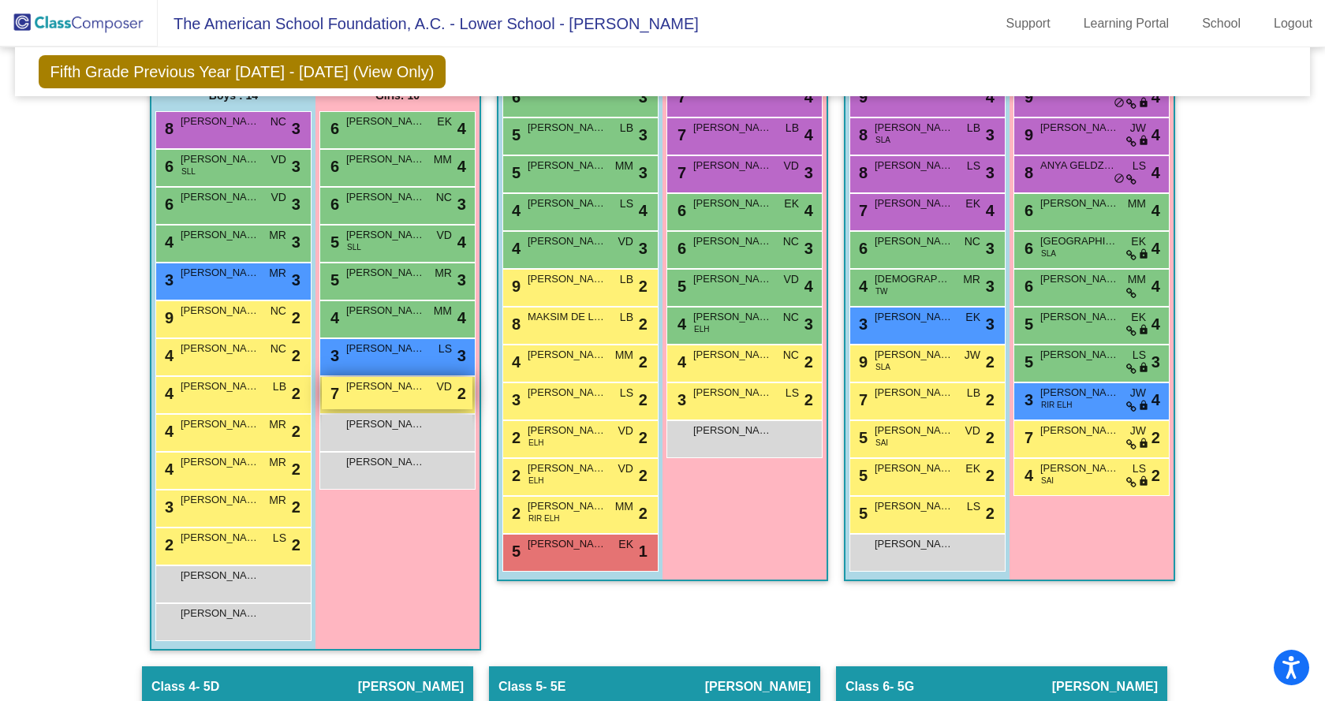
click at [426, 408] on div "7 JULIA MARTINEZ NEGRETE VD lock do_not_disturb_alt 2" at bounding box center [397, 393] width 151 height 32
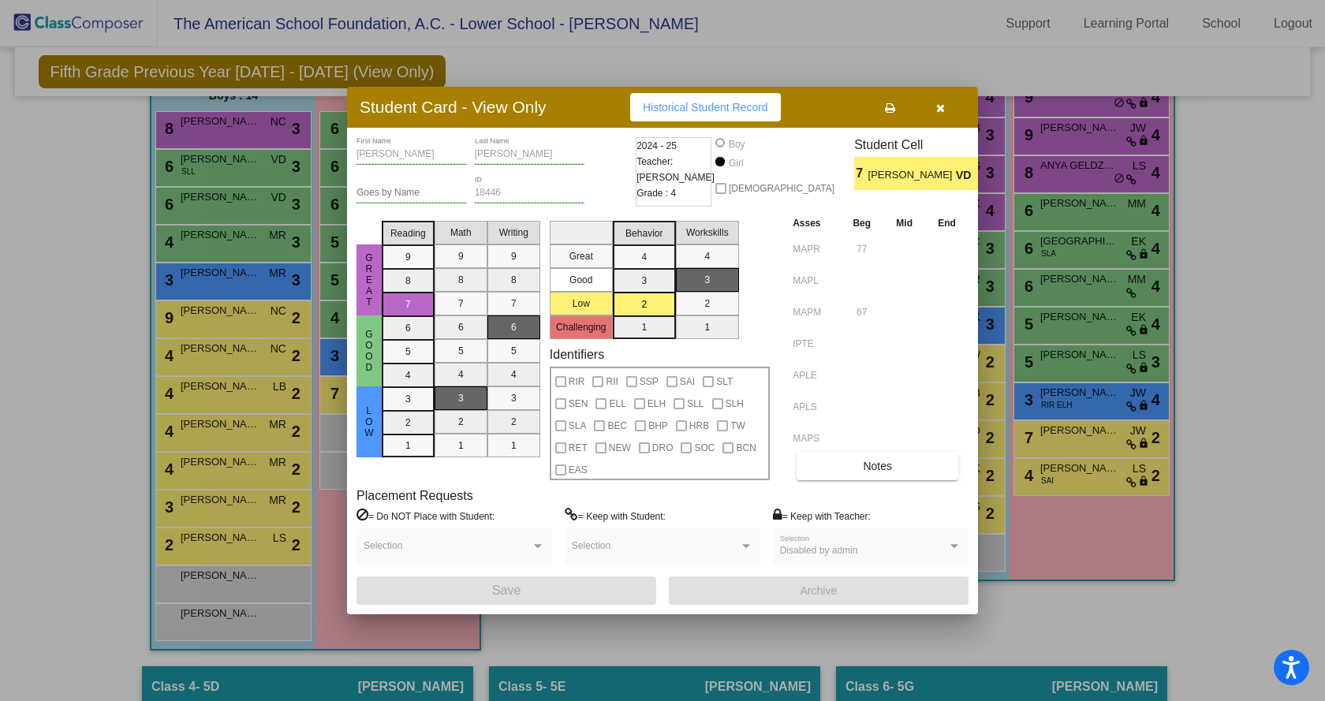
click at [241, 258] on div at bounding box center [662, 350] width 1325 height 701
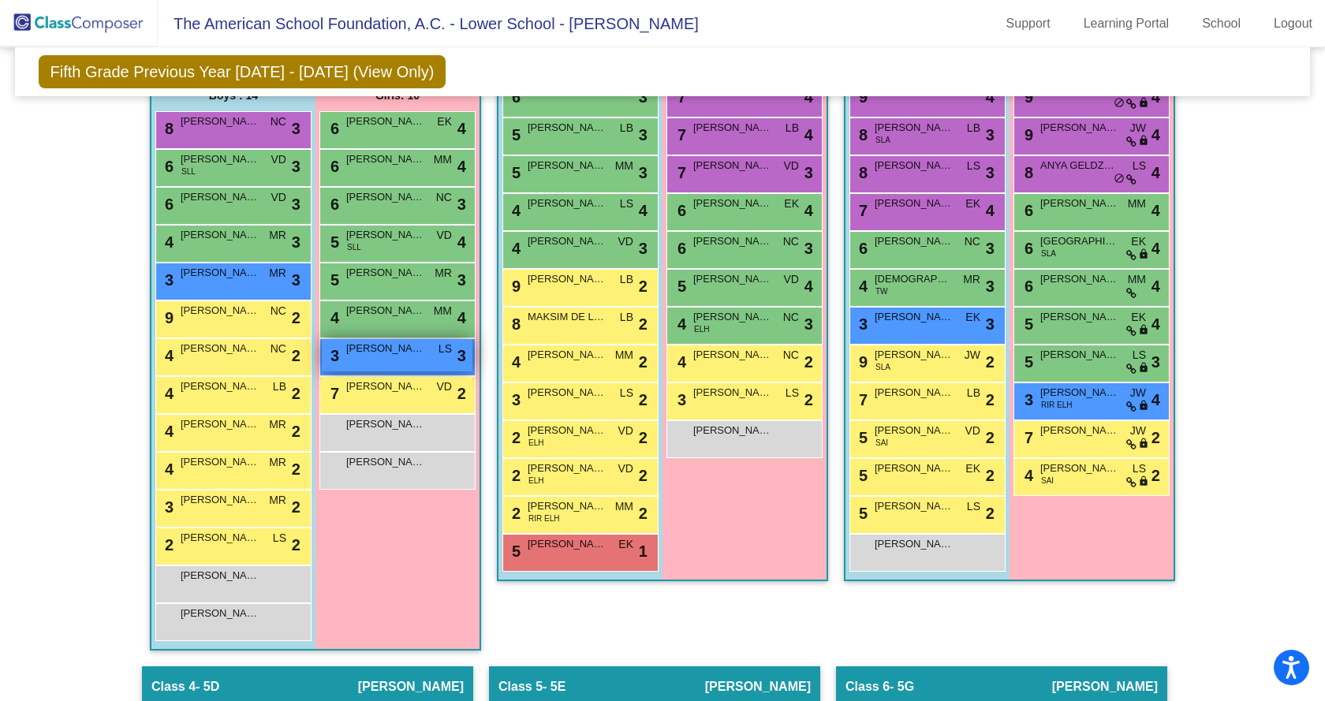
click at [420, 361] on div "3 JOAQUINA MORENO LS lock do_not_disturb_alt 3" at bounding box center [397, 355] width 151 height 32
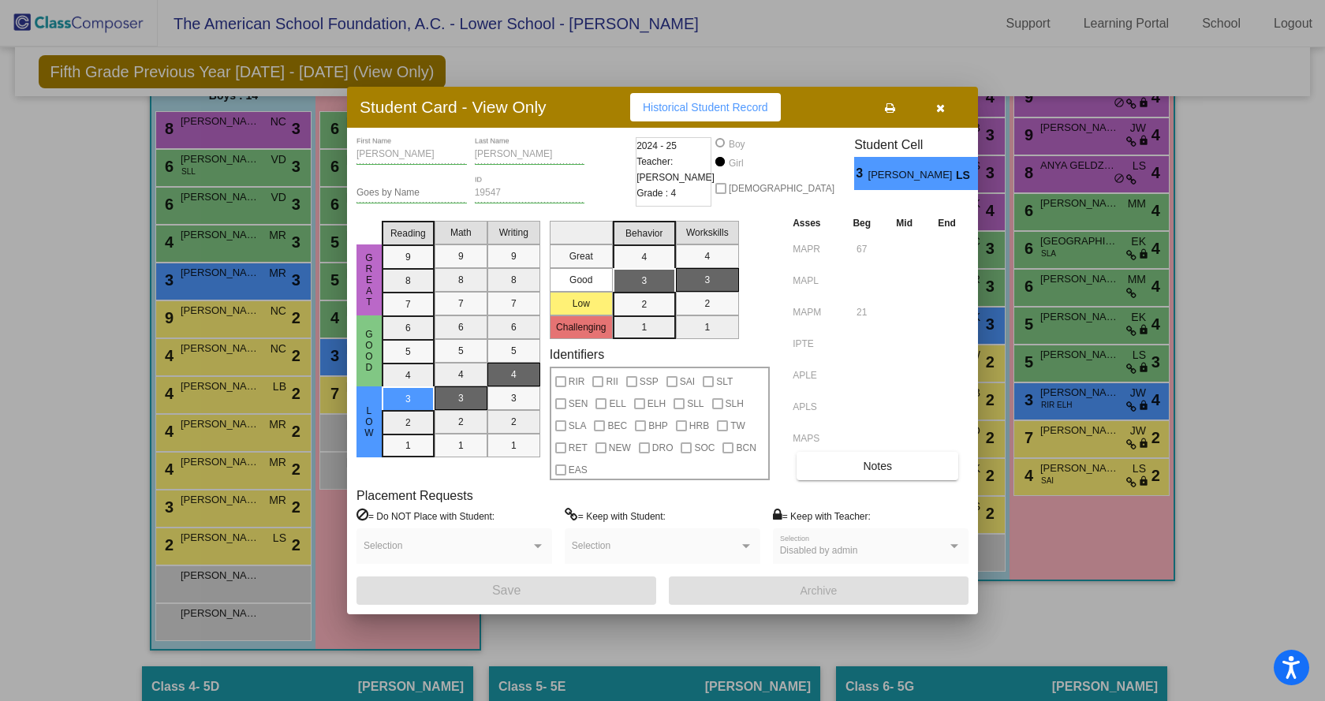
click at [243, 362] on div at bounding box center [662, 350] width 1325 height 701
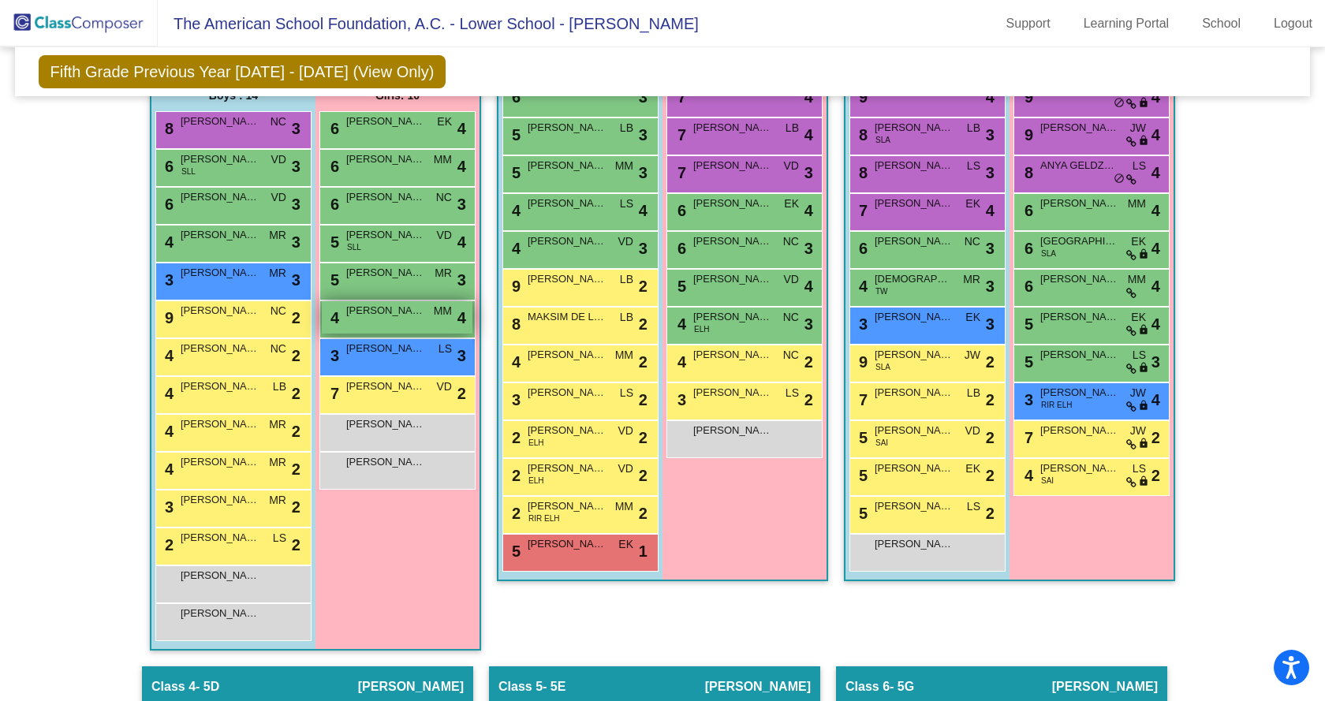
click at [400, 319] on div "4 EMILY GREEN MM lock do_not_disturb_alt 4" at bounding box center [397, 317] width 151 height 32
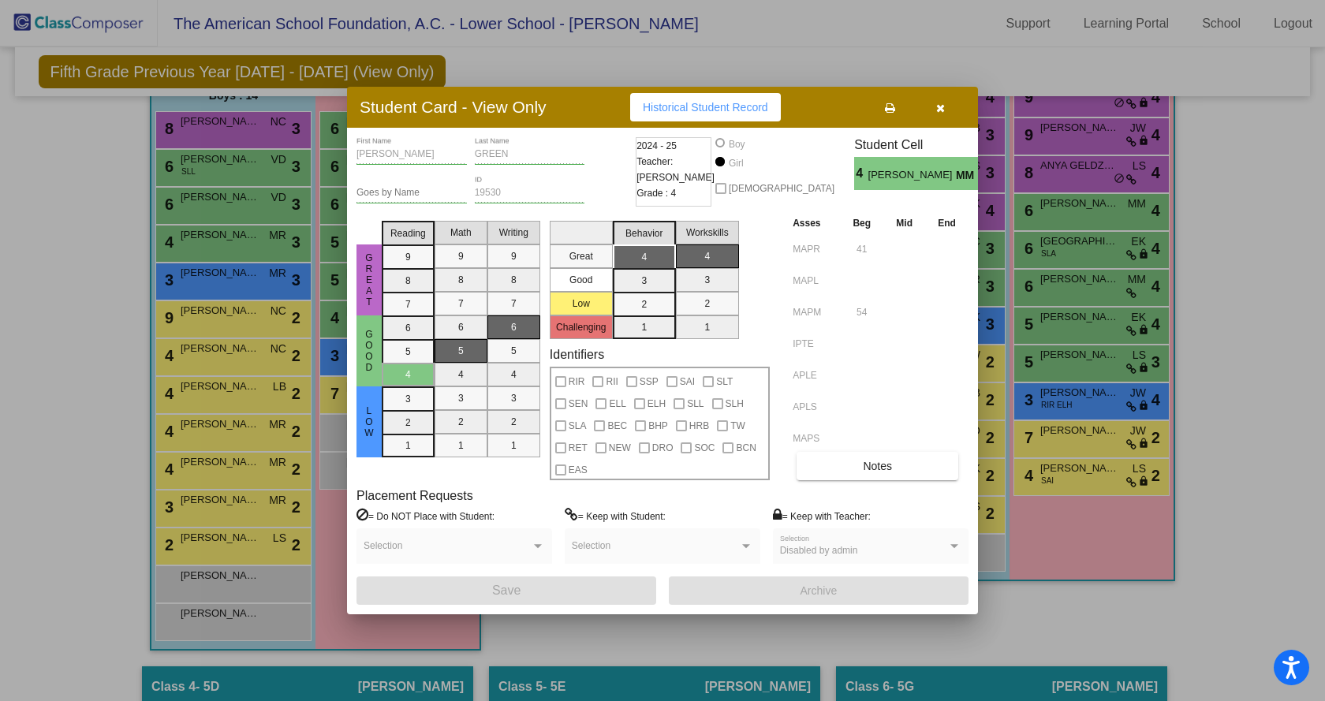
click at [235, 286] on div at bounding box center [662, 350] width 1325 height 701
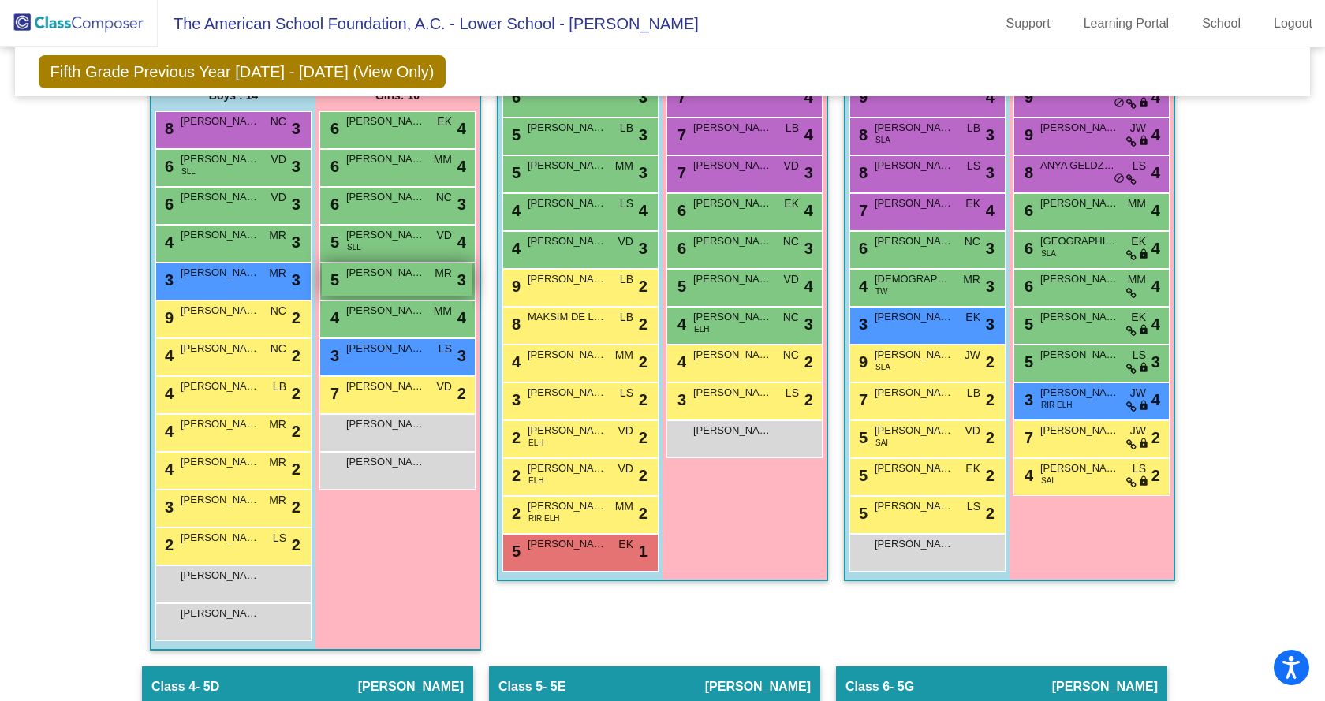
click at [381, 277] on span "JACINTA LARESGOITI" at bounding box center [385, 273] width 79 height 16
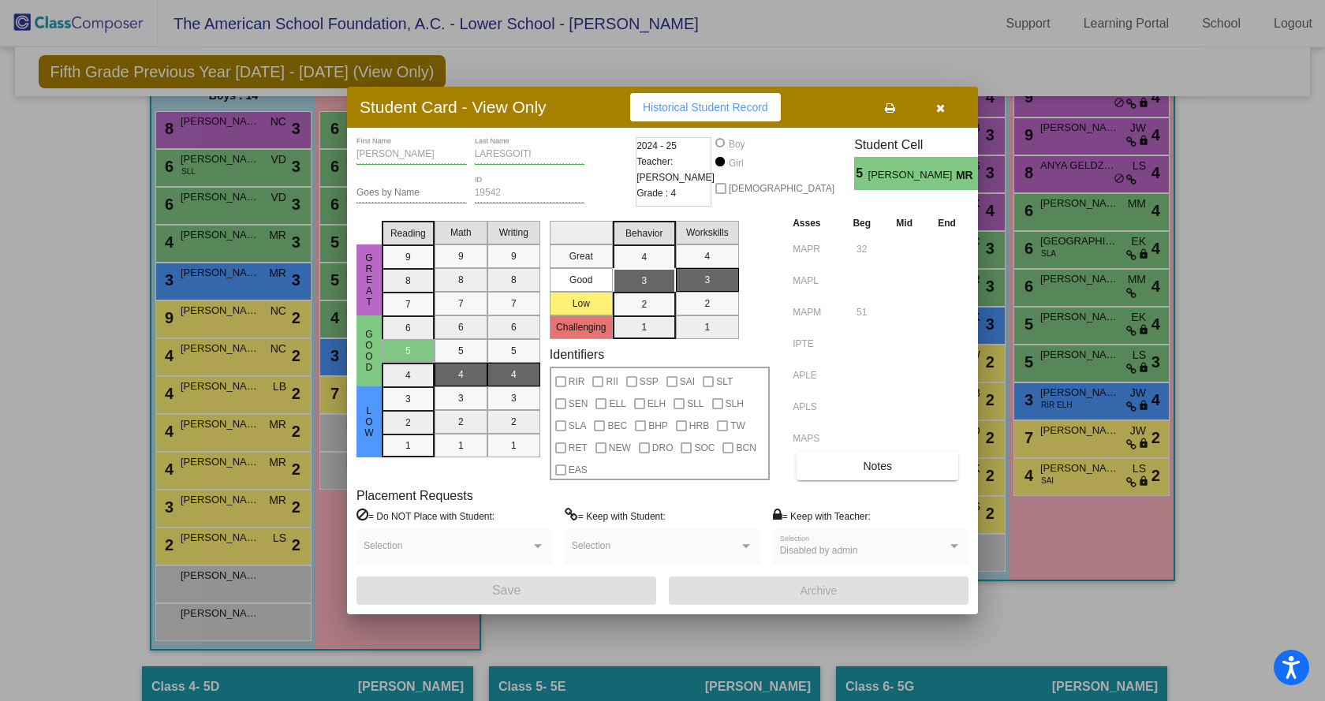
drag, startPoint x: 187, startPoint y: 359, endPoint x: 255, endPoint y: 373, distance: 69.3
click at [189, 359] on div at bounding box center [662, 350] width 1325 height 701
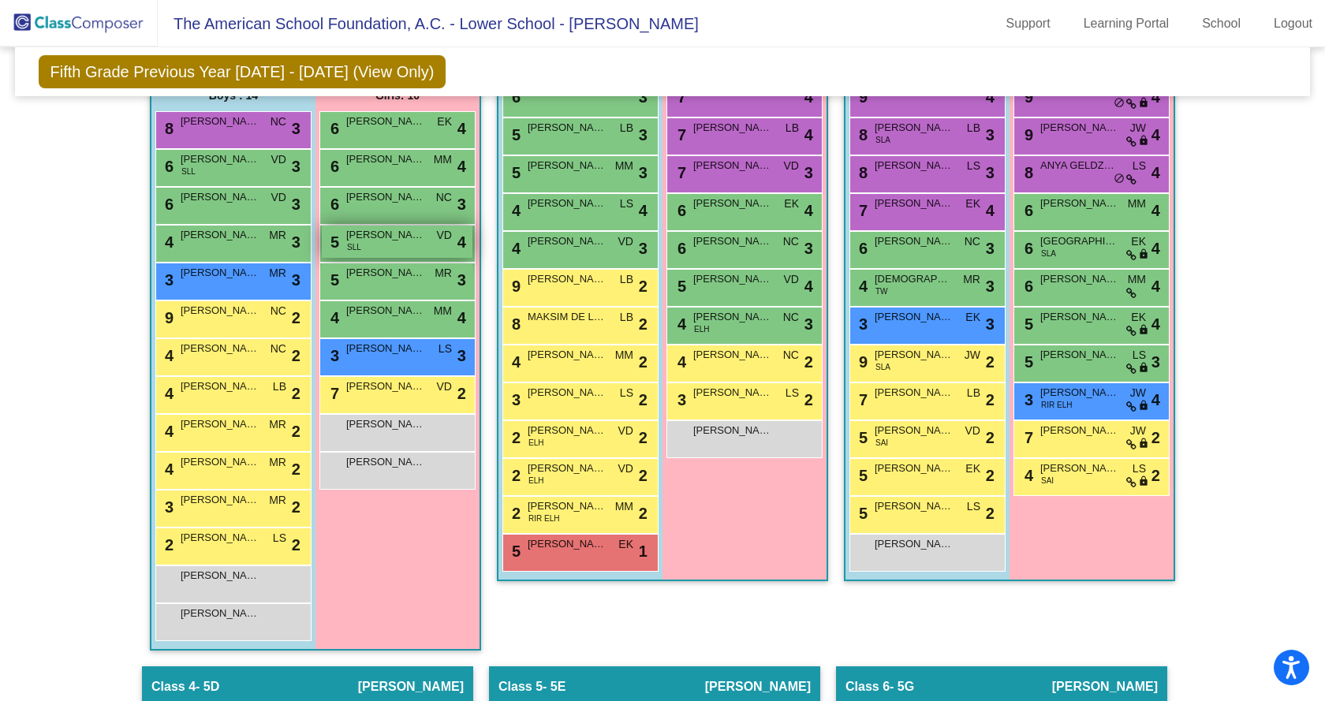
click at [375, 237] on span "XIMENA ROCHA" at bounding box center [385, 235] width 79 height 16
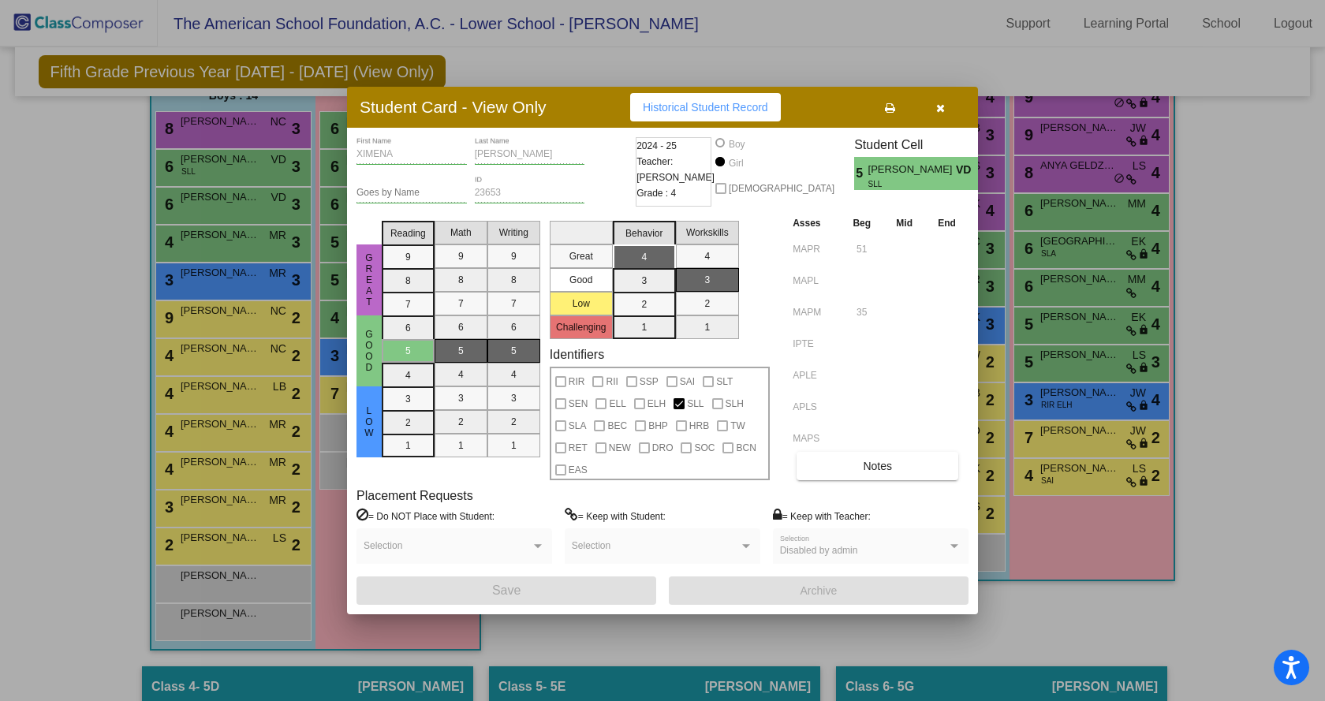
click at [325, 262] on div at bounding box center [662, 350] width 1325 height 701
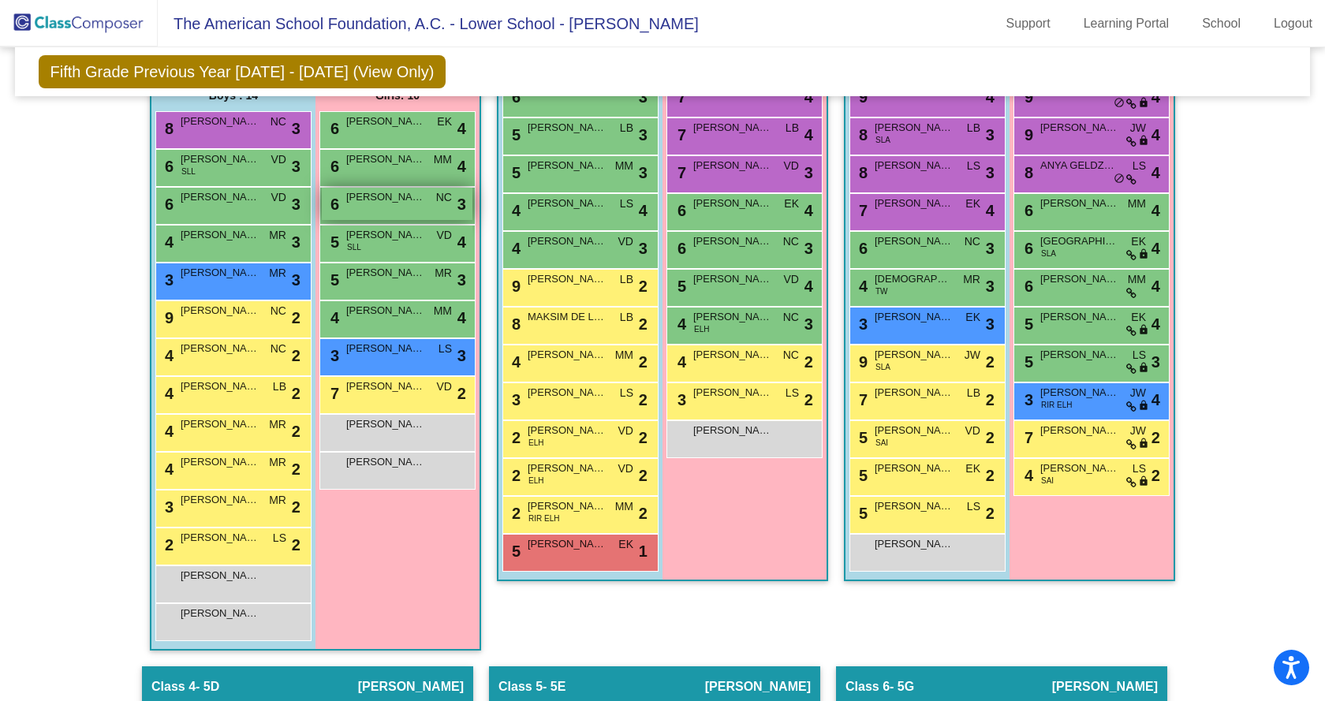
click at [369, 204] on span "LUCRECIA SEN" at bounding box center [385, 197] width 79 height 16
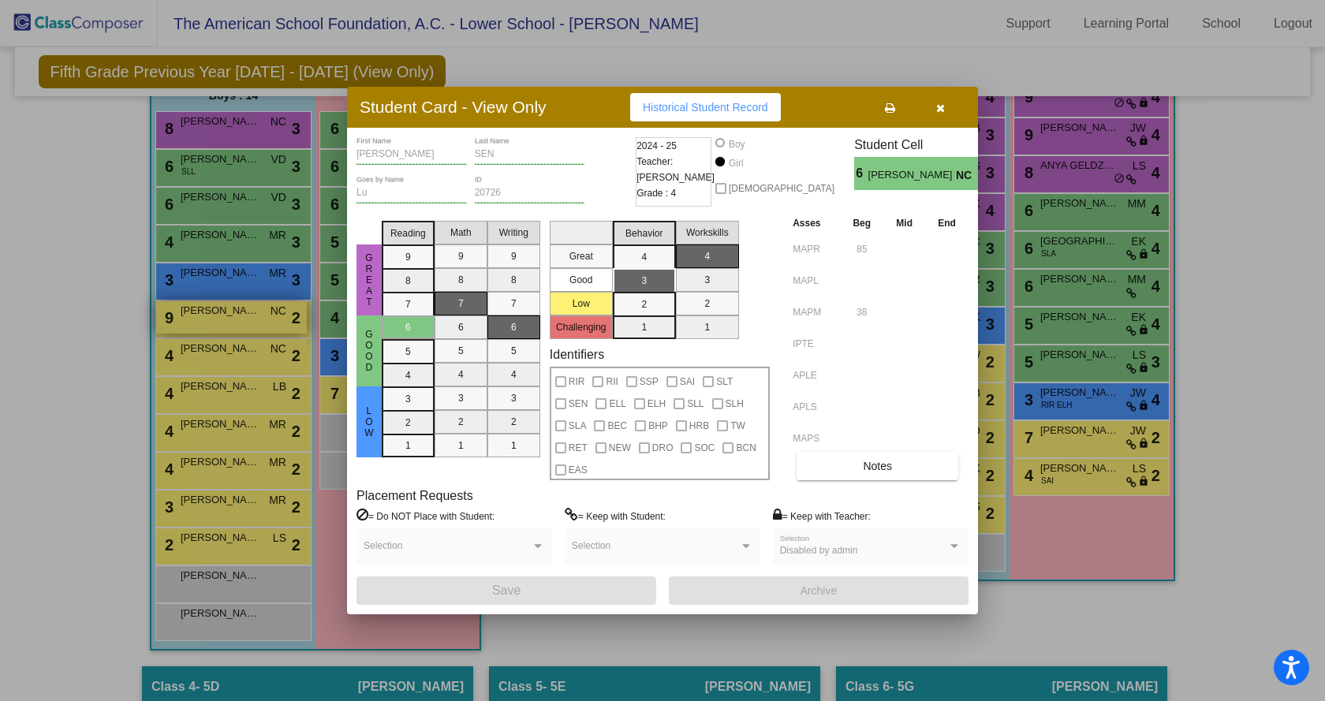
click at [279, 326] on div at bounding box center [662, 350] width 1325 height 701
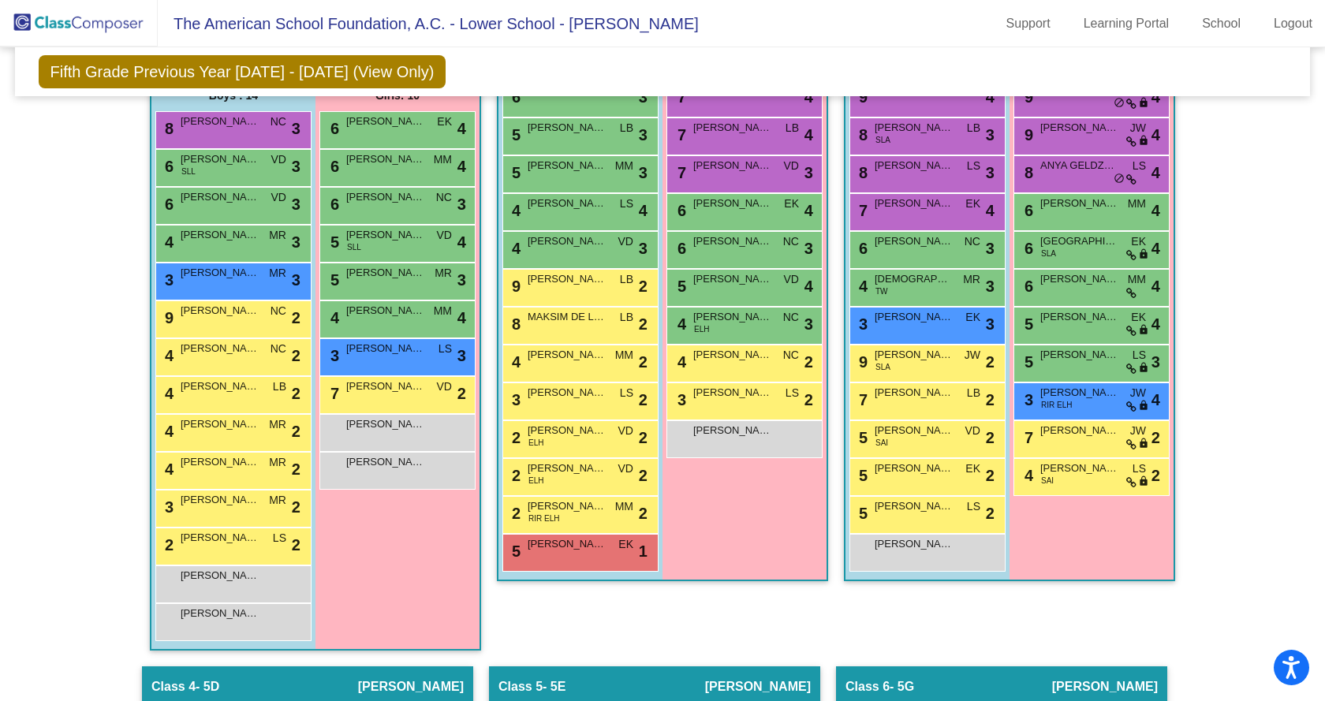
click at [234, 374] on div "4 ADOLFO KALACH NC lock do_not_disturb_alt 2" at bounding box center [233, 357] width 156 height 38
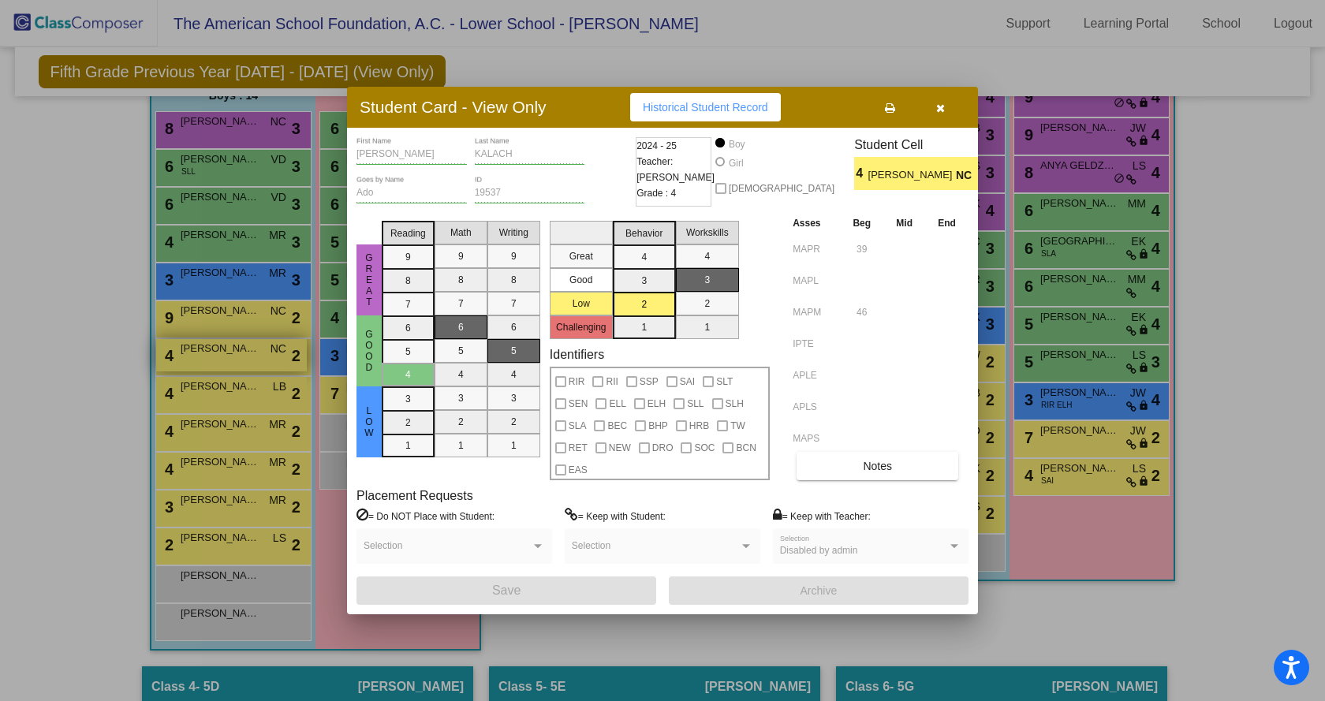
drag, startPoint x: 259, startPoint y: 367, endPoint x: 244, endPoint y: 347, distance: 24.8
click at [260, 367] on div at bounding box center [662, 350] width 1325 height 701
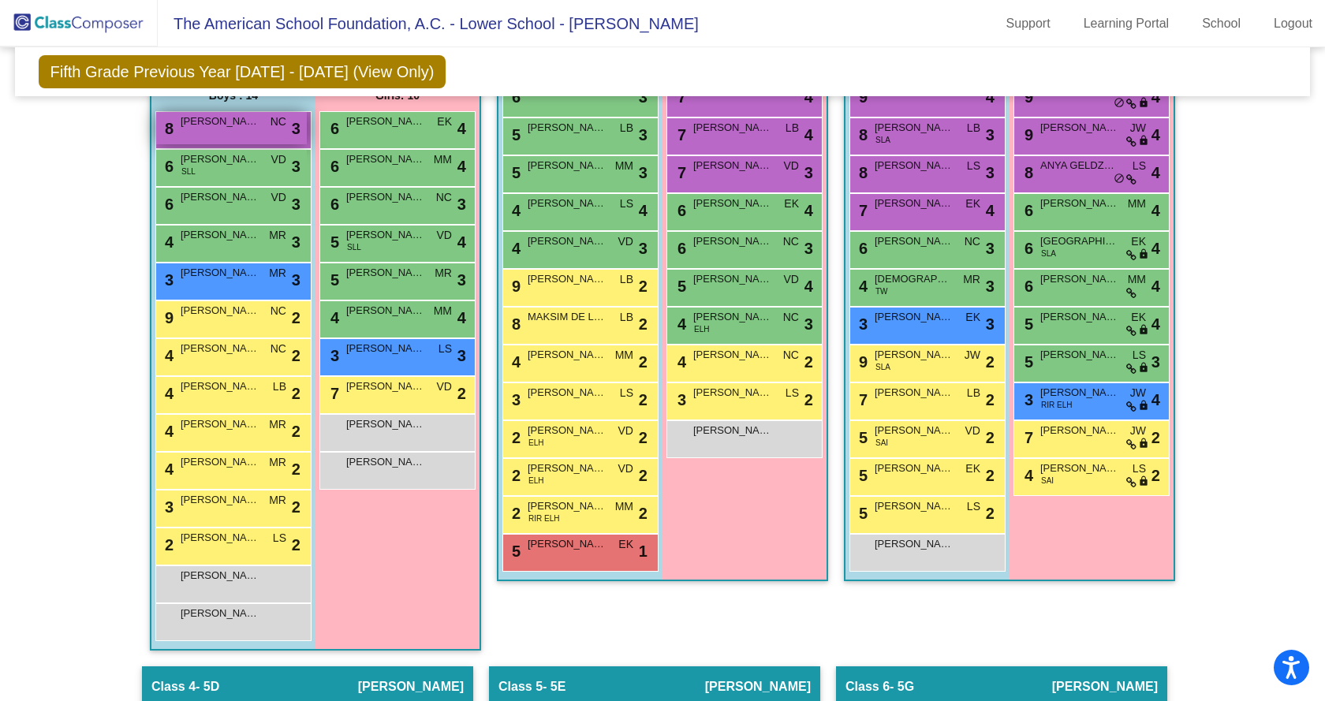
click at [236, 140] on div "8 CARLOS GONZALEZ NC lock do_not_disturb_alt 3" at bounding box center [231, 128] width 151 height 32
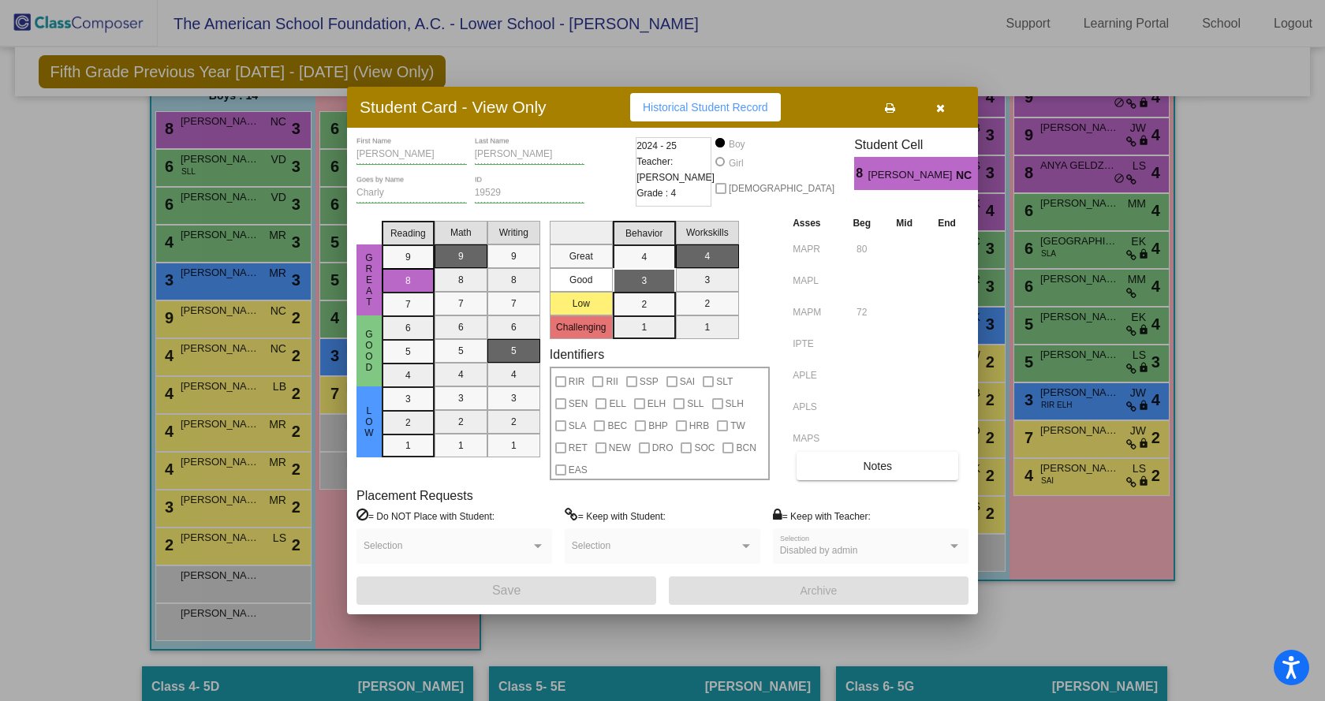
click at [183, 274] on div at bounding box center [662, 350] width 1325 height 701
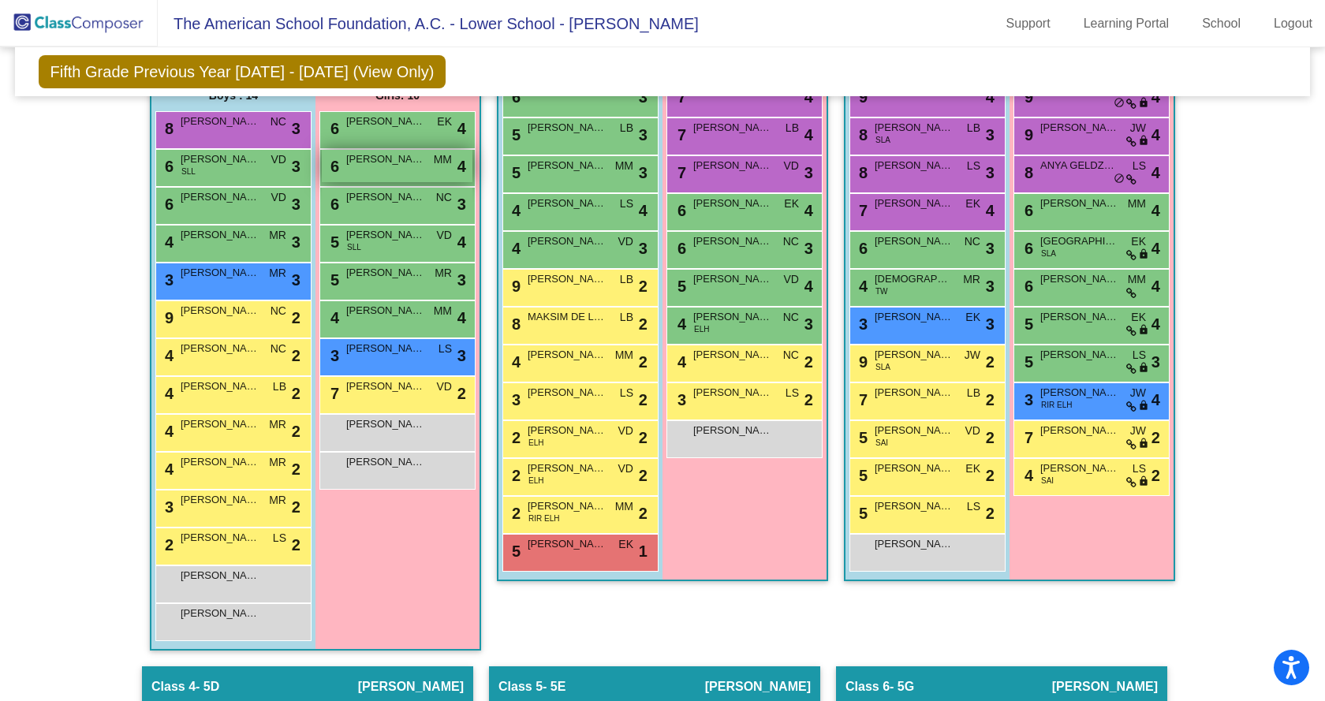
click at [380, 163] on span "MILA GONZALEZ" at bounding box center [385, 159] width 79 height 16
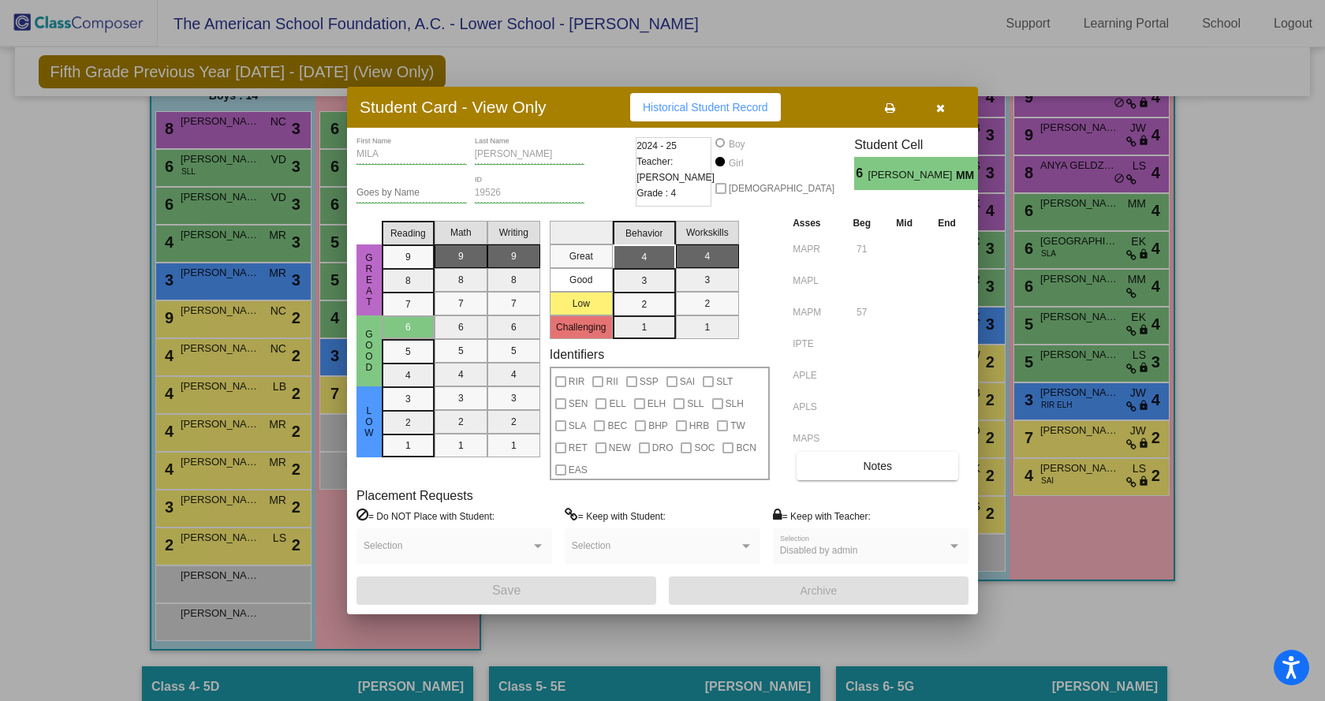
click at [304, 306] on div at bounding box center [662, 350] width 1325 height 701
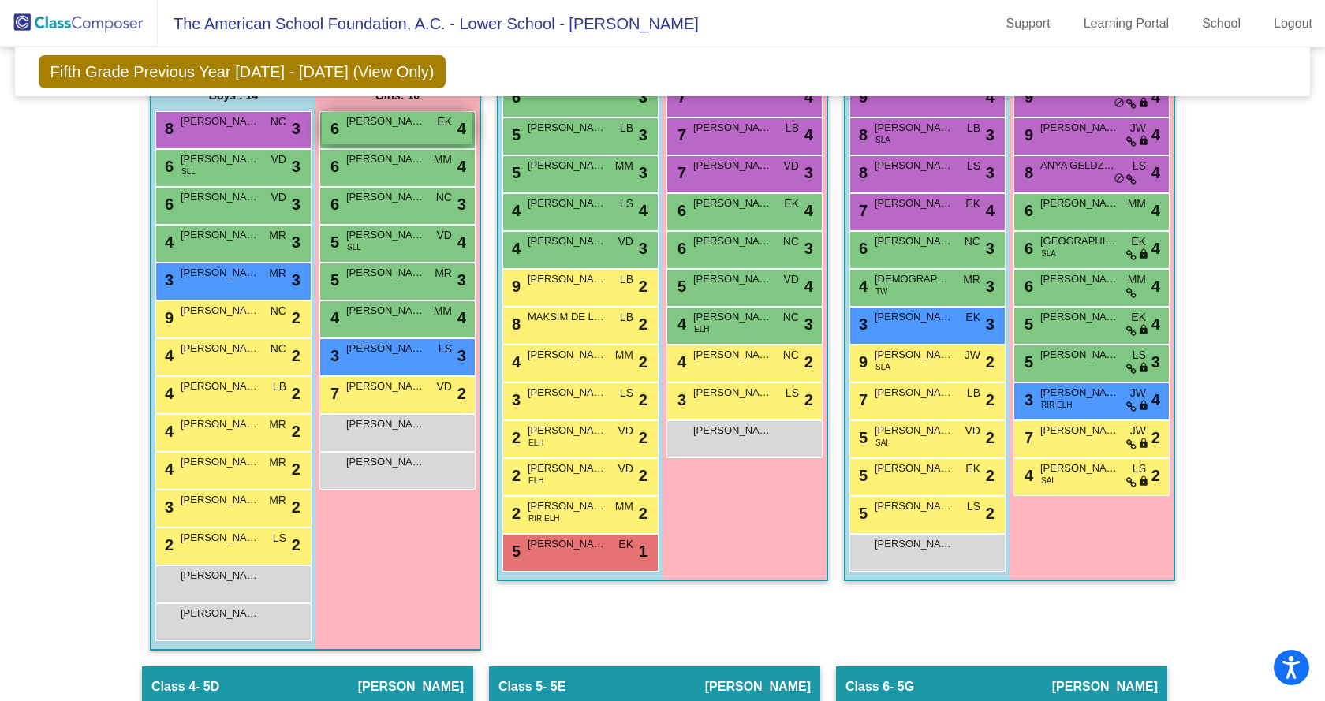
click at [372, 121] on span "MARIA BLASQUEZ" at bounding box center [385, 122] width 79 height 16
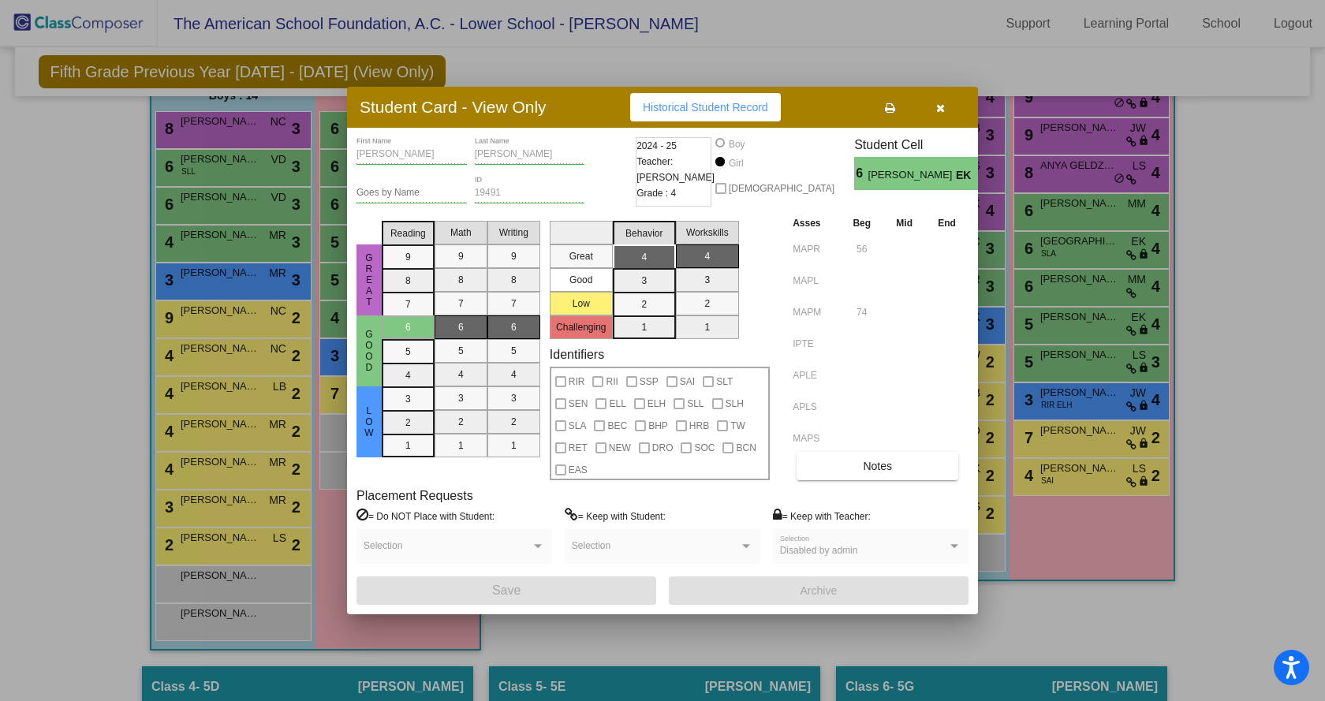
click at [951, 102] on button "button" at bounding box center [940, 107] width 50 height 28
